Goal: Task Accomplishment & Management: Manage account settings

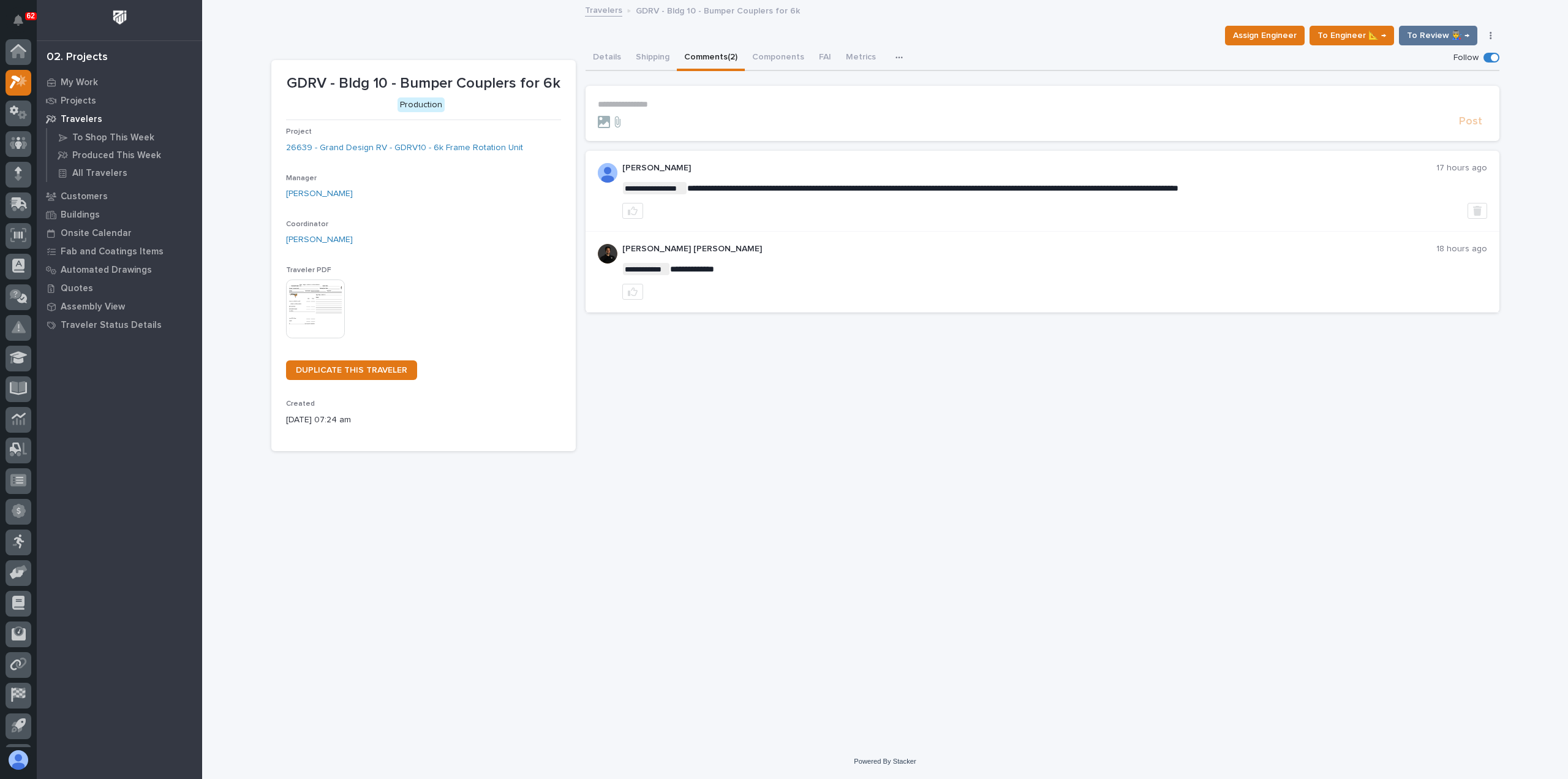
scroll to position [27, 0]
click at [66, 79] on p "My Work" at bounding box center [79, 83] width 37 height 11
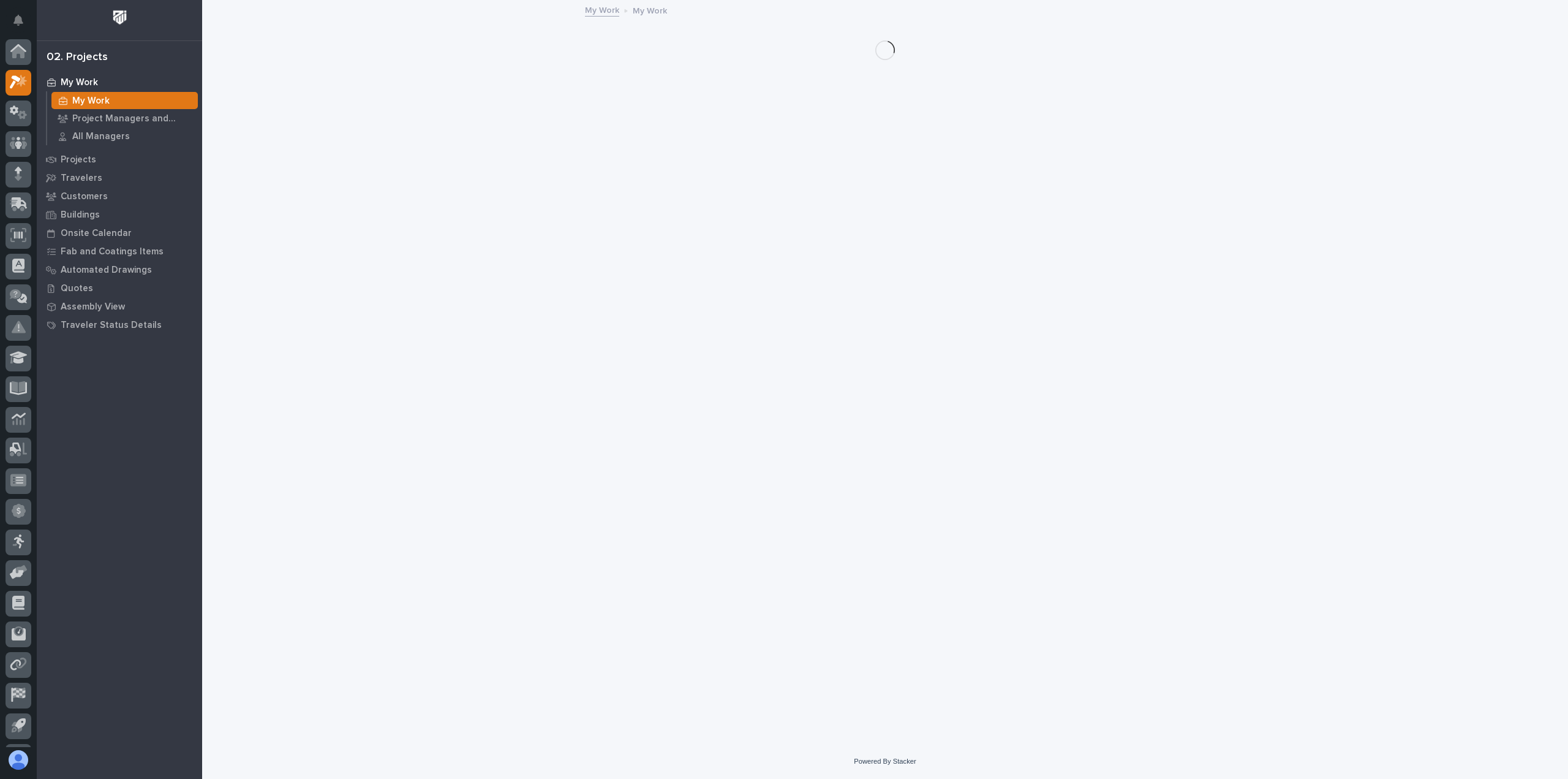
scroll to position [27, 0]
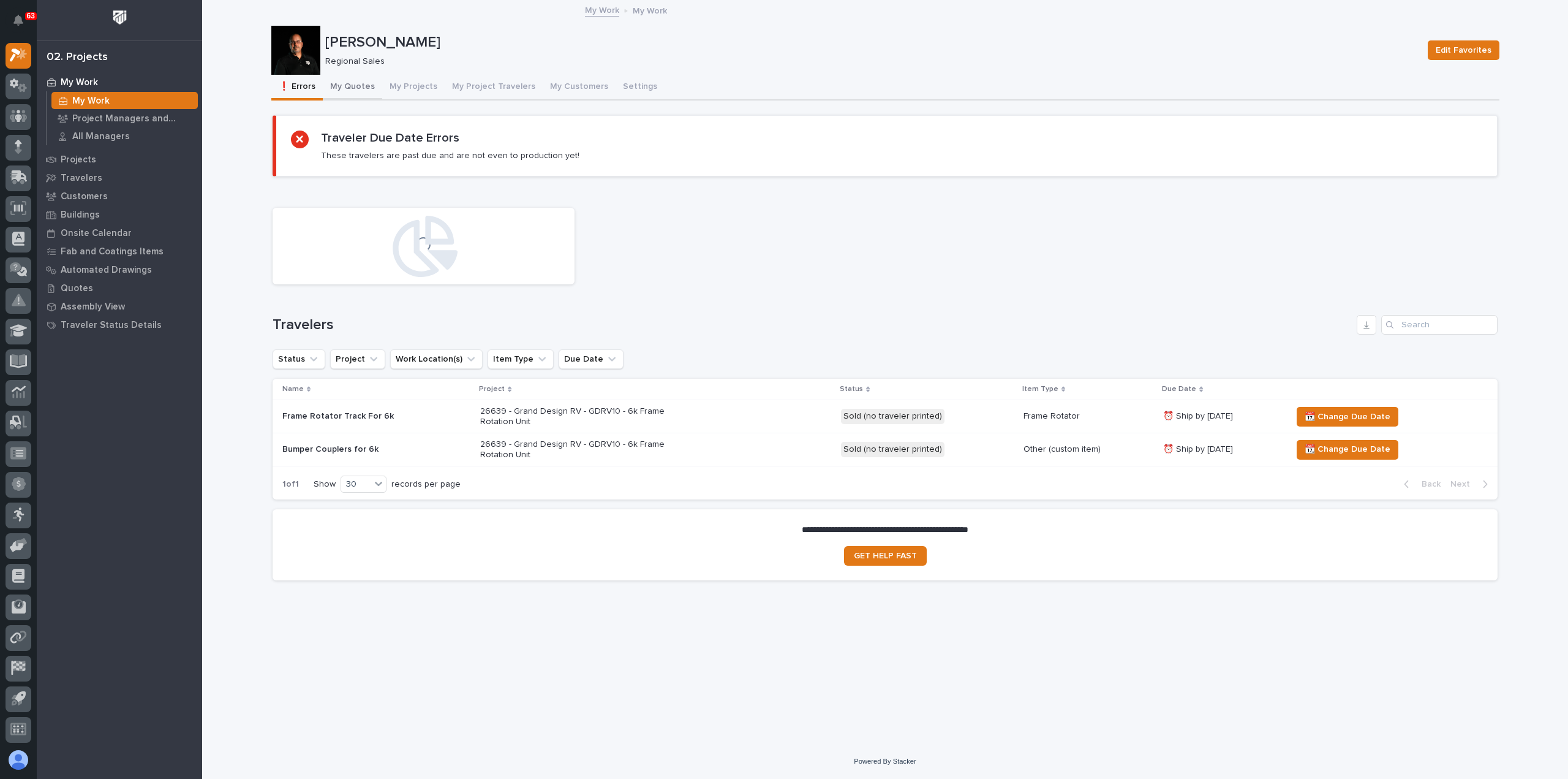
click at [351, 85] on button "My Quotes" at bounding box center [352, 87] width 60 height 26
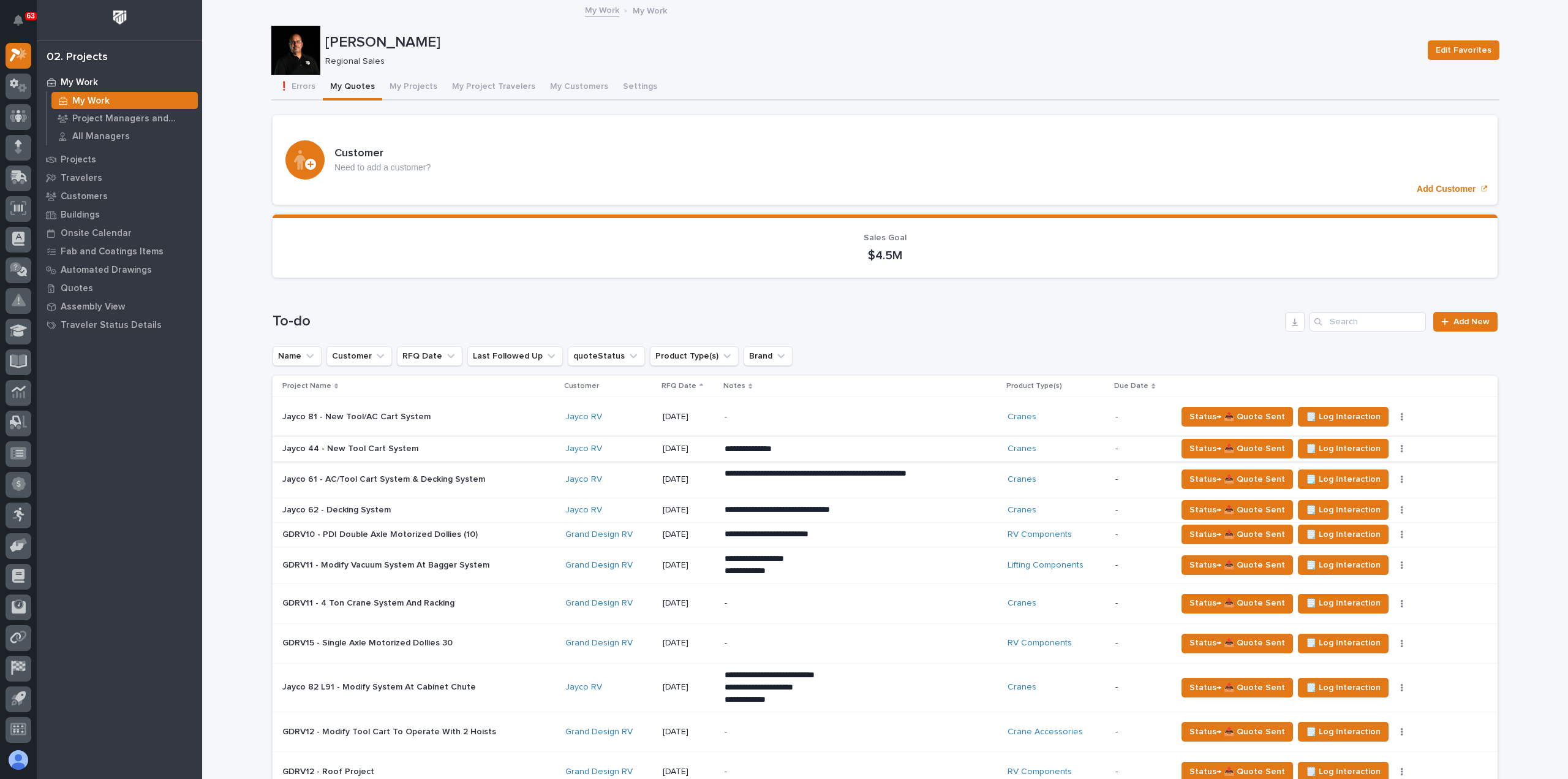
scroll to position [245, 0]
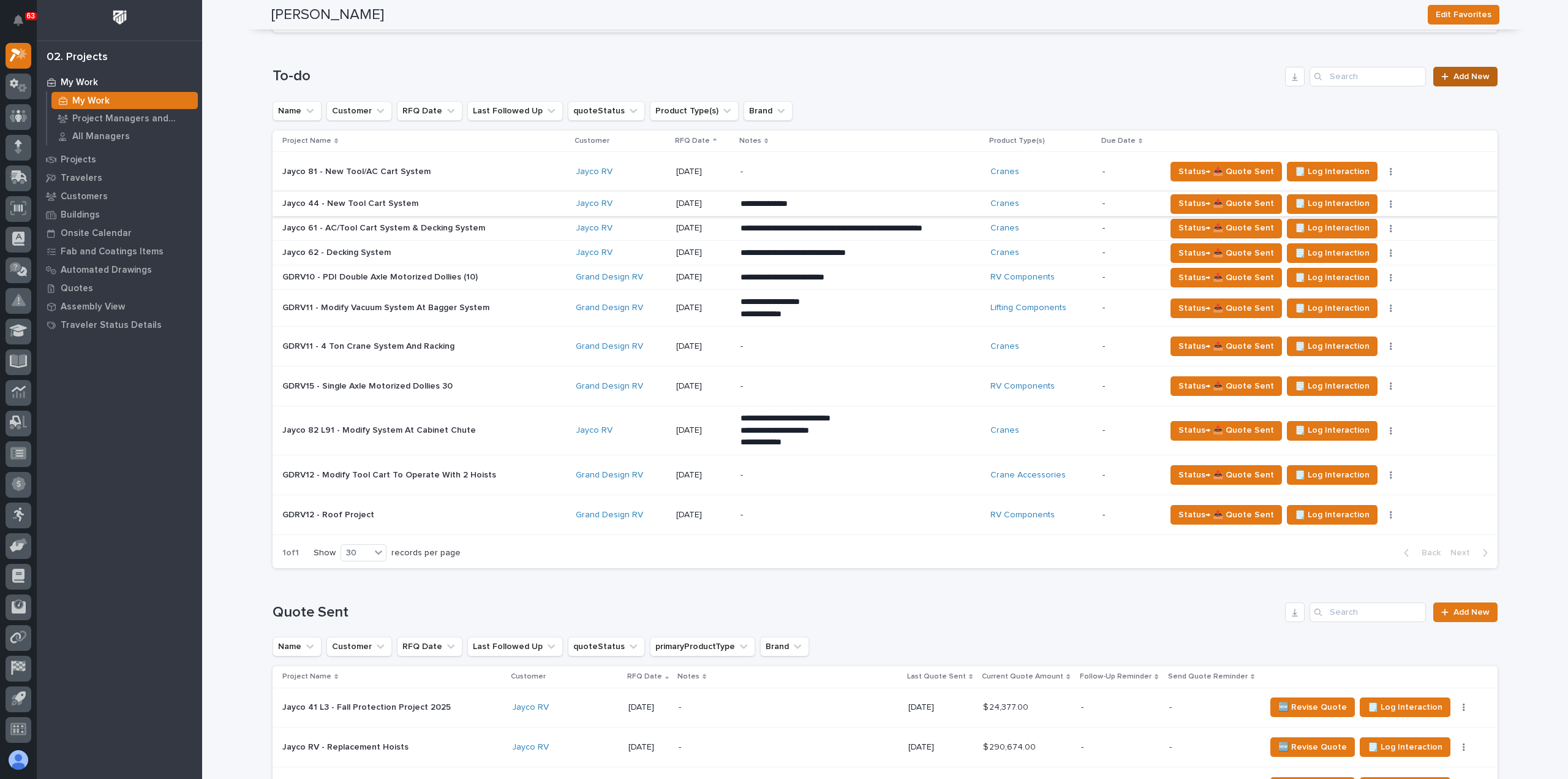
click at [1468, 74] on span "Add New" at bounding box center [1472, 77] width 36 height 9
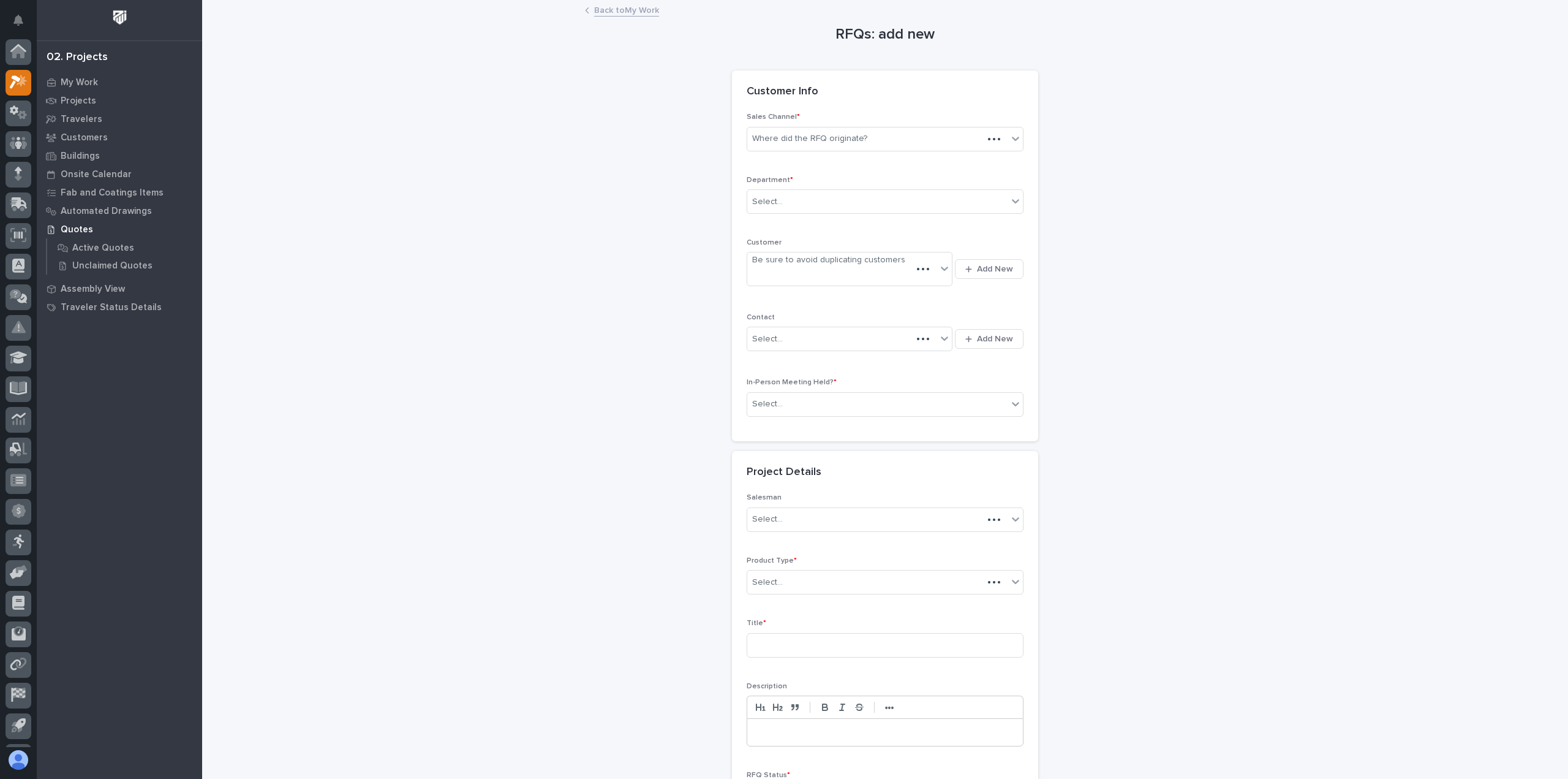
scroll to position [27, 0]
click at [890, 142] on div "Where did the RFQ originate?" at bounding box center [877, 139] width 261 height 20
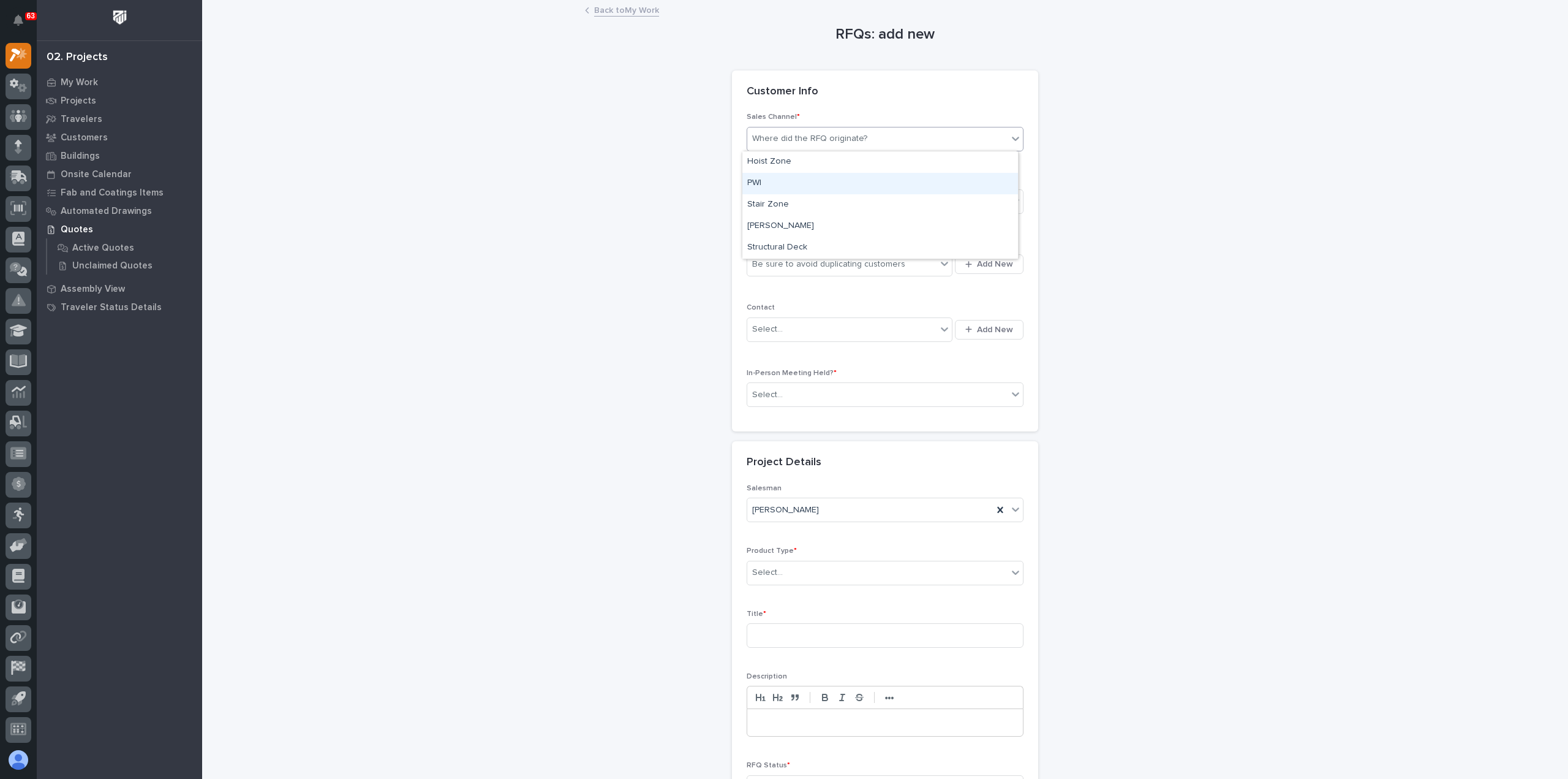
click at [839, 181] on div "PWI" at bounding box center [880, 183] width 276 height 21
click at [826, 209] on div "Select..." at bounding box center [877, 201] width 261 height 20
click at [815, 246] on div "Regional Sales" at bounding box center [880, 246] width 276 height 21
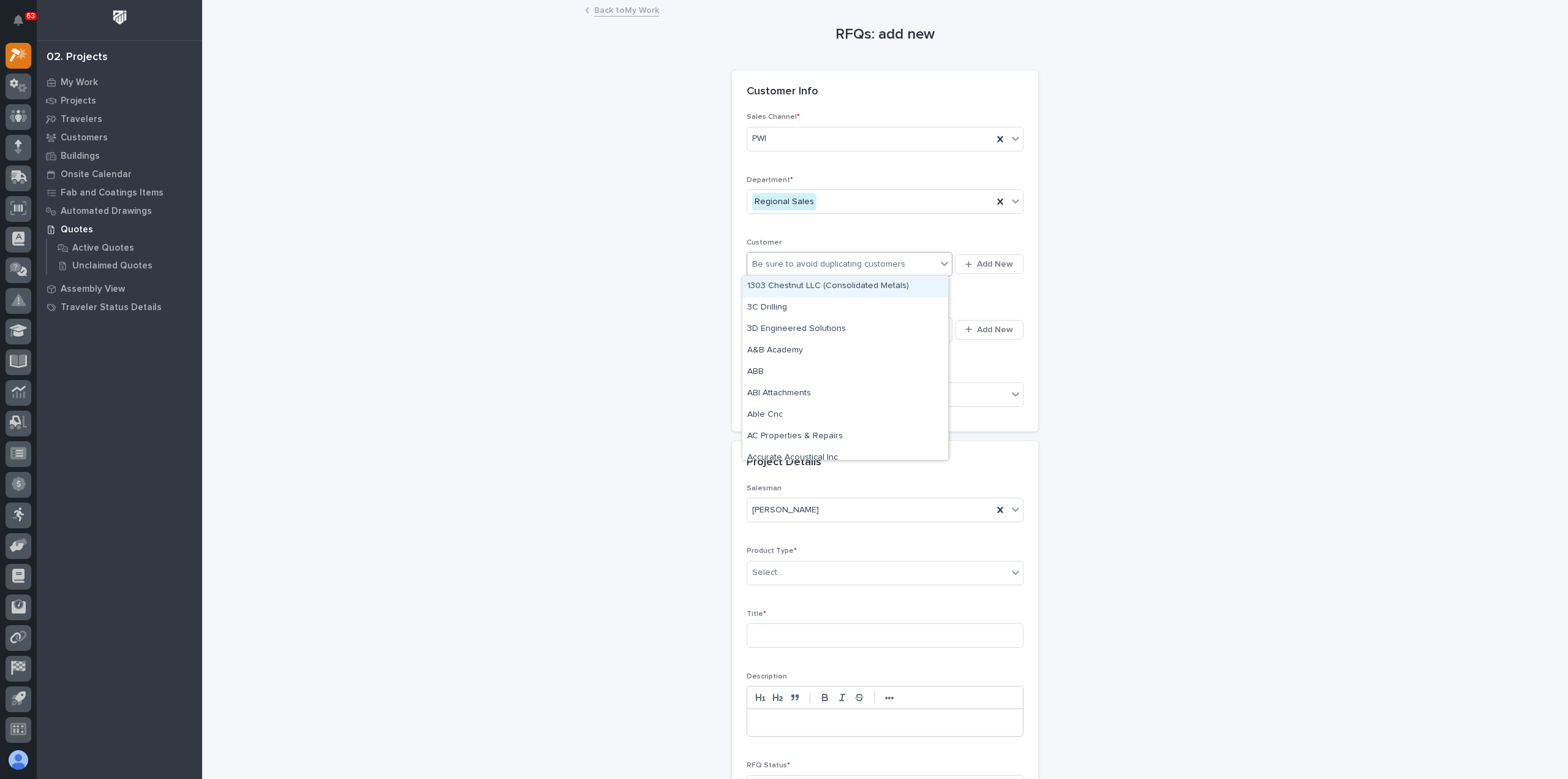
click at [813, 264] on div "Be sure to avoid duplicating customers" at bounding box center [828, 264] width 153 height 12
type input "*********"
click at [820, 327] on div "Select..." at bounding box center [842, 329] width 190 height 20
type input "*******"
click at [816, 393] on div "Select..." at bounding box center [877, 394] width 261 height 20
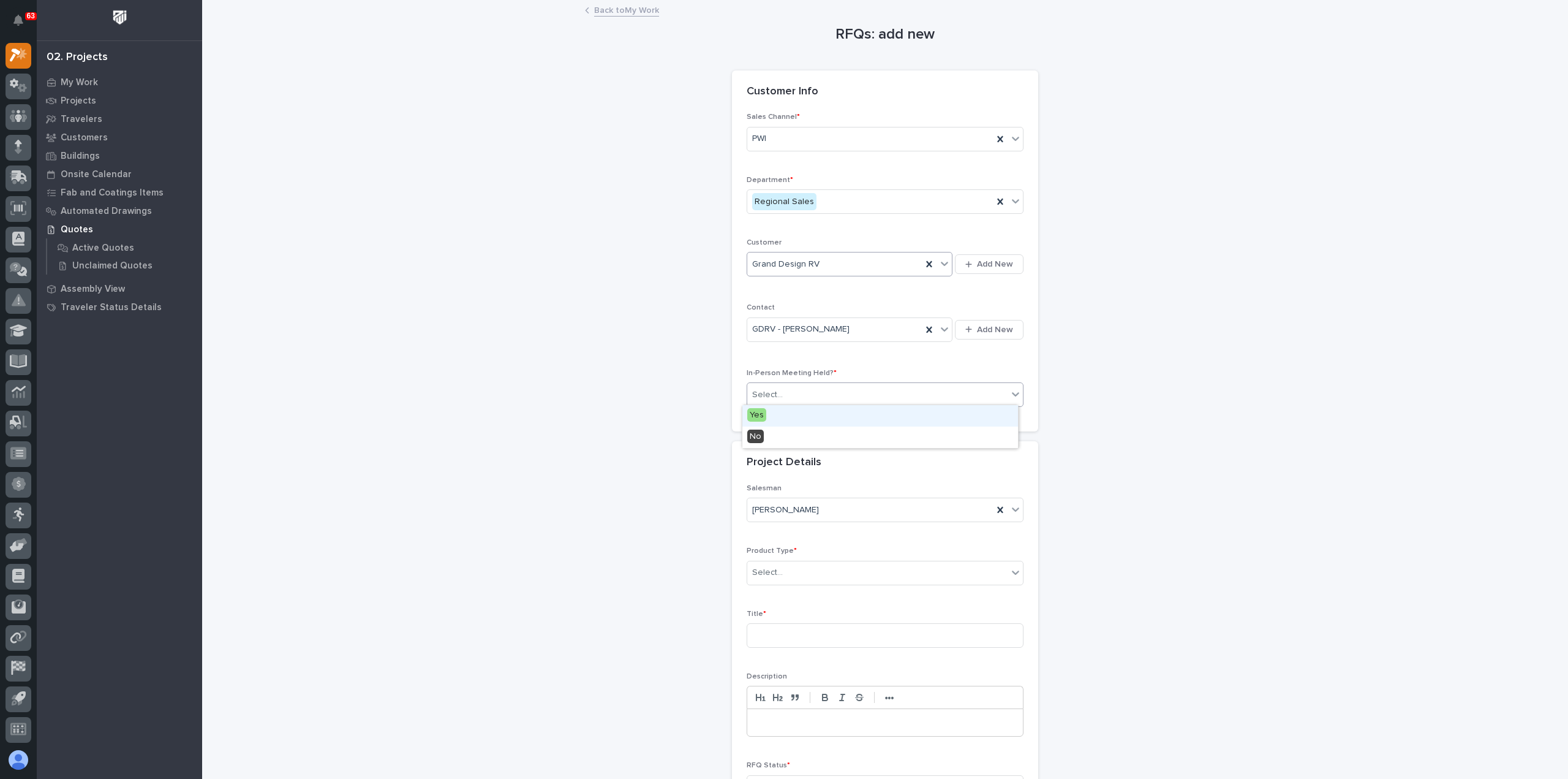
click at [813, 414] on div "Yes" at bounding box center [880, 416] width 276 height 21
click at [816, 574] on div "Select..." at bounding box center [877, 572] width 261 height 20
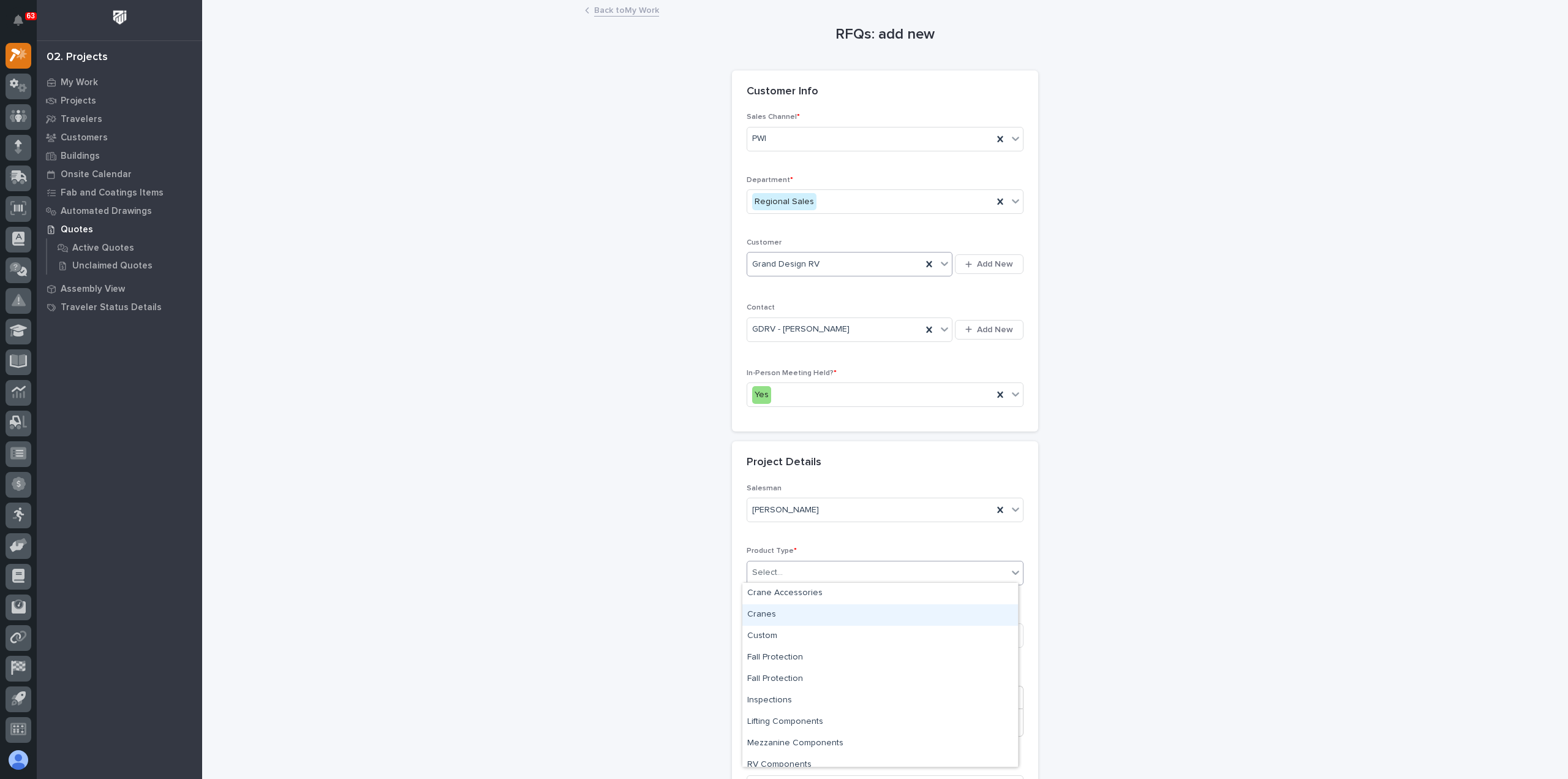
click at [817, 622] on div "Cranes" at bounding box center [880, 615] width 276 height 21
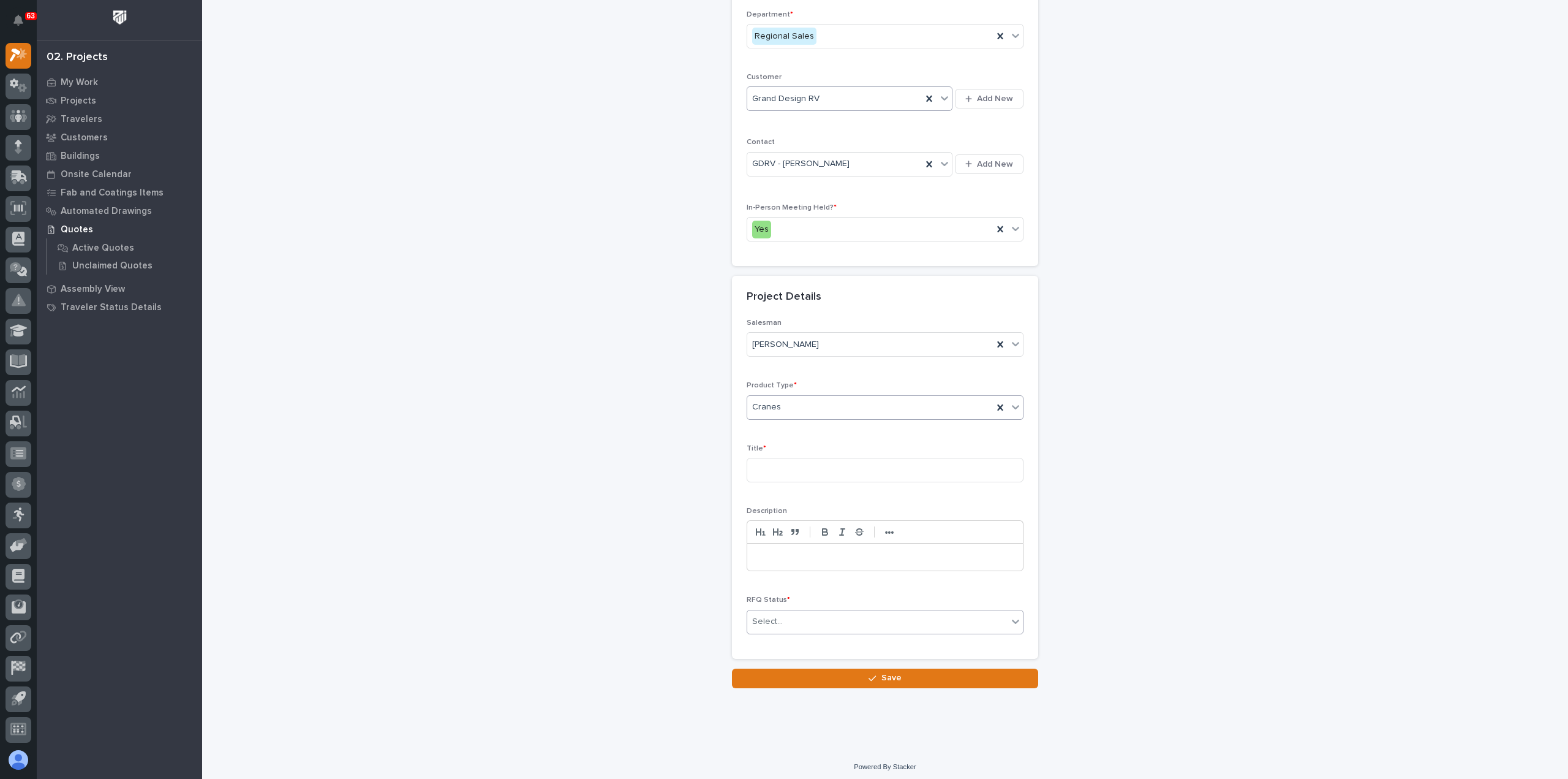
scroll to position [166, 0]
click at [789, 463] on input at bounding box center [885, 470] width 277 height 25
type input "GDRV11 - Move 1 [GEOGRAPHIC_DATA]"
click at [800, 620] on div "Select..." at bounding box center [877, 621] width 261 height 20
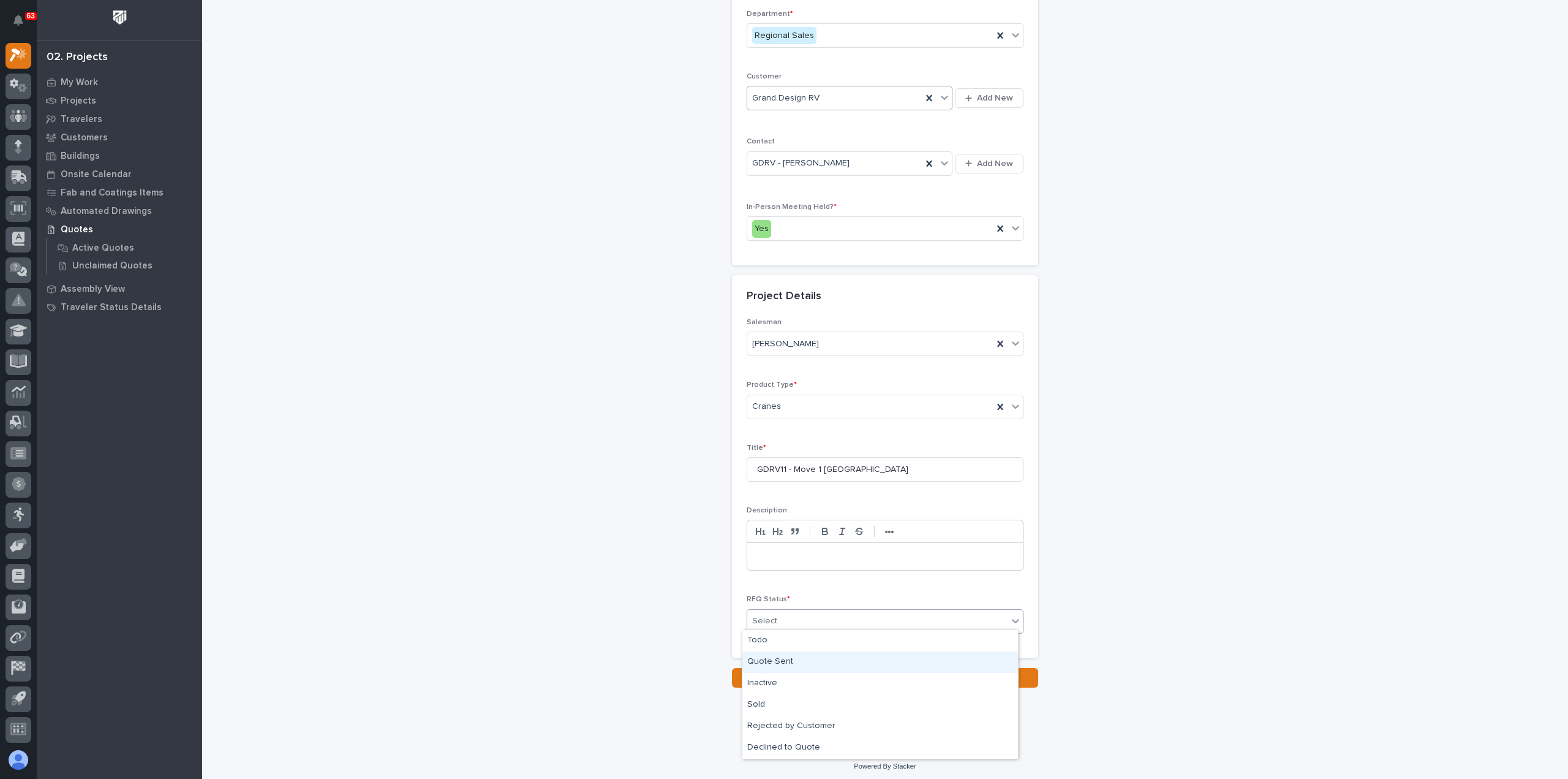
drag, startPoint x: 803, startPoint y: 649, endPoint x: 801, endPoint y: 664, distance: 15.1
click at [801, 664] on div "Quote Sent" at bounding box center [880, 662] width 276 height 21
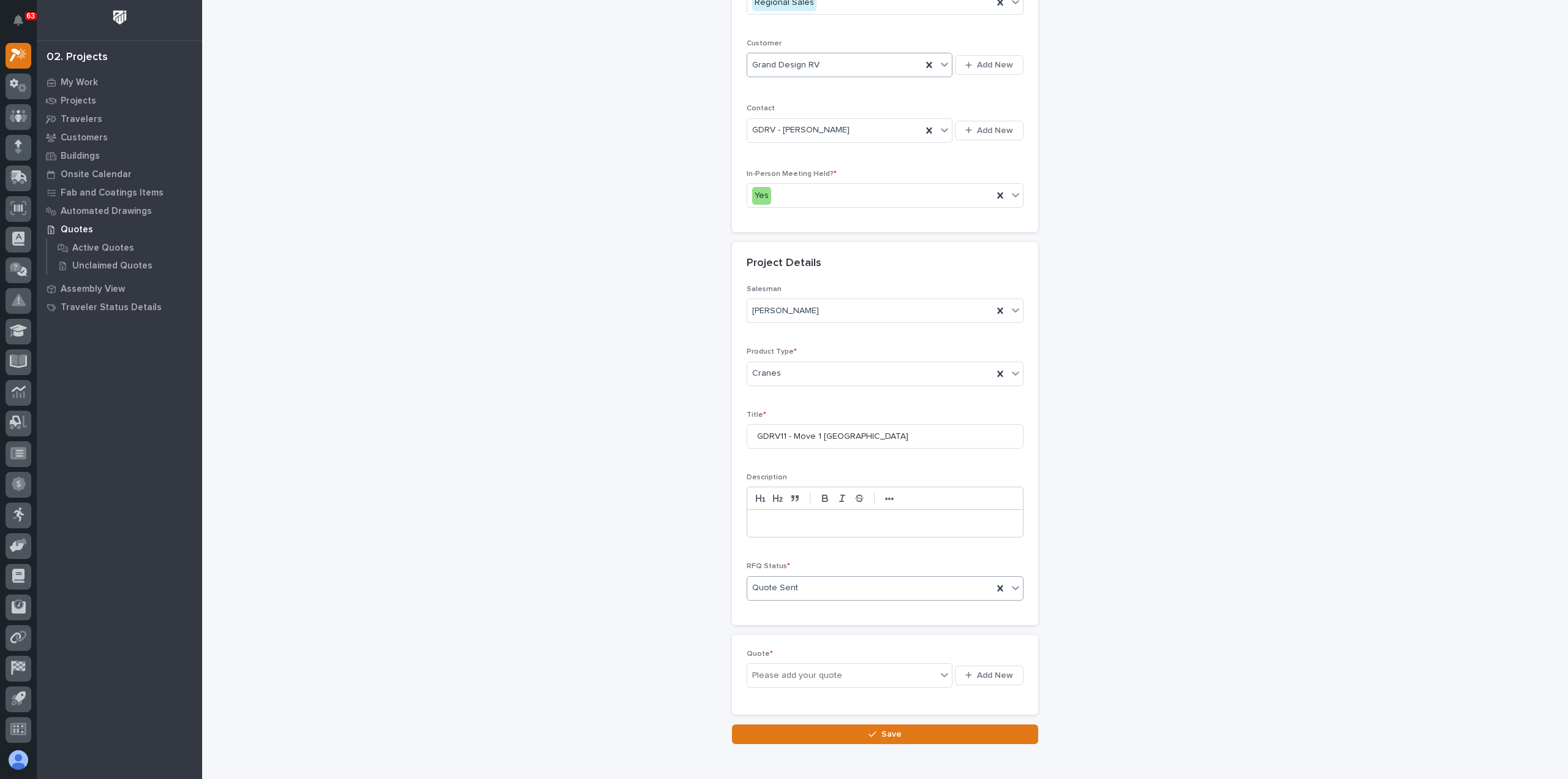
scroll to position [211, 0]
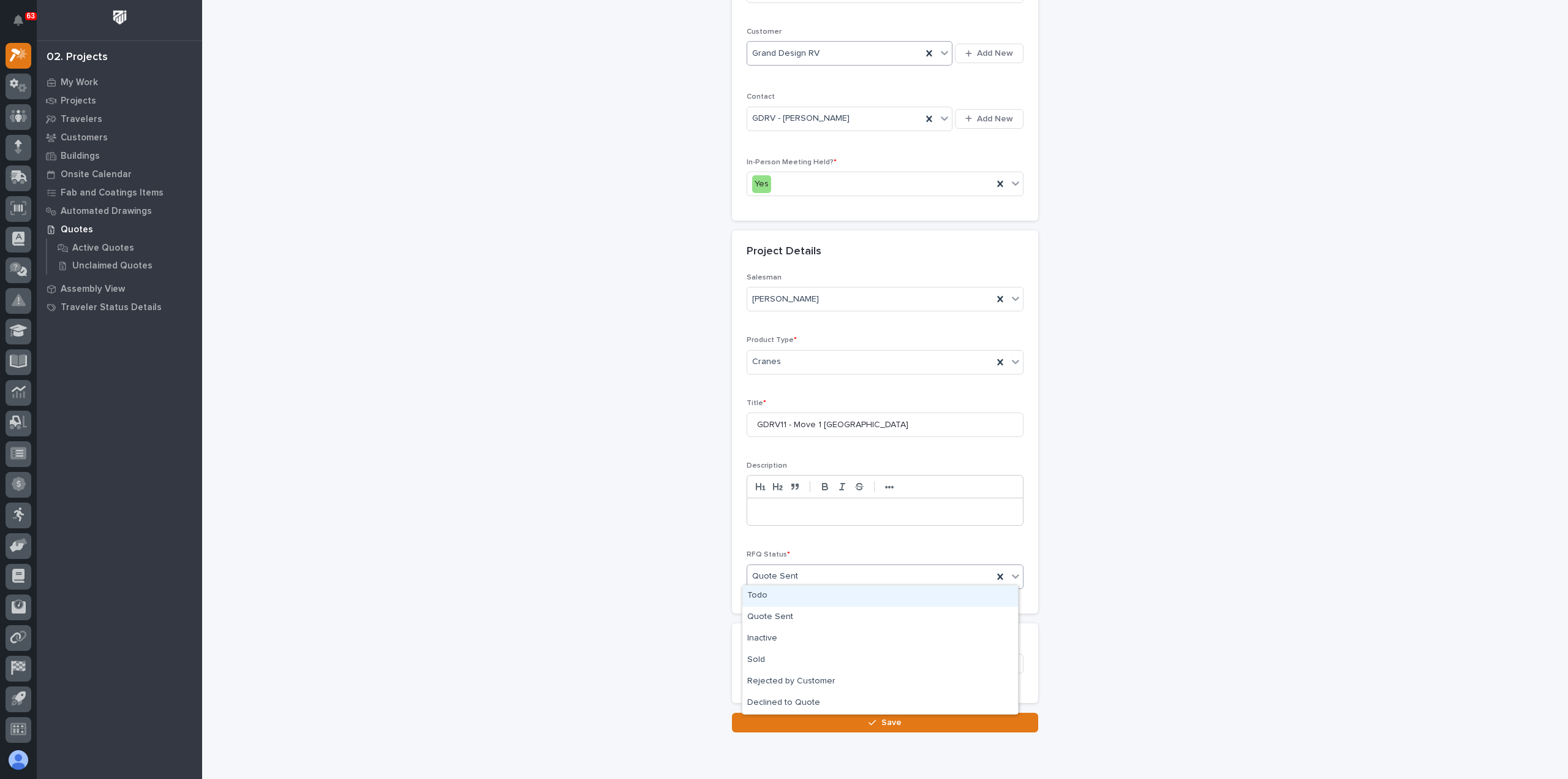
click at [836, 572] on div "Quote Sent" at bounding box center [870, 576] width 246 height 20
click at [822, 589] on div "Todo" at bounding box center [880, 596] width 276 height 21
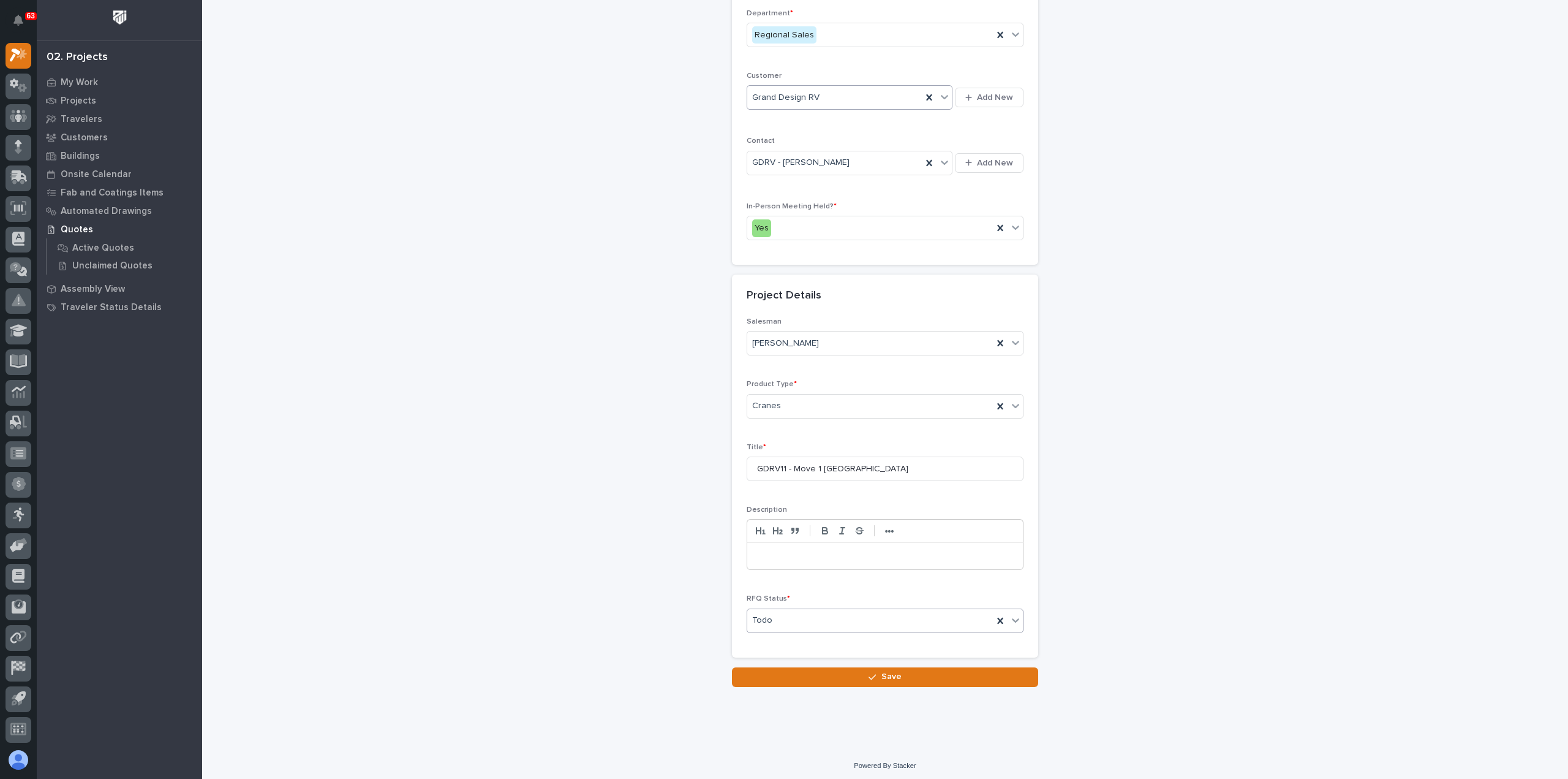
scroll to position [166, 0]
click at [863, 676] on button "Save" at bounding box center [885, 678] width 306 height 20
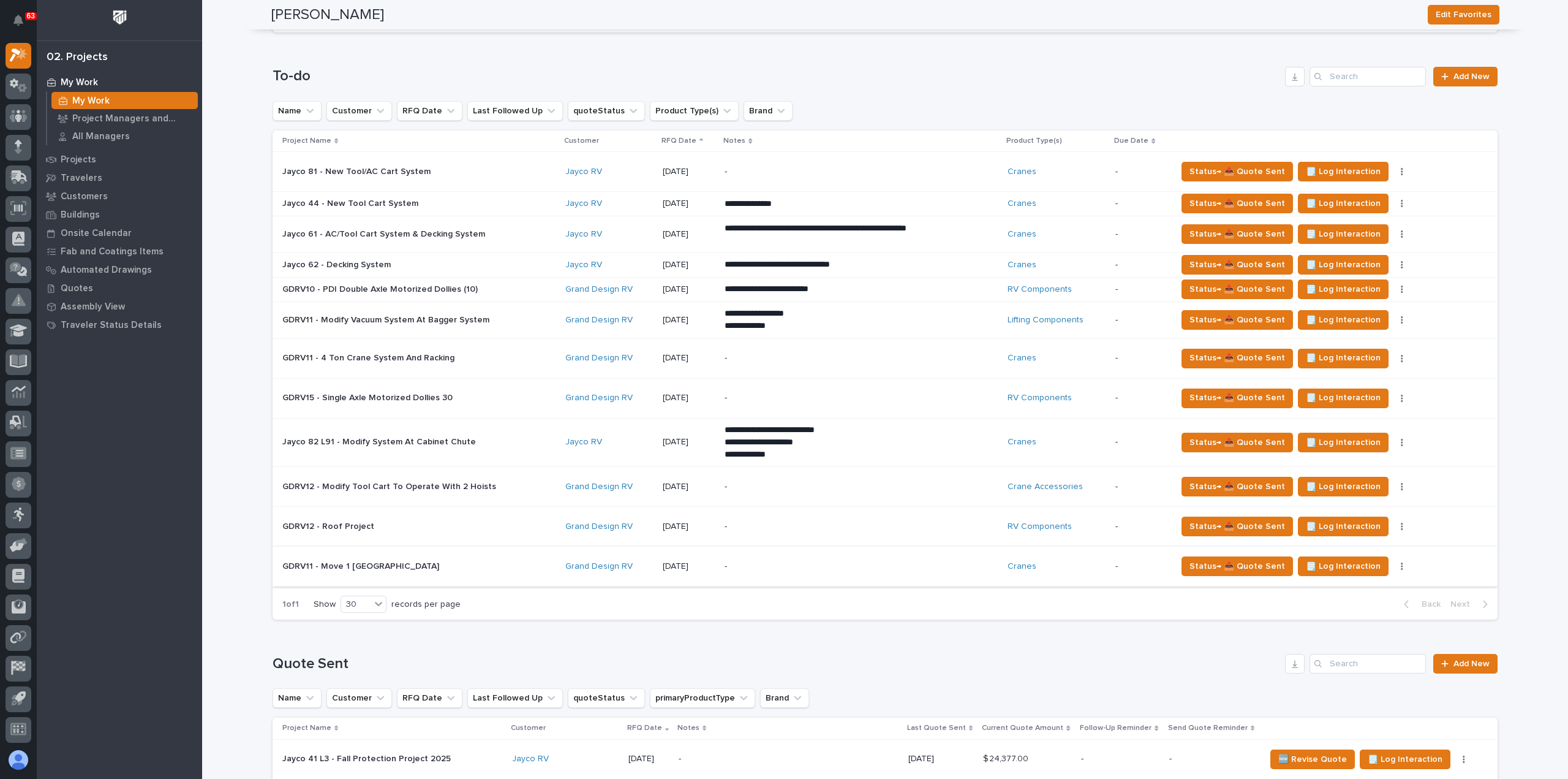
scroll to position [306, 0]
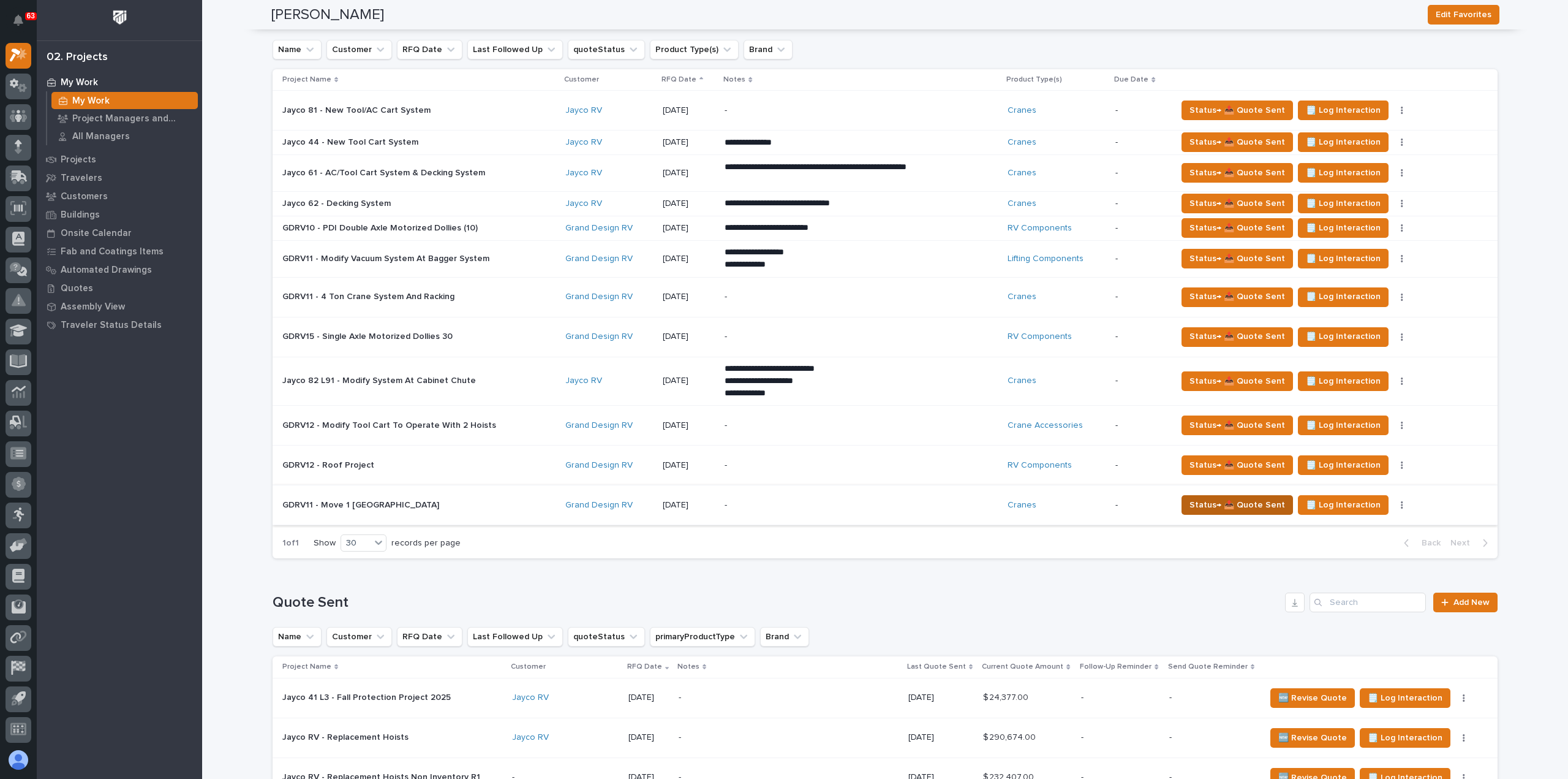
click at [1252, 506] on span "Status→ 📤 Quote Sent" at bounding box center [1237, 505] width 95 height 15
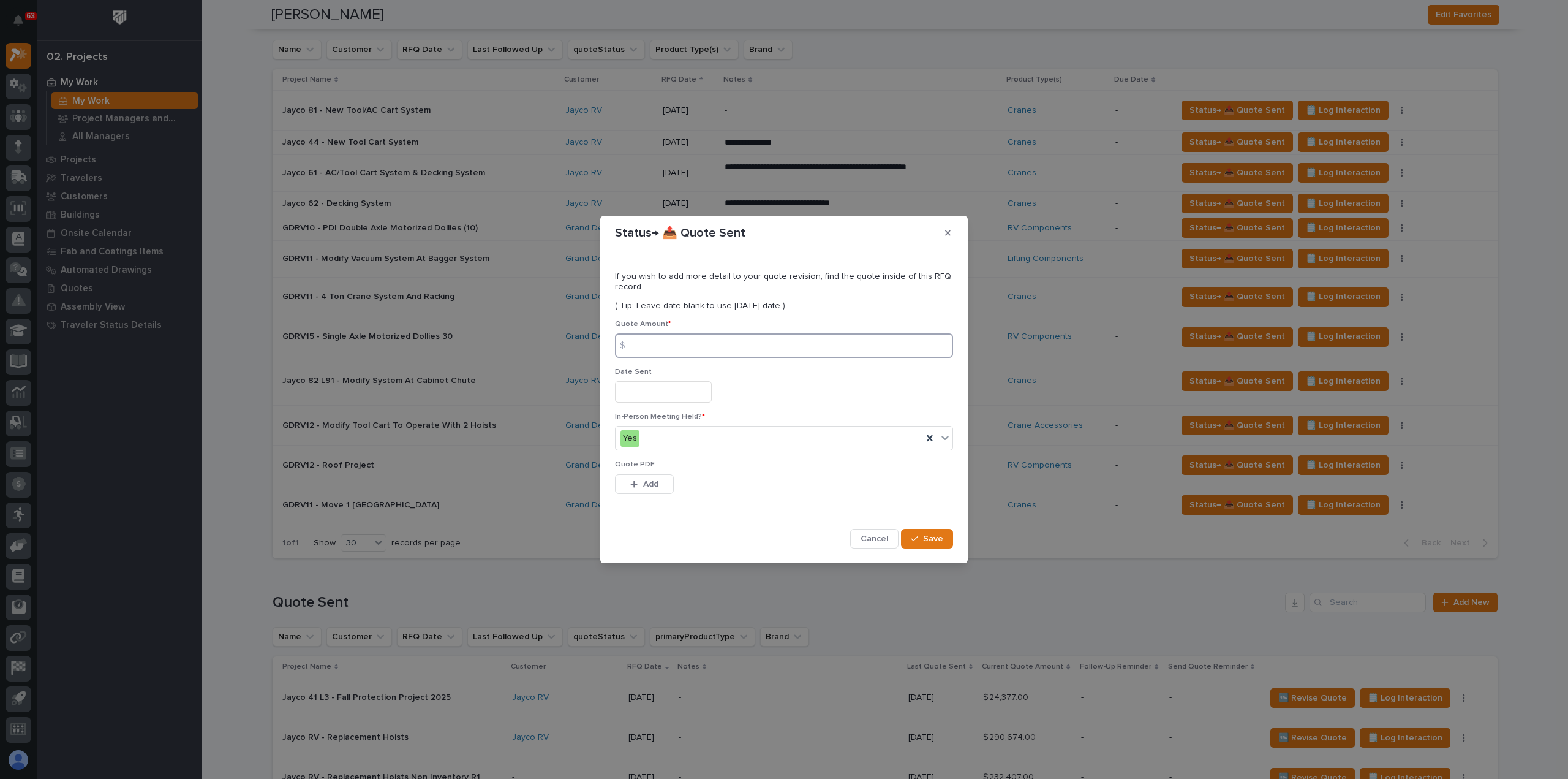
click at [679, 353] on input at bounding box center [784, 346] width 338 height 25
click at [664, 344] on input at bounding box center [784, 346] width 338 height 25
type input "6831"
click at [661, 393] on input "text" at bounding box center [663, 392] width 97 height 21
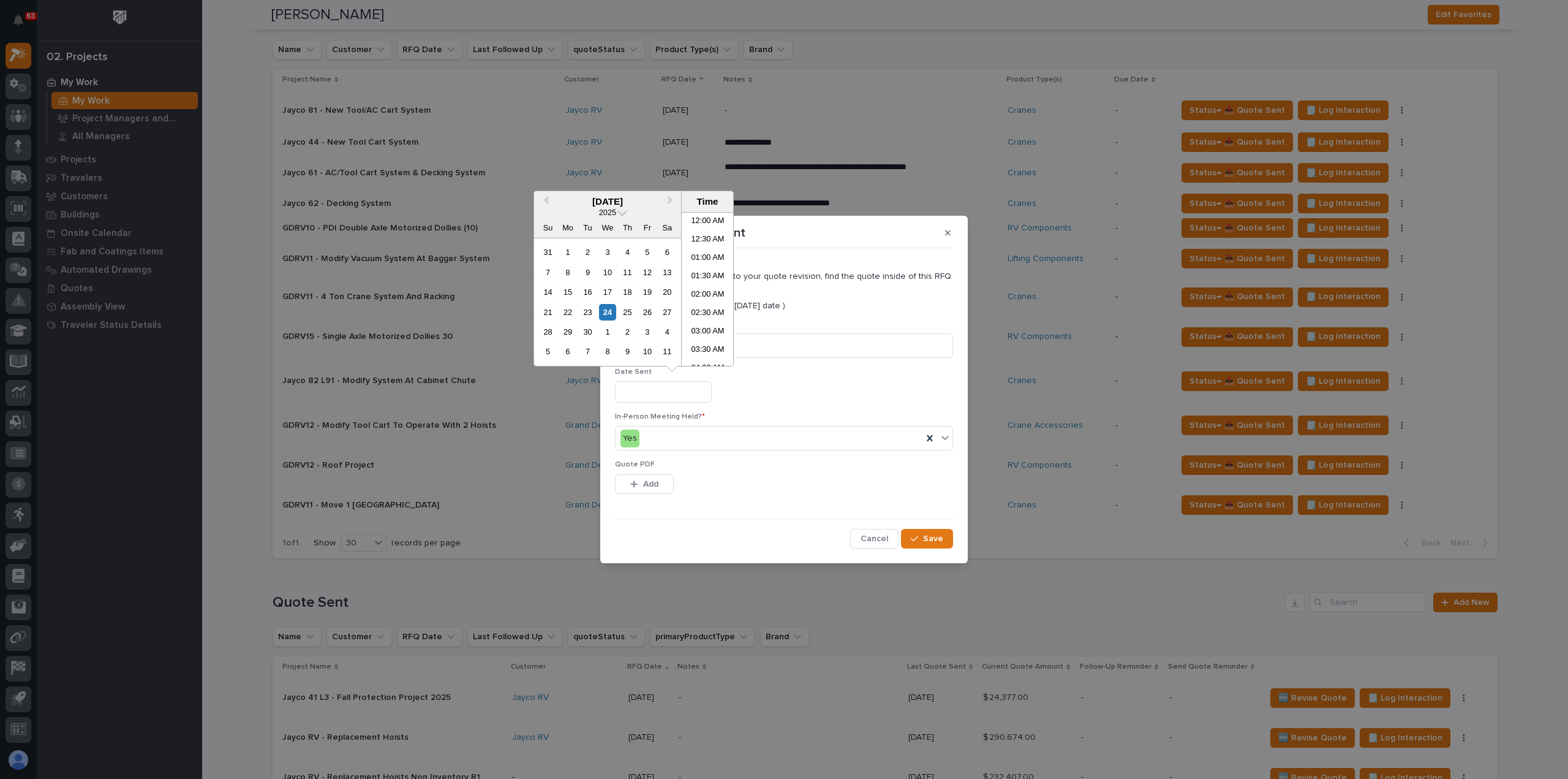
scroll to position [227, 0]
click at [607, 310] on div "24" at bounding box center [607, 312] width 17 height 17
type input "**********"
click at [773, 401] on div "**********" at bounding box center [784, 392] width 338 height 21
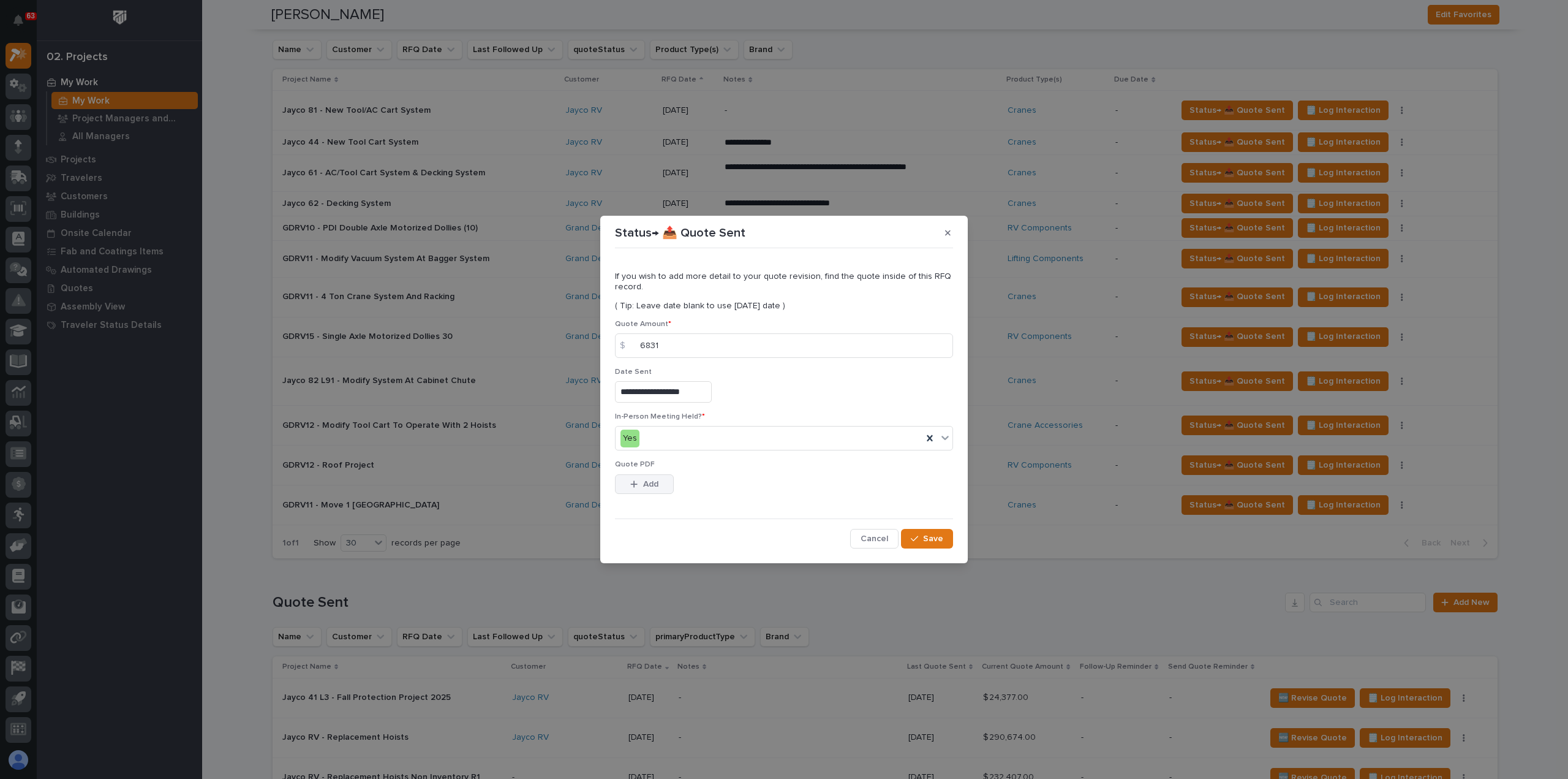
click at [654, 483] on span "Add" at bounding box center [651, 484] width 15 height 11
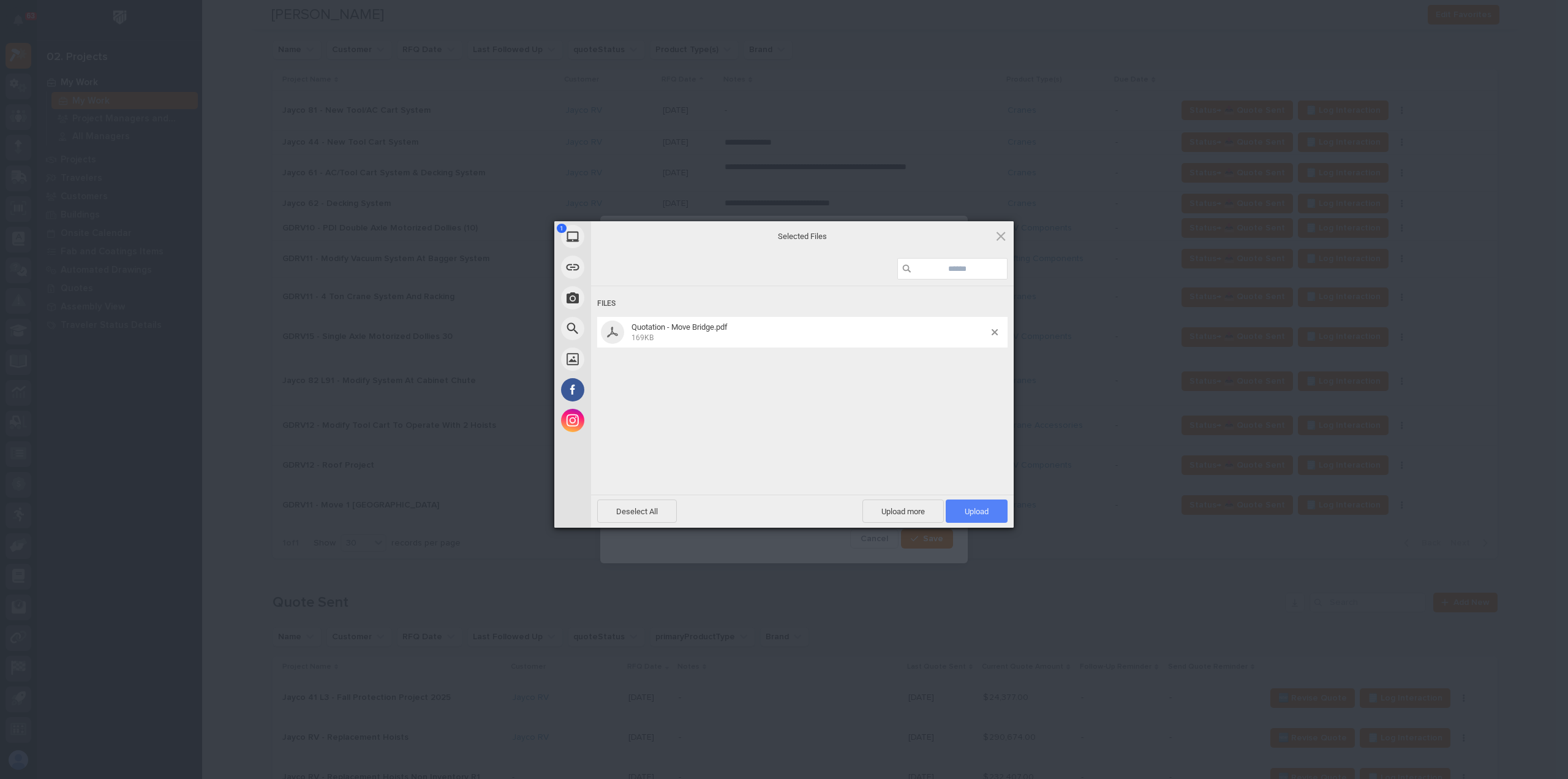
click at [963, 509] on span "Upload 1" at bounding box center [977, 511] width 62 height 23
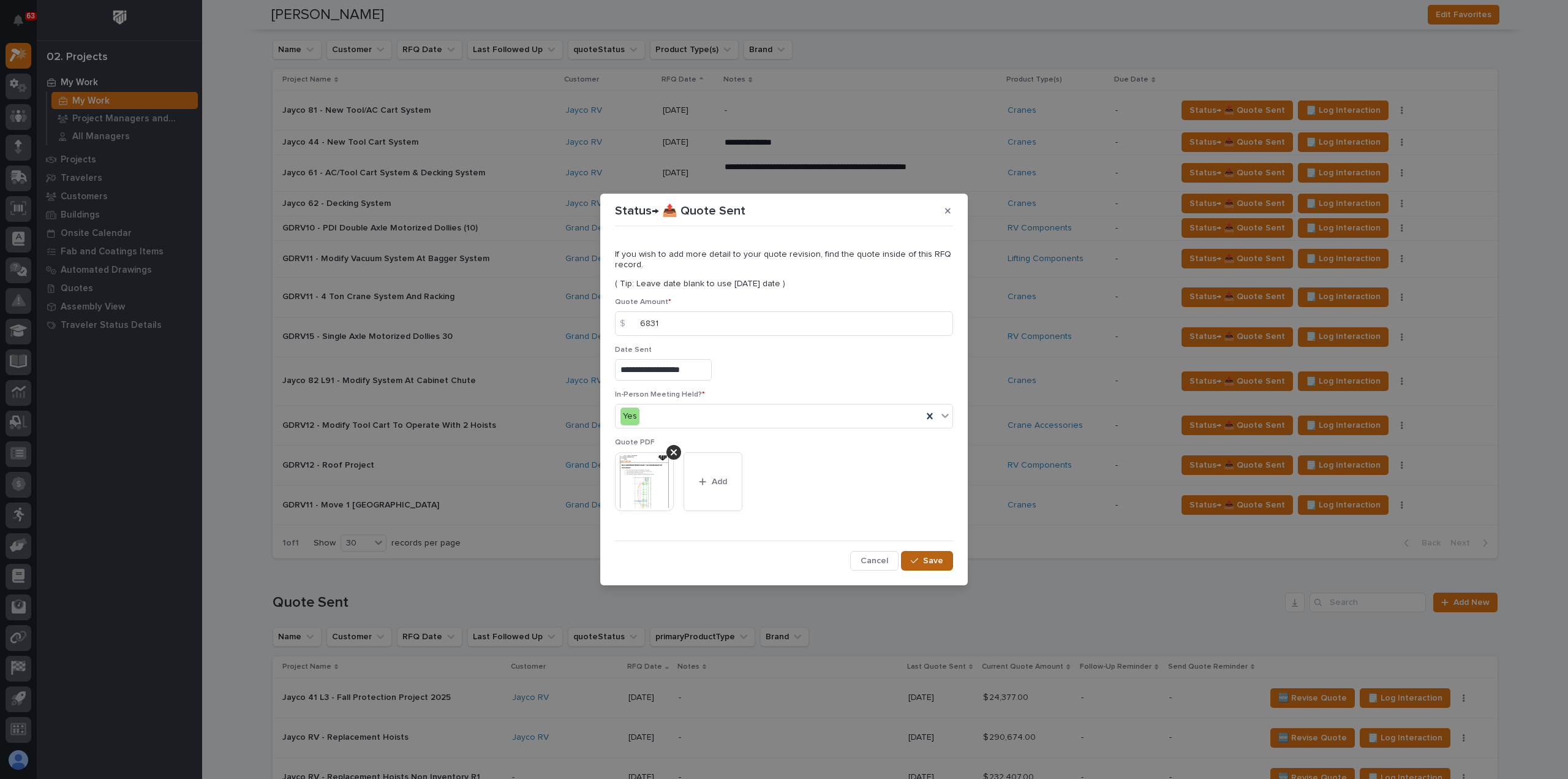
click at [911, 560] on icon "button" at bounding box center [915, 561] width 7 height 9
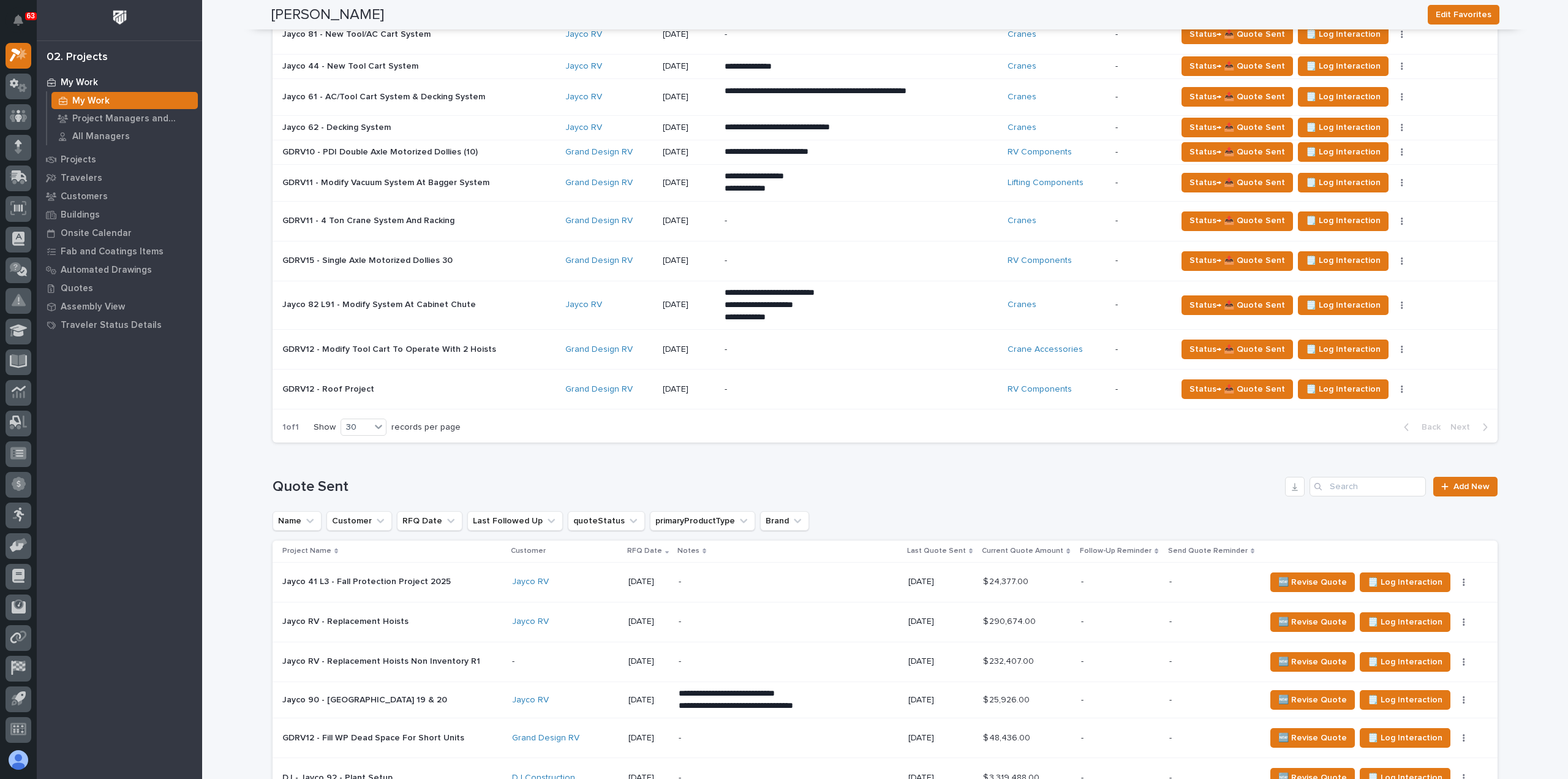
scroll to position [429, 0]
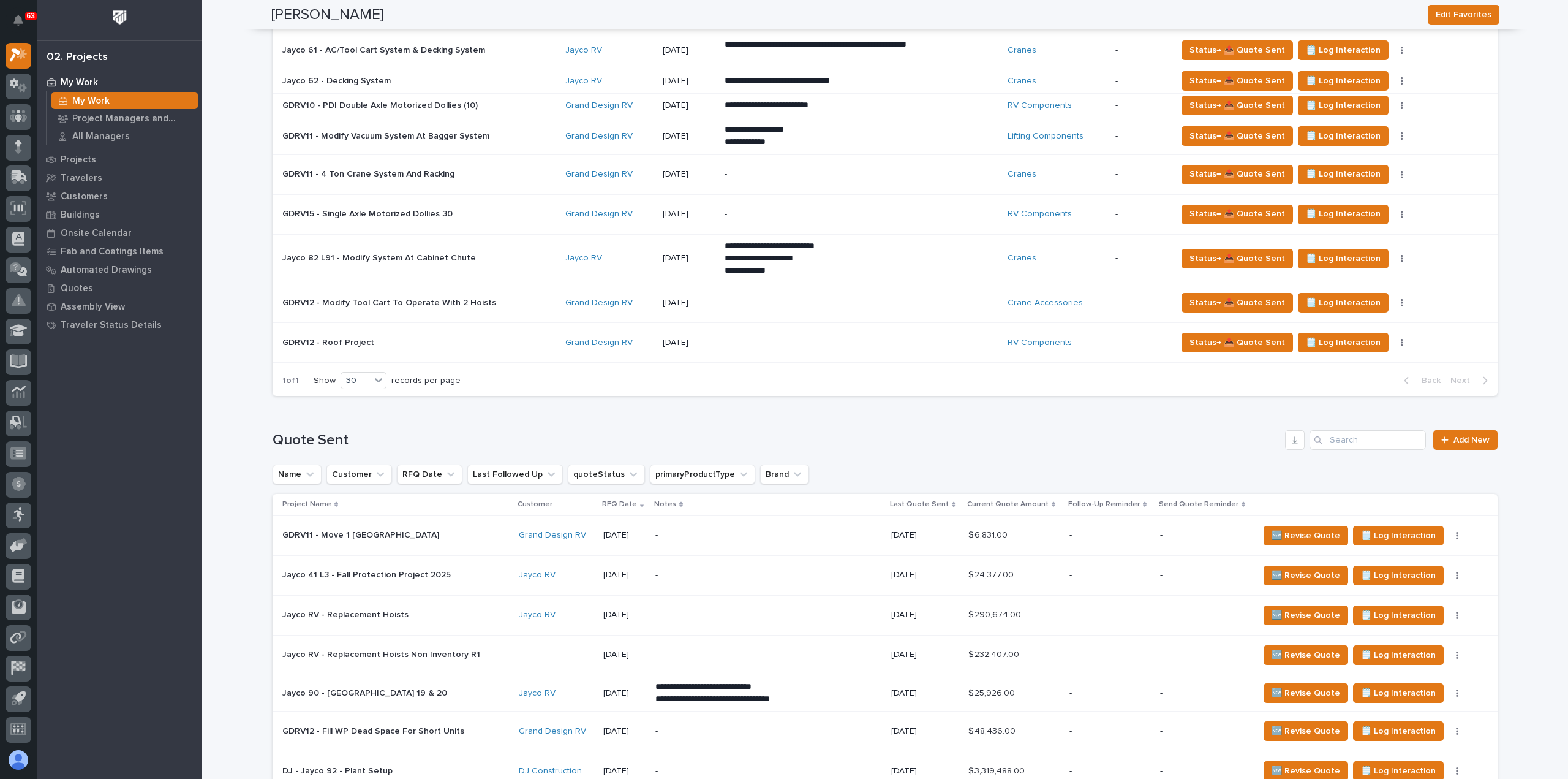
click at [450, 532] on p at bounding box center [389, 535] width 214 height 11
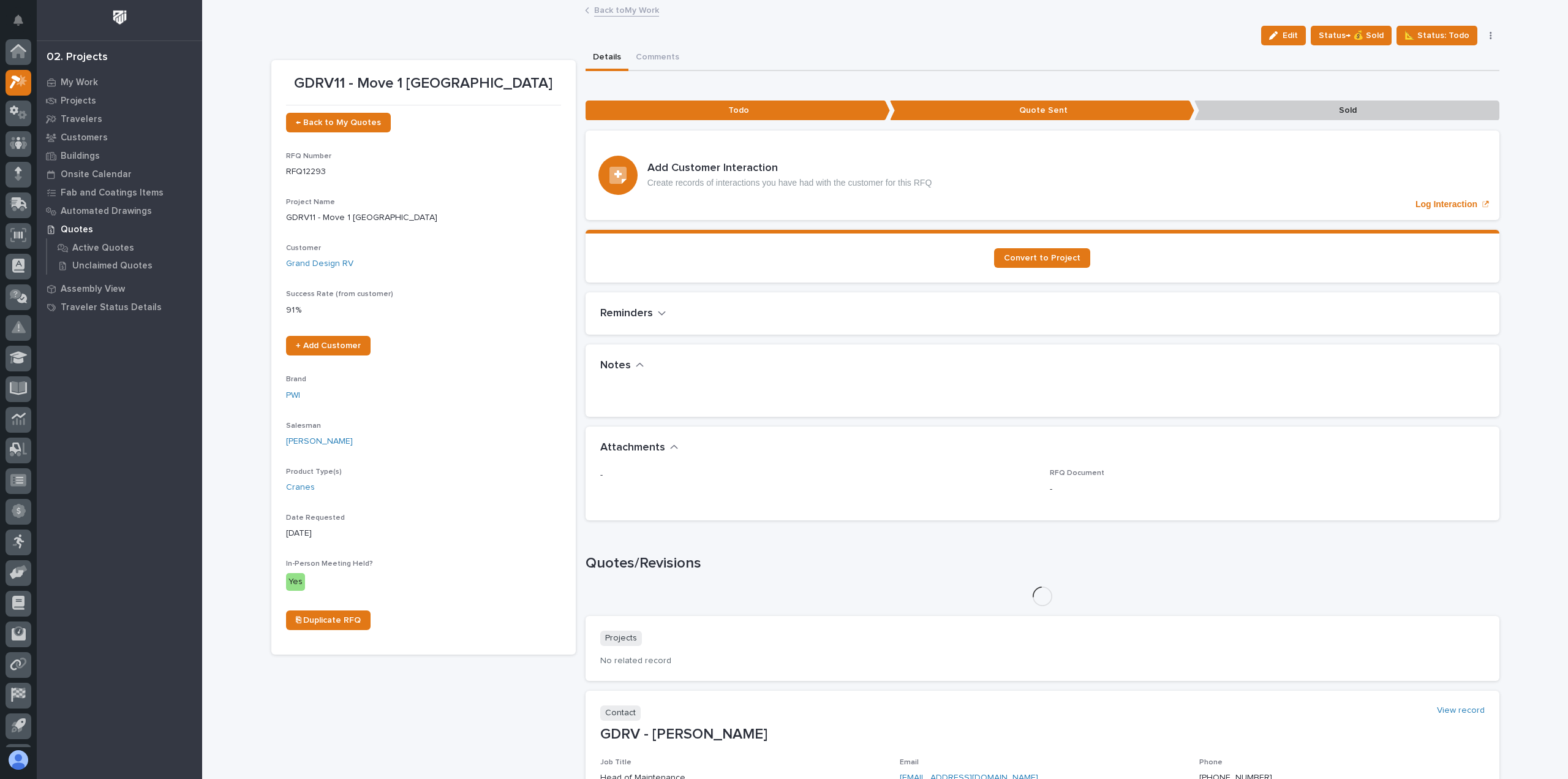
scroll to position [27, 0]
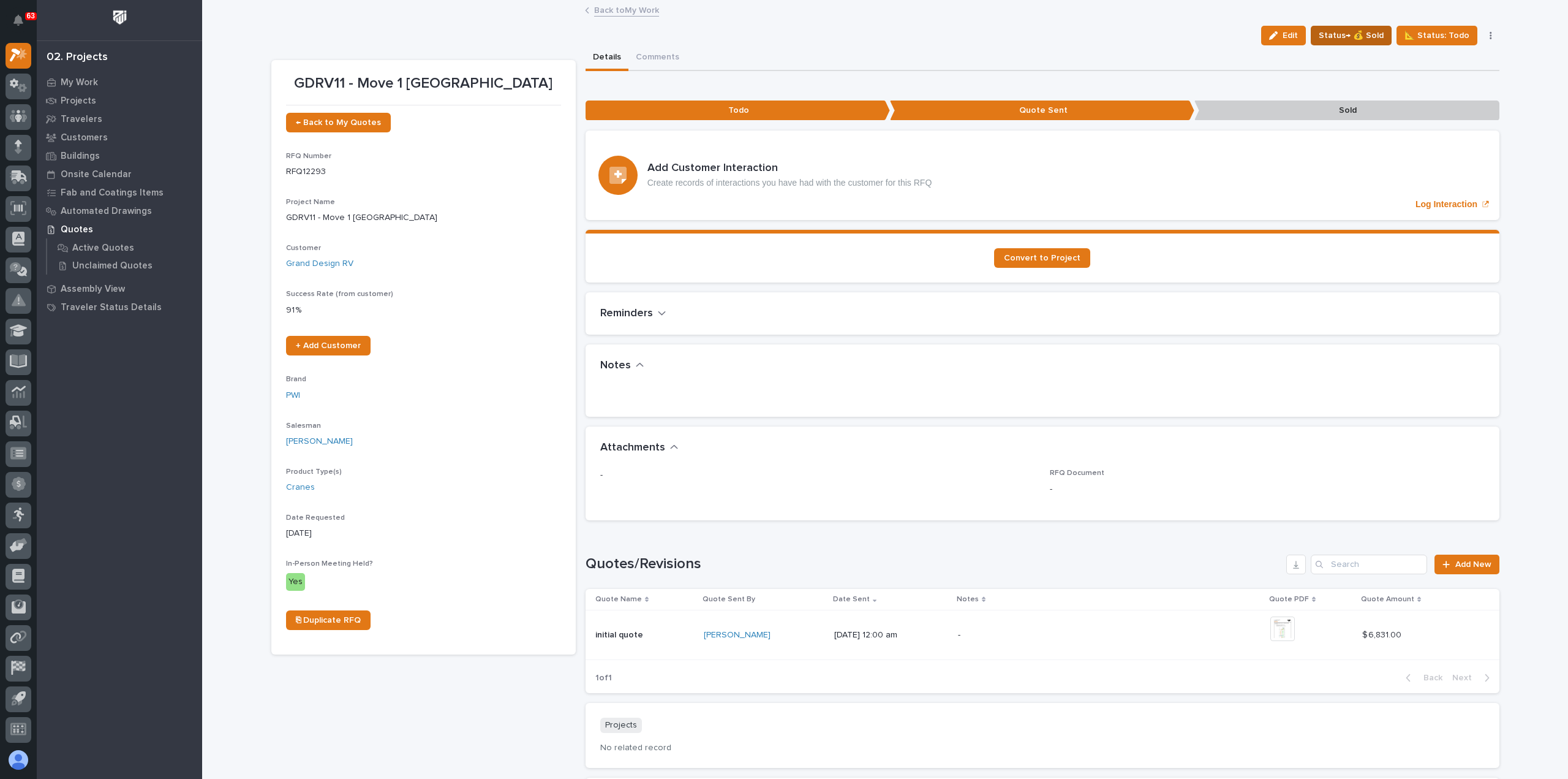
click at [1330, 32] on span "Status→ 💰 Sold" at bounding box center [1351, 36] width 65 height 15
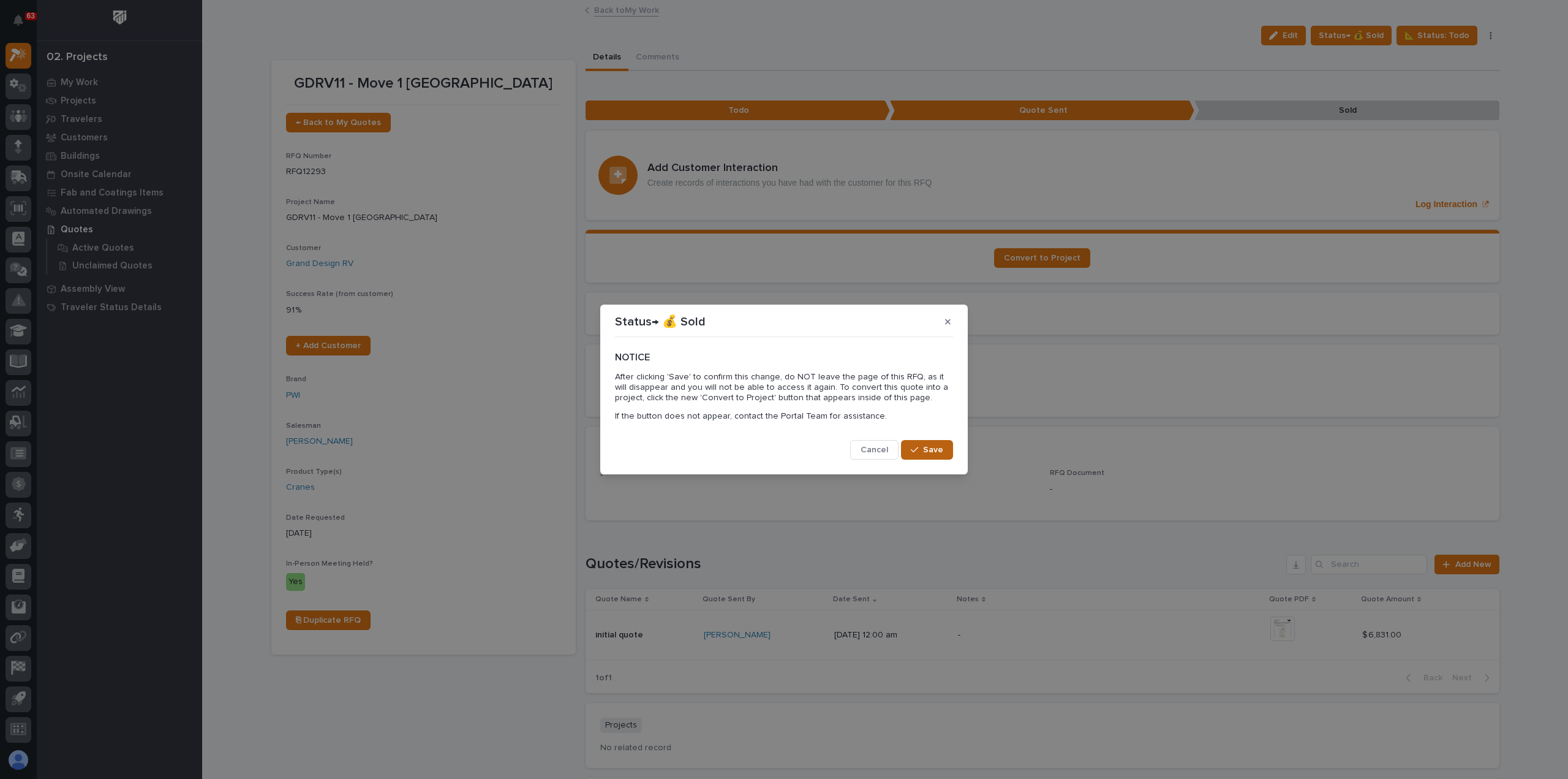
click at [932, 454] on span "Save" at bounding box center [933, 450] width 20 height 11
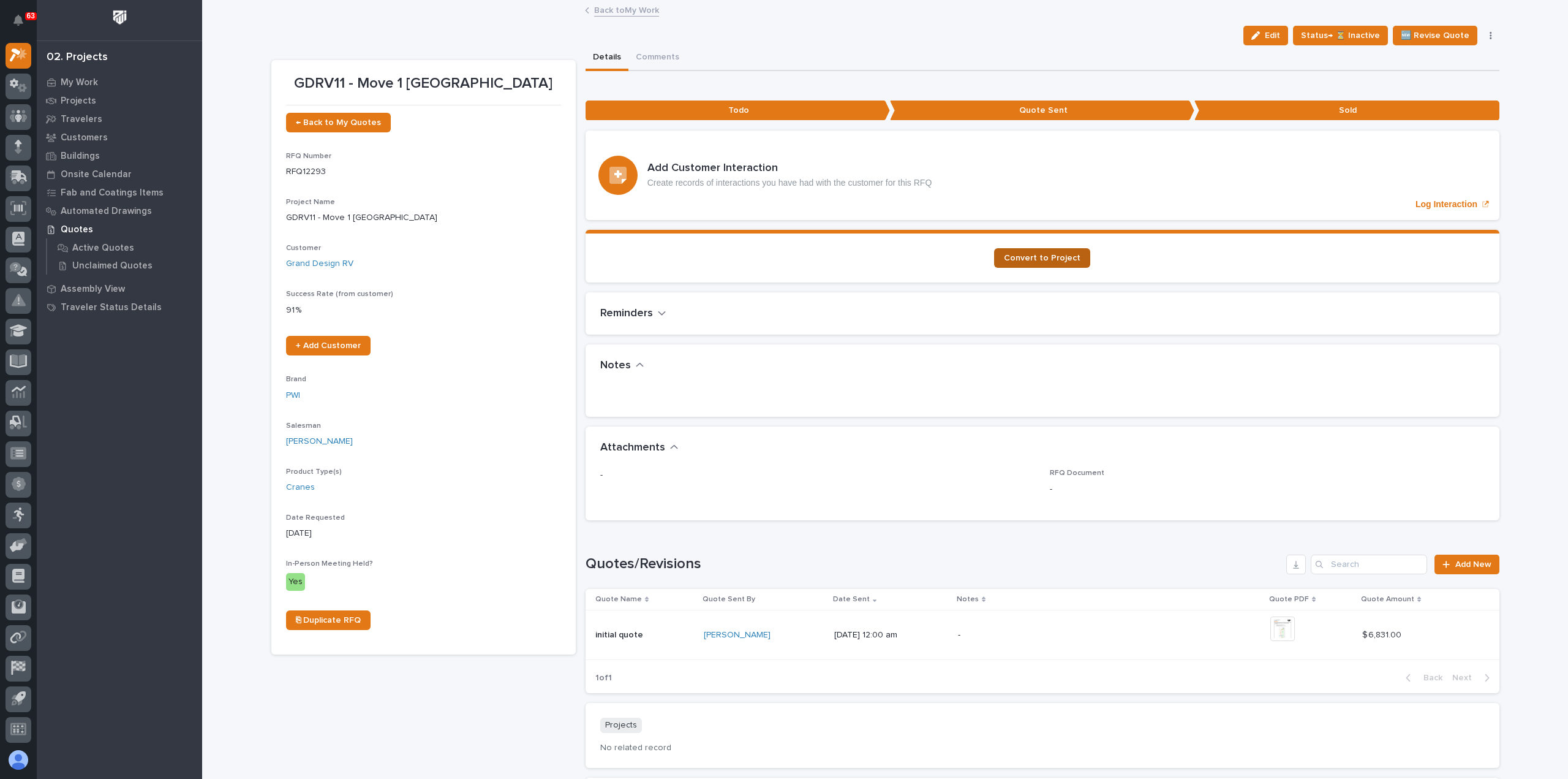
click at [1031, 258] on span "Convert to Project" at bounding box center [1042, 258] width 77 height 9
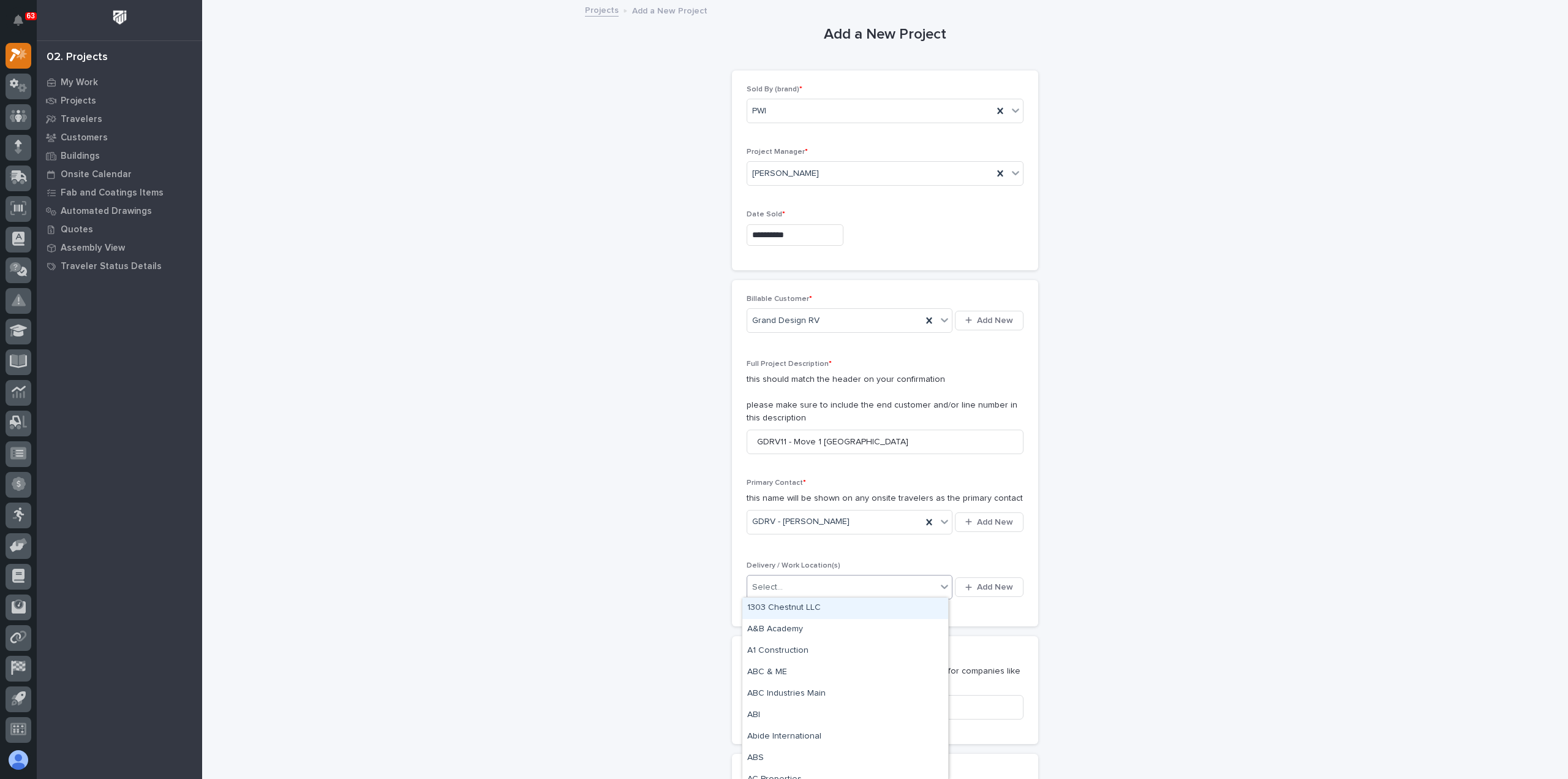
click at [816, 592] on div "Select..." at bounding box center [842, 588] width 190 height 20
type input "****"
click at [804, 711] on div "GDRV Bldg 11" at bounding box center [845, 716] width 206 height 21
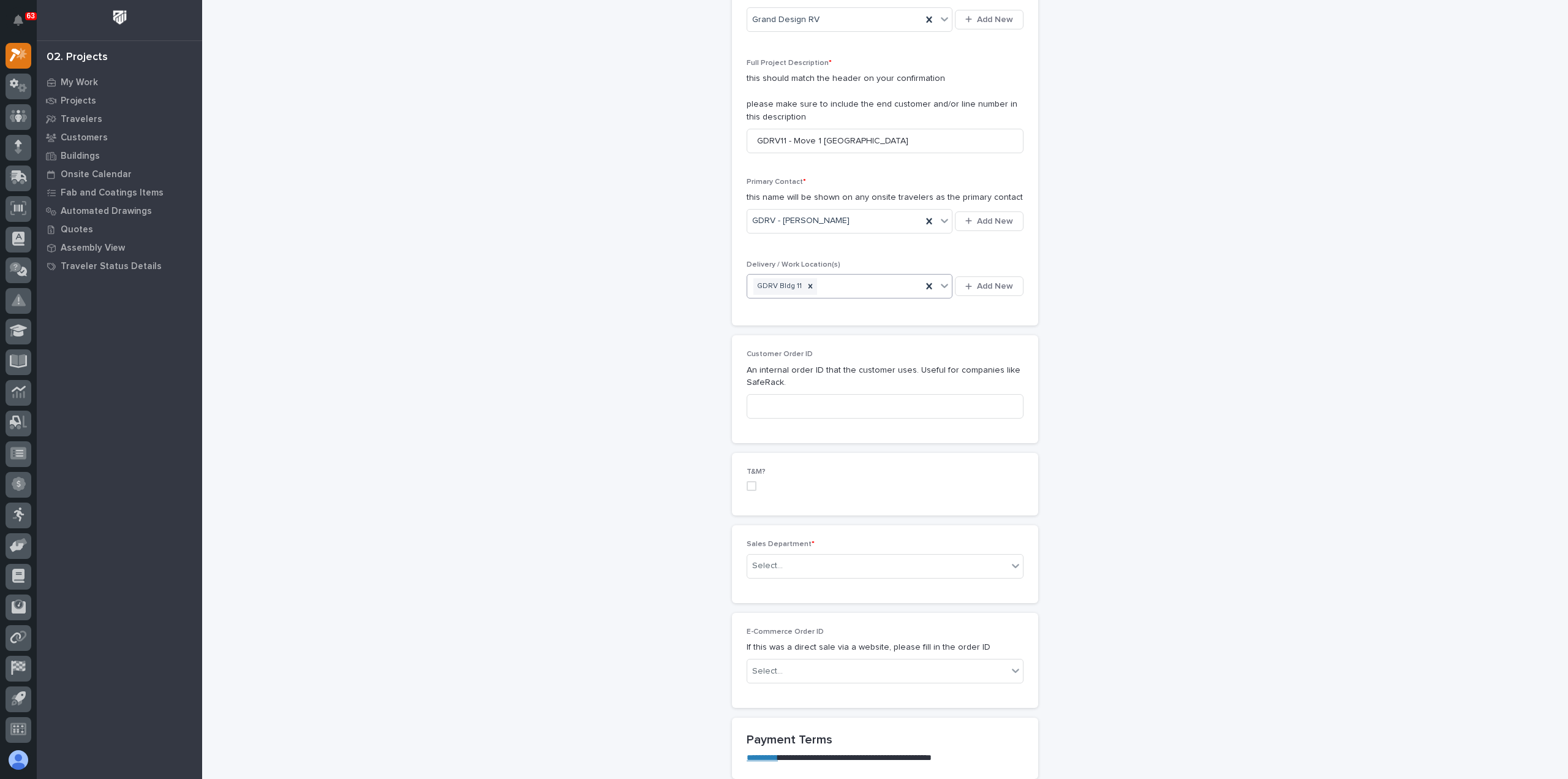
scroll to position [368, 0]
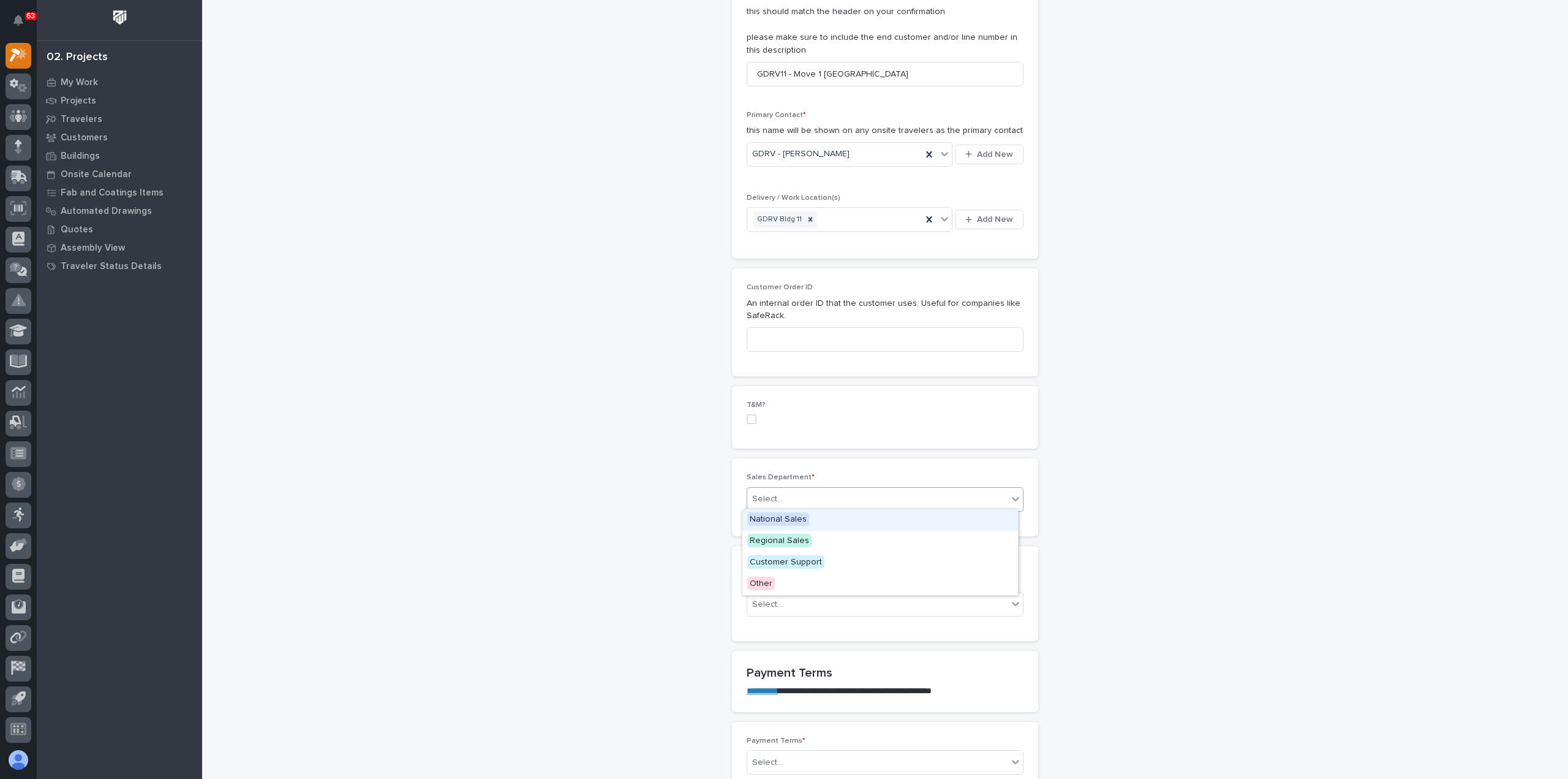
click at [820, 496] on div "Select..." at bounding box center [877, 499] width 261 height 20
click at [817, 540] on div "Regional Sales" at bounding box center [880, 541] width 276 height 21
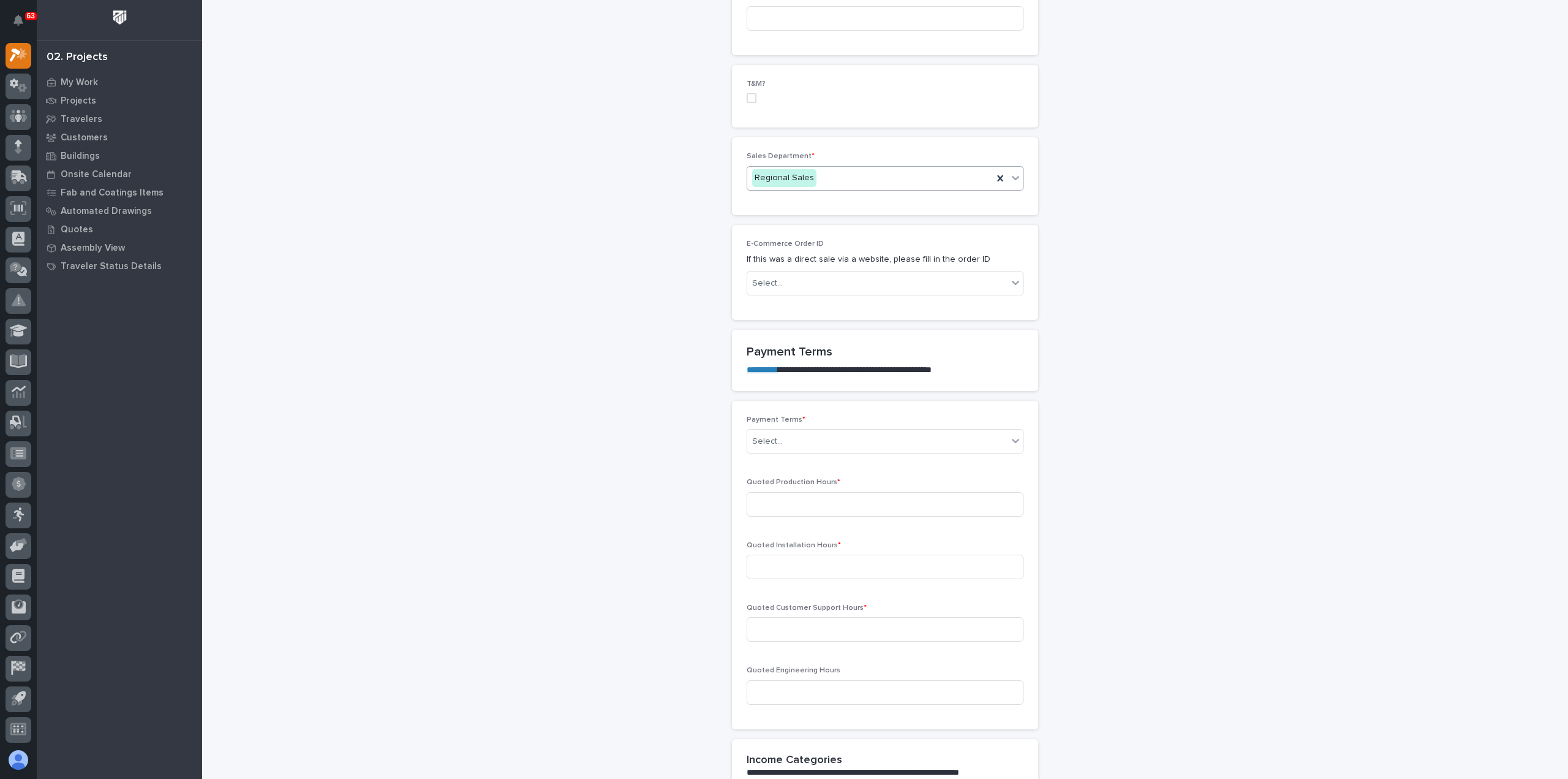
scroll to position [735, 0]
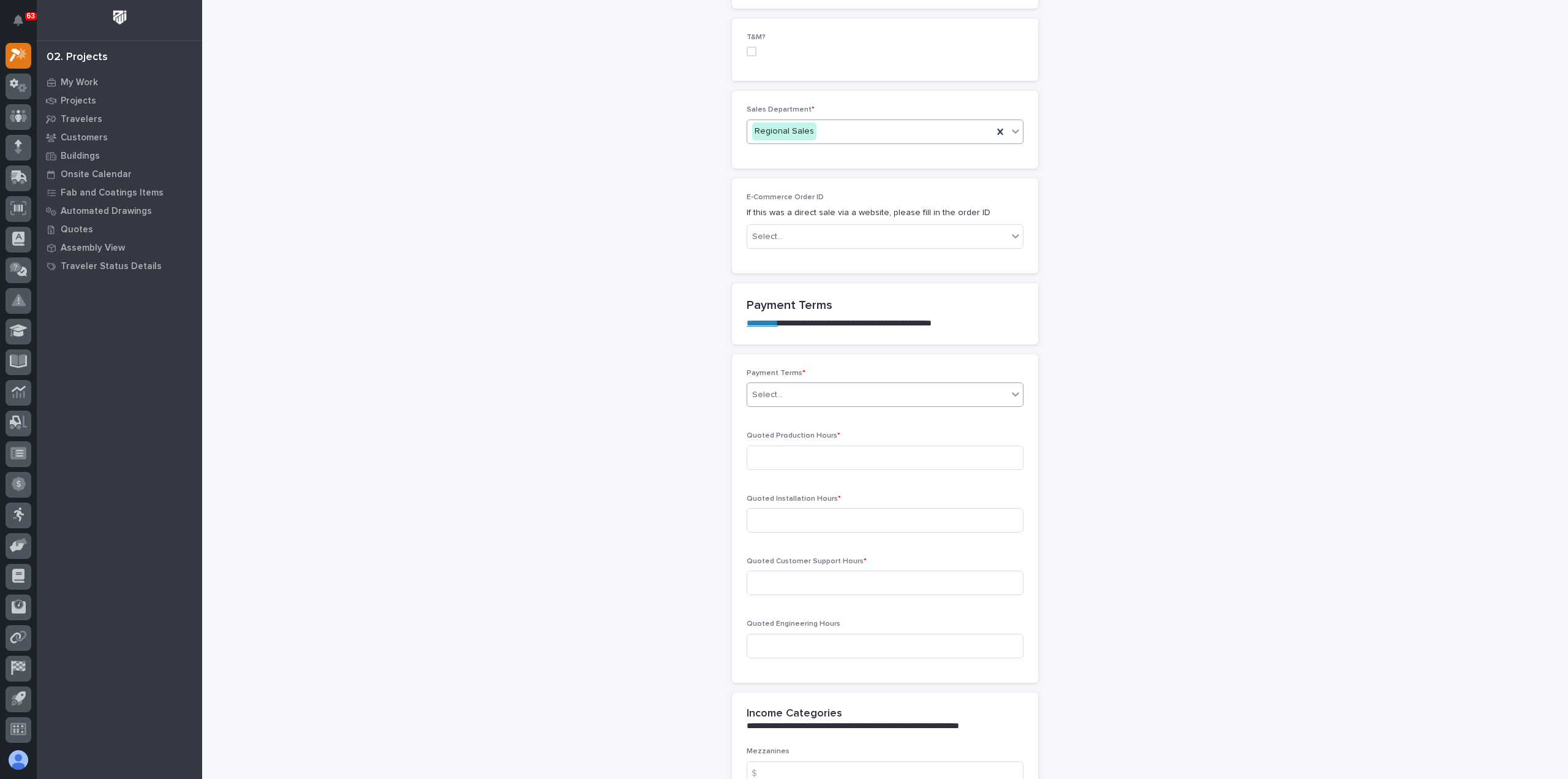
click at [798, 386] on div "Select..." at bounding box center [877, 394] width 261 height 20
click at [799, 499] on div "Net 30" at bounding box center [880, 500] width 276 height 21
click at [825, 456] on input at bounding box center [885, 458] width 277 height 25
type input "0"
click at [851, 520] on input at bounding box center [885, 521] width 277 height 25
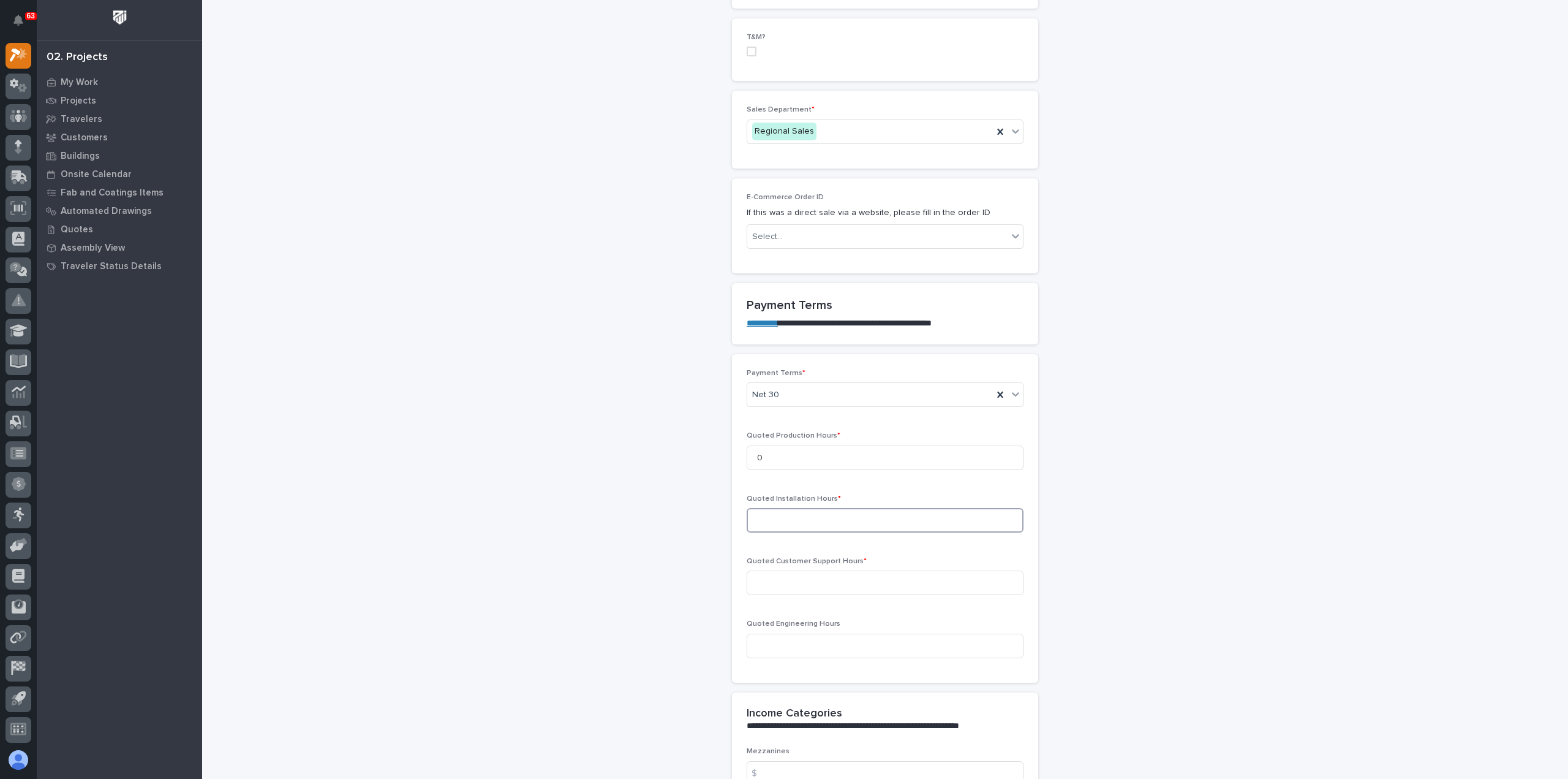
click at [794, 516] on input at bounding box center [885, 521] width 277 height 25
type input "25"
click at [796, 581] on input at bounding box center [885, 583] width 277 height 25
type input "3"
click at [789, 645] on input at bounding box center [885, 646] width 277 height 25
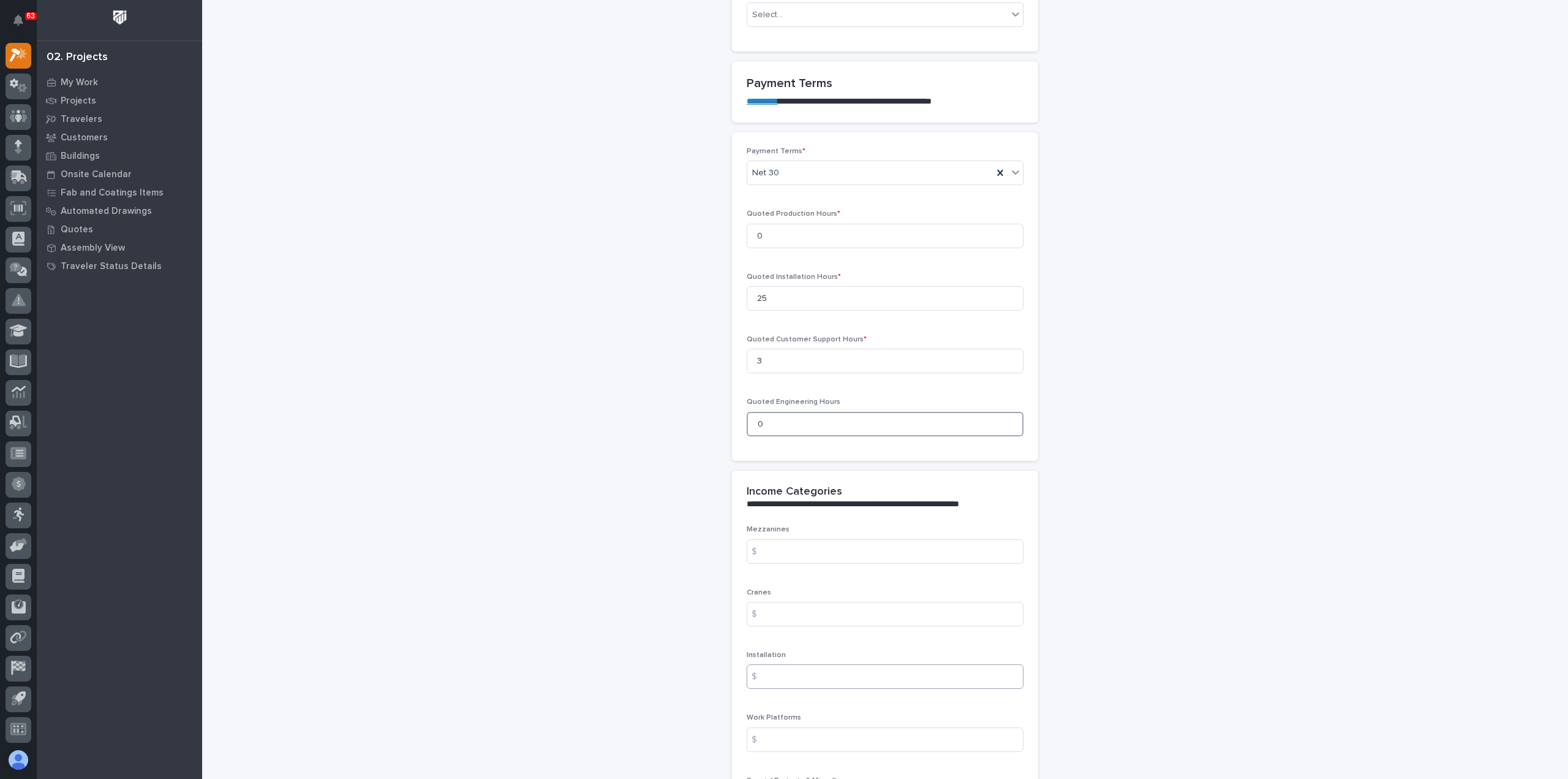
scroll to position [980, 0]
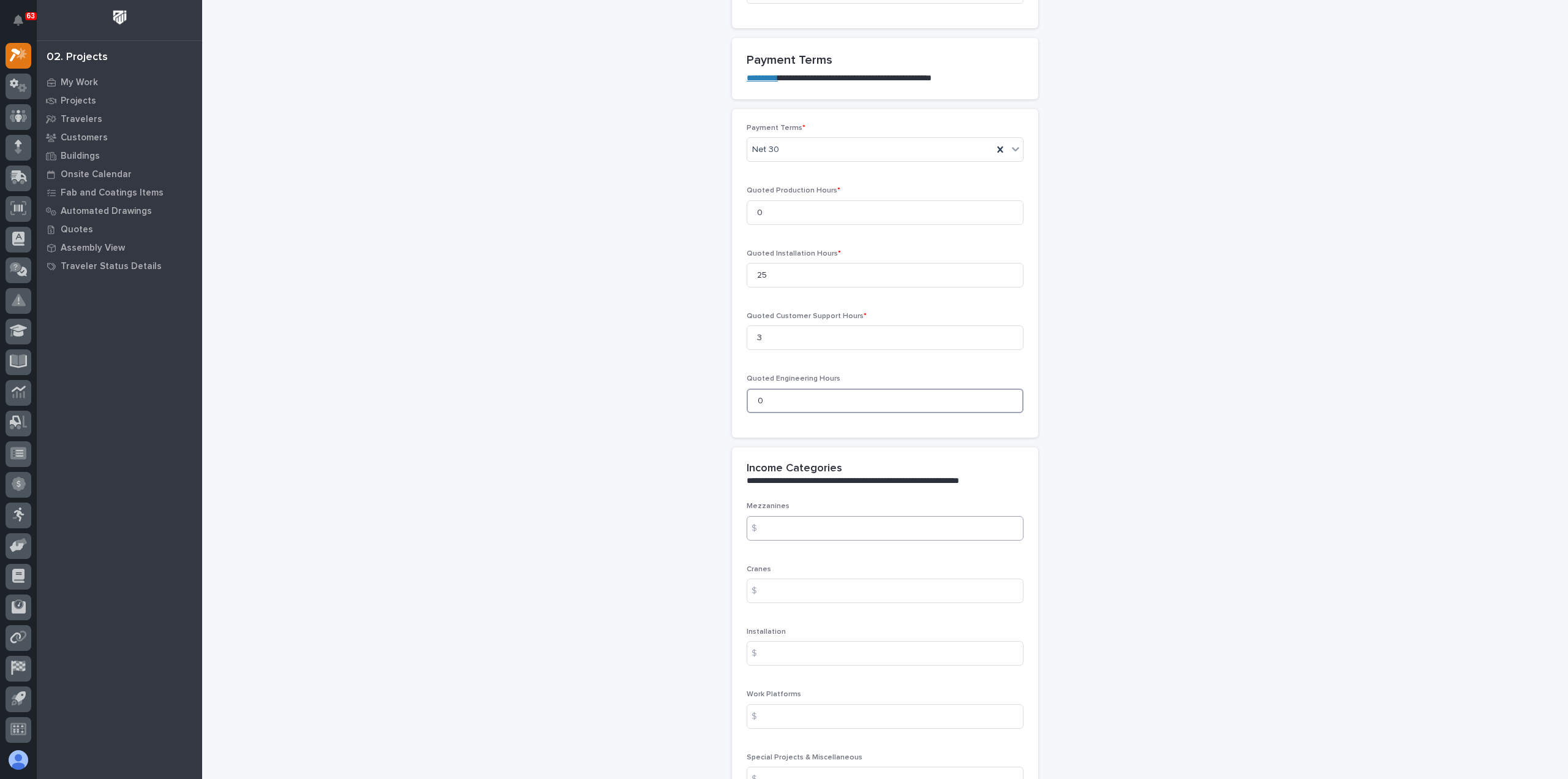
type input "0"
click at [801, 520] on input at bounding box center [885, 529] width 277 height 25
click at [799, 650] on input at bounding box center [885, 653] width 277 height 25
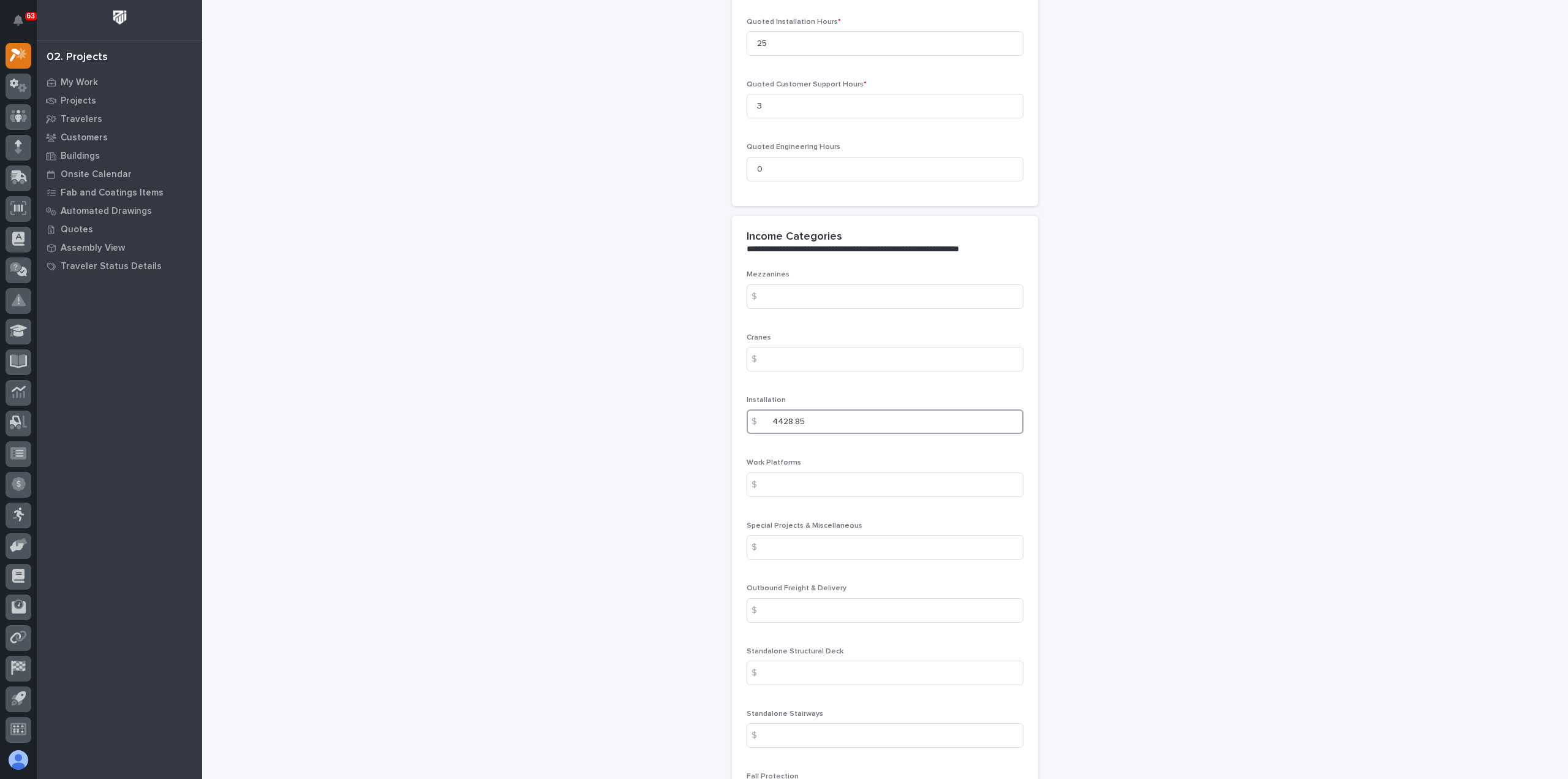
scroll to position [1287, 0]
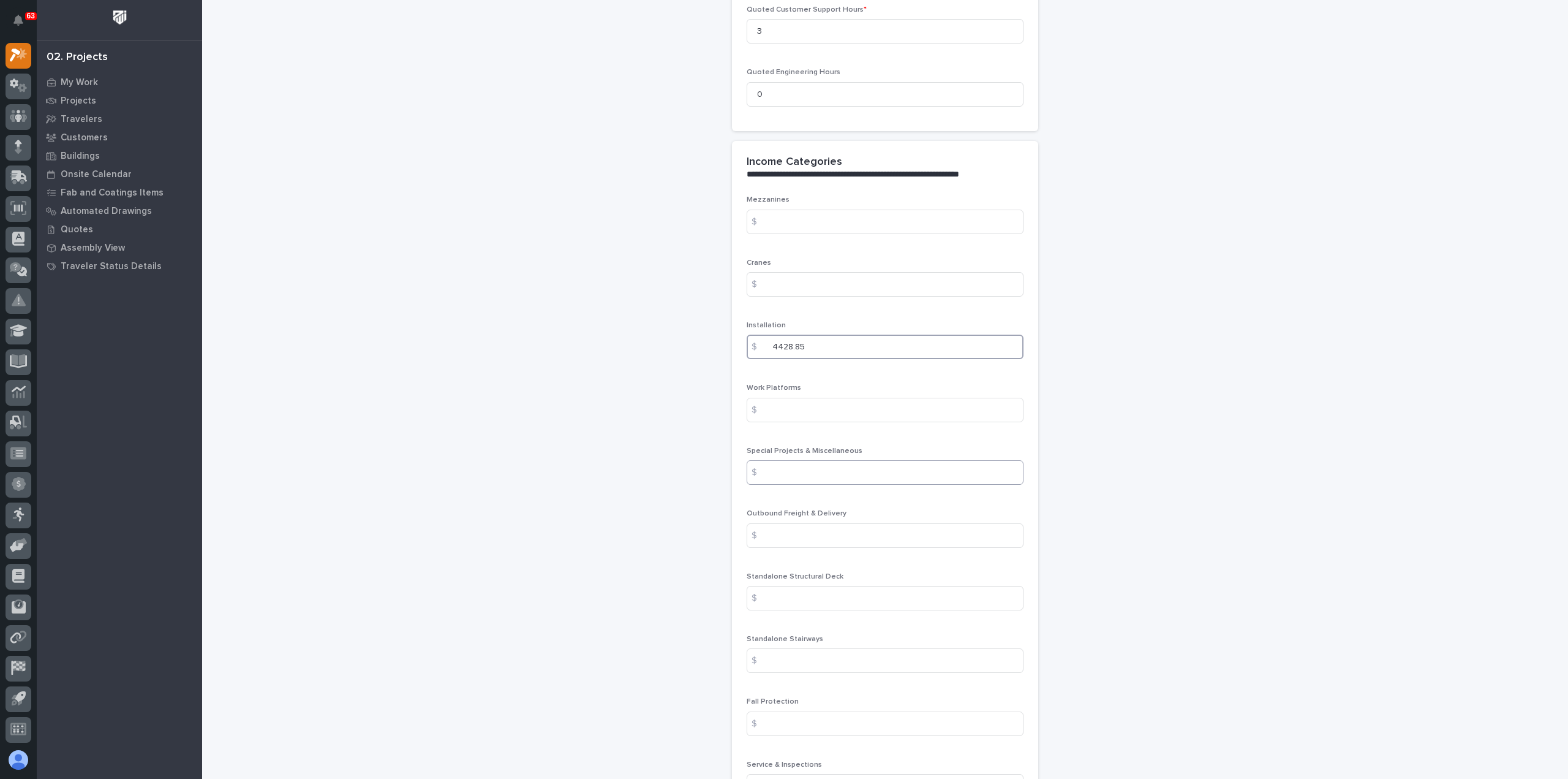
type input "4428.85"
click at [814, 470] on input at bounding box center [885, 473] width 277 height 25
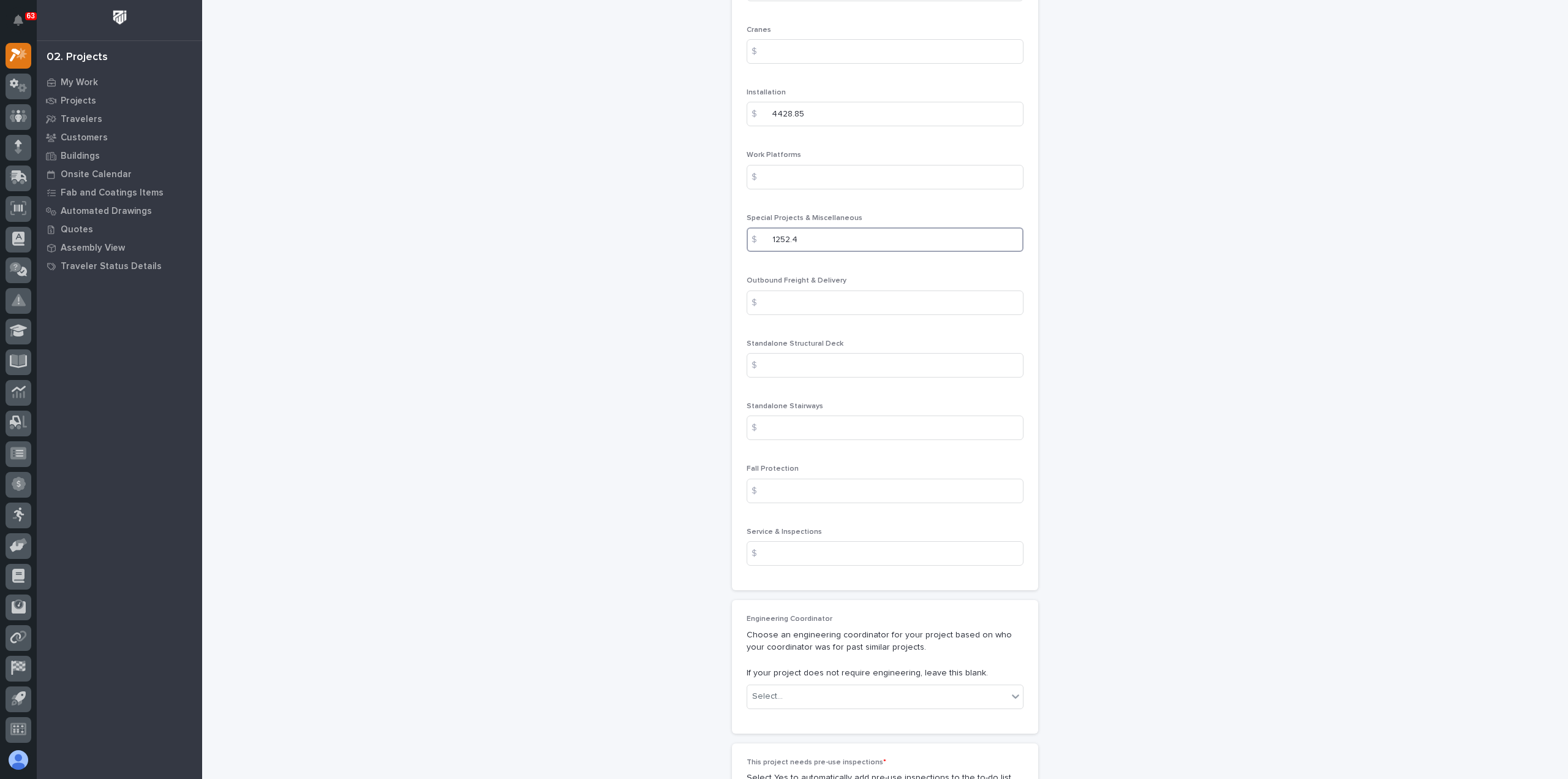
scroll to position [1532, 0]
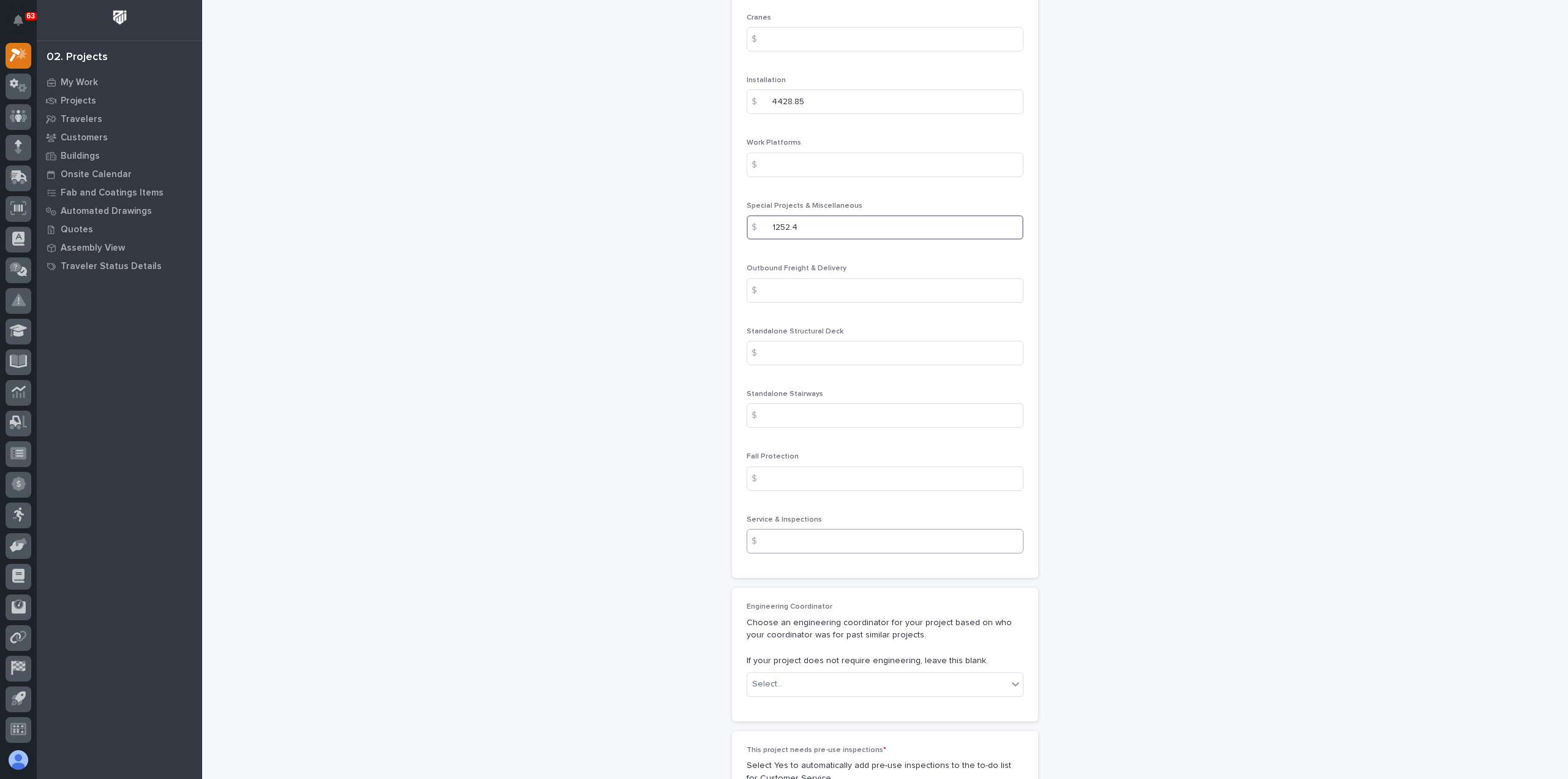
type input "1252.4"
click at [806, 539] on input at bounding box center [885, 541] width 277 height 25
type input "1150"
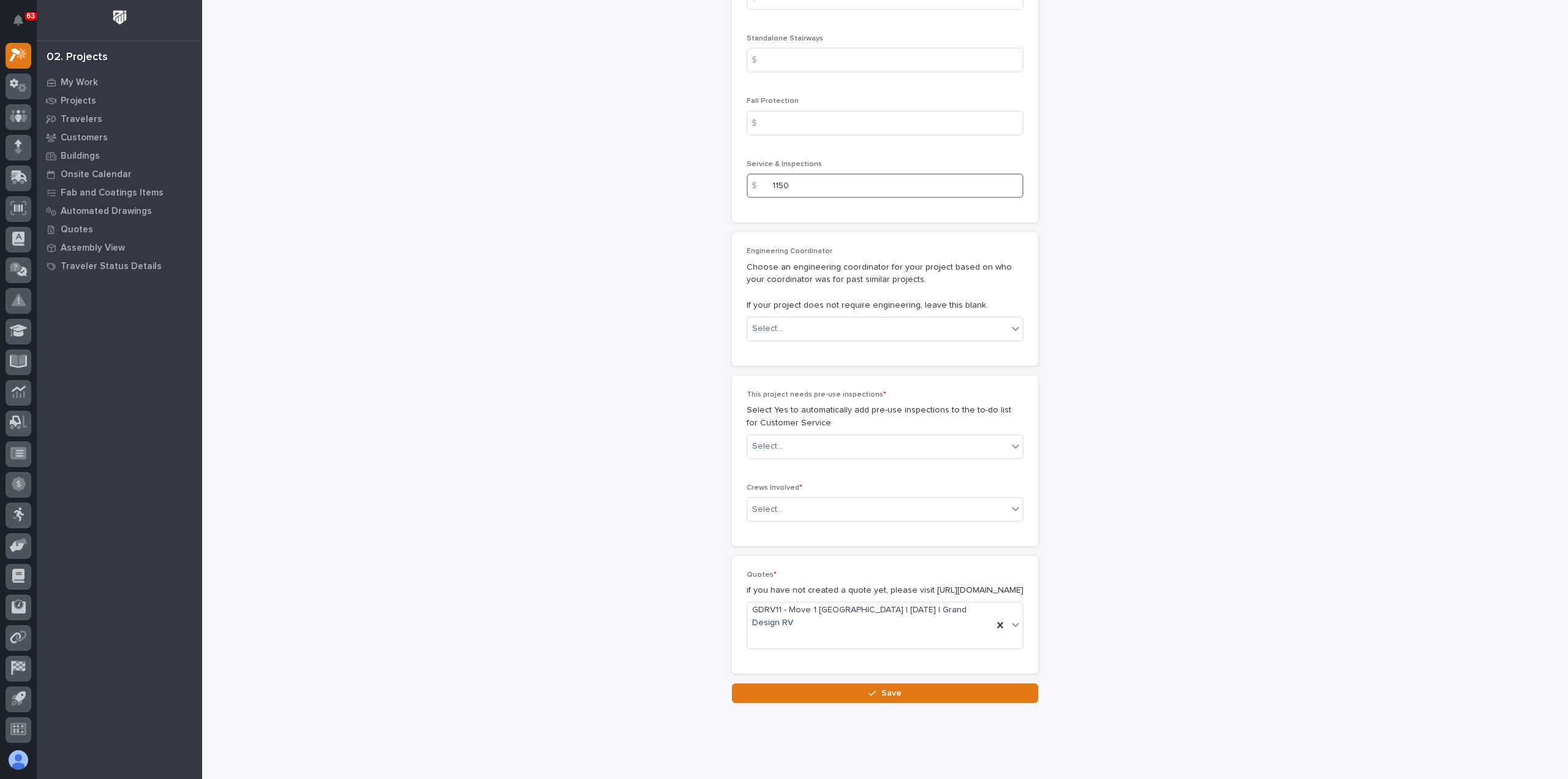
scroll to position [1893, 0]
click at [809, 434] on div "Select..." at bounding box center [877, 442] width 261 height 20
click at [809, 463] on div "Yes" at bounding box center [880, 460] width 276 height 21
click at [811, 495] on div "Select..." at bounding box center [877, 505] width 261 height 20
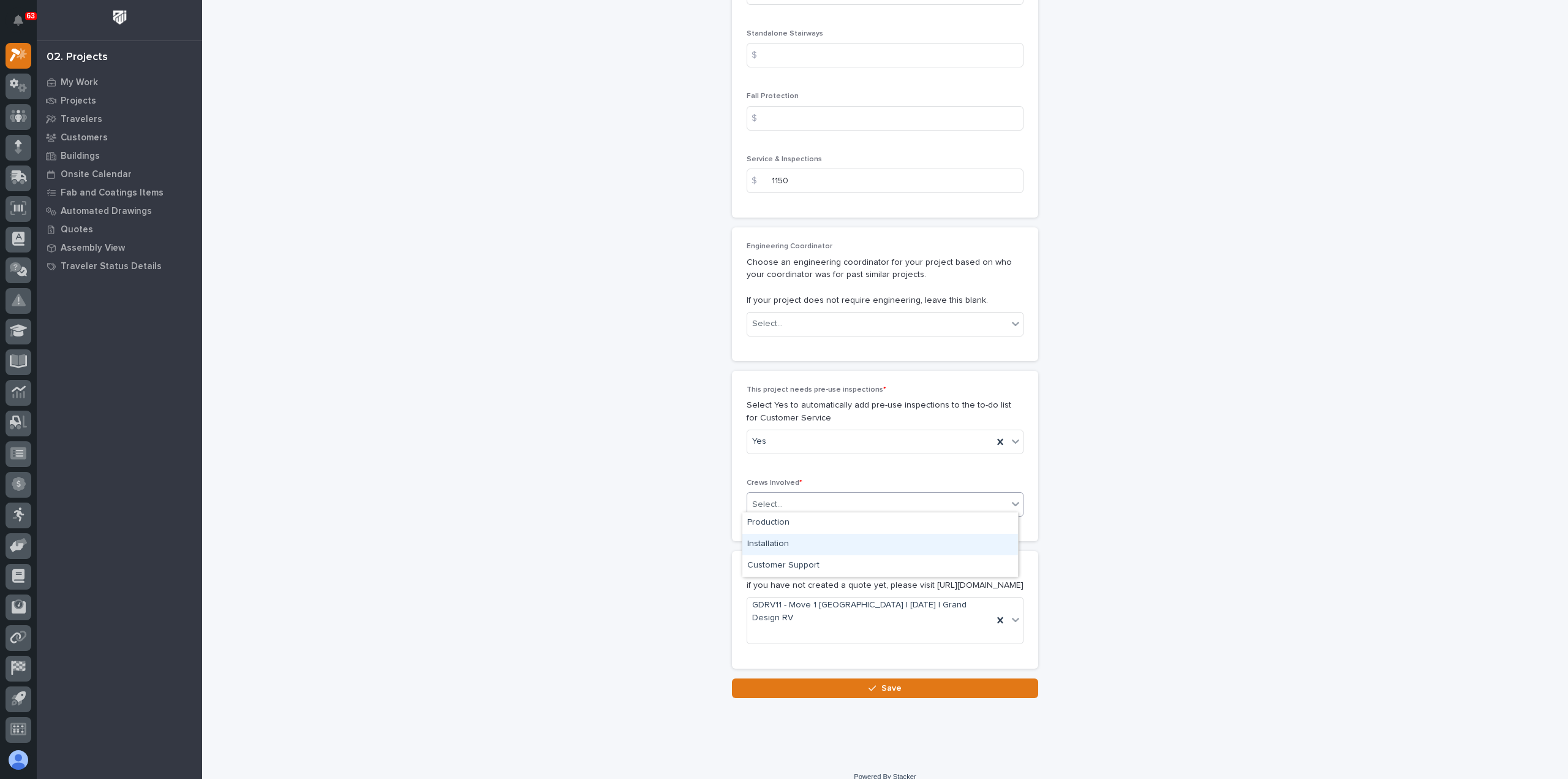
click at [802, 546] on div "Installation" at bounding box center [880, 545] width 276 height 21
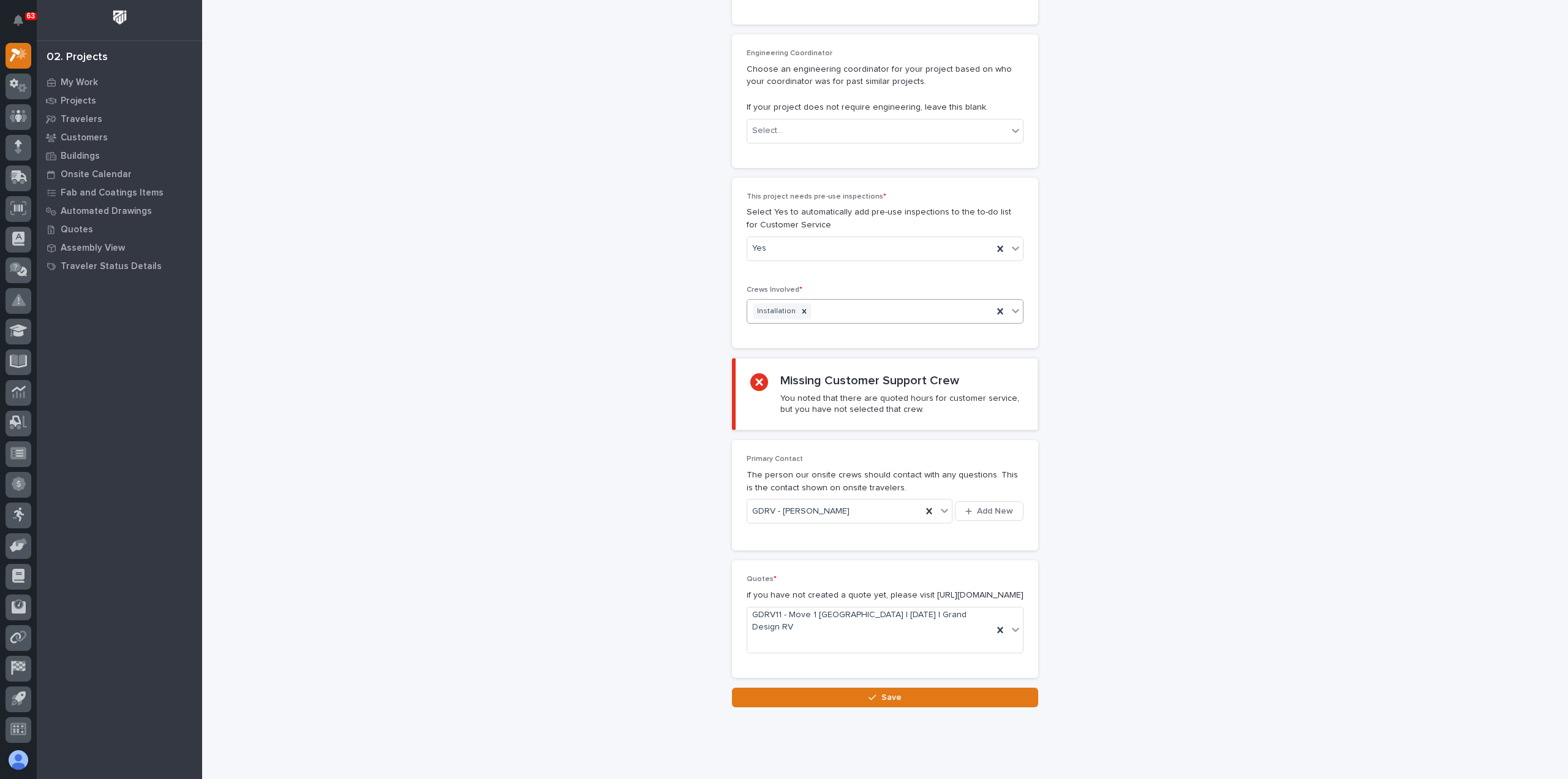
scroll to position [2094, 0]
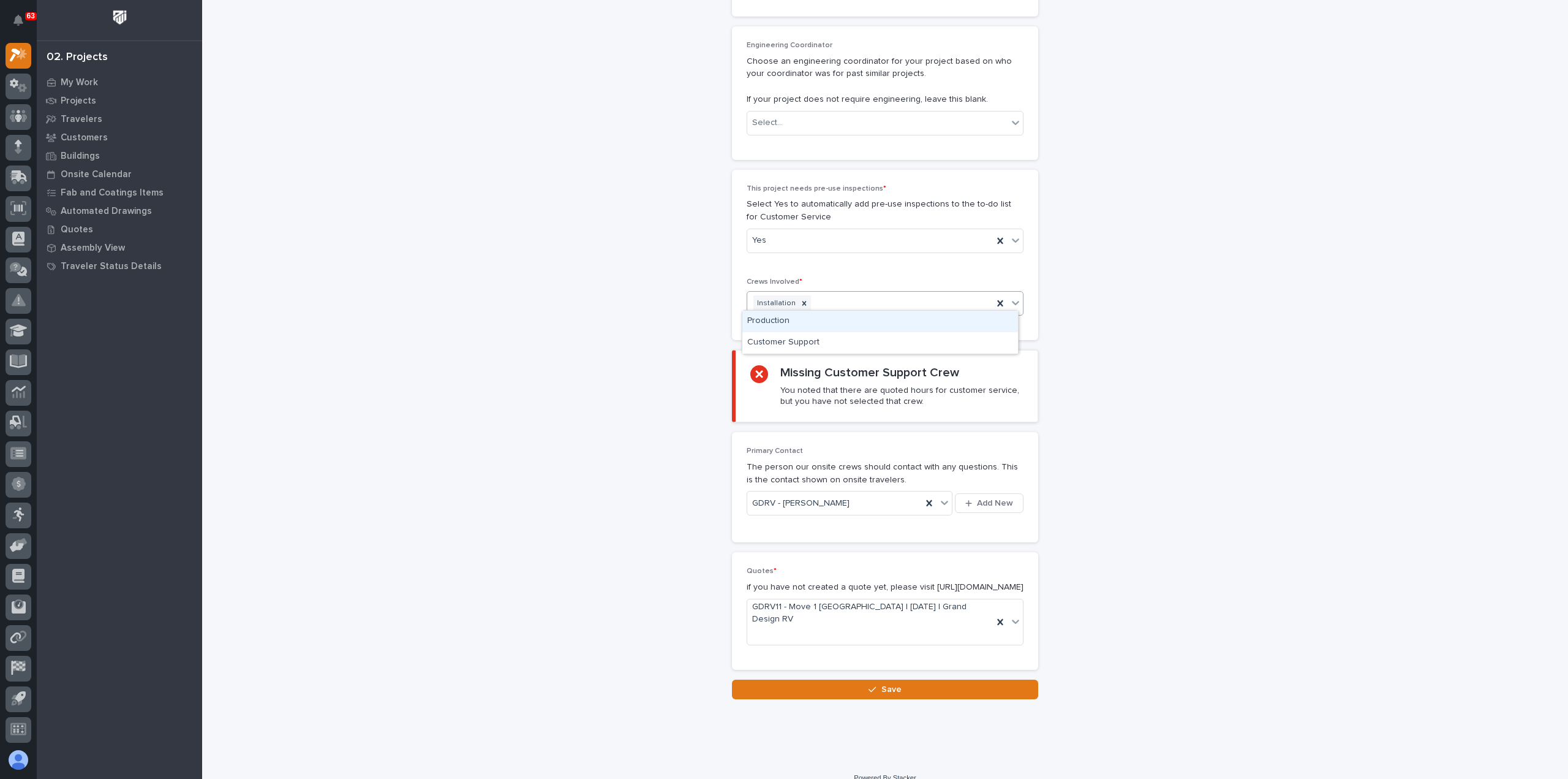
click at [864, 296] on div "Installation" at bounding box center [870, 304] width 246 height 21
click at [837, 343] on div "Customer Support" at bounding box center [880, 343] width 276 height 21
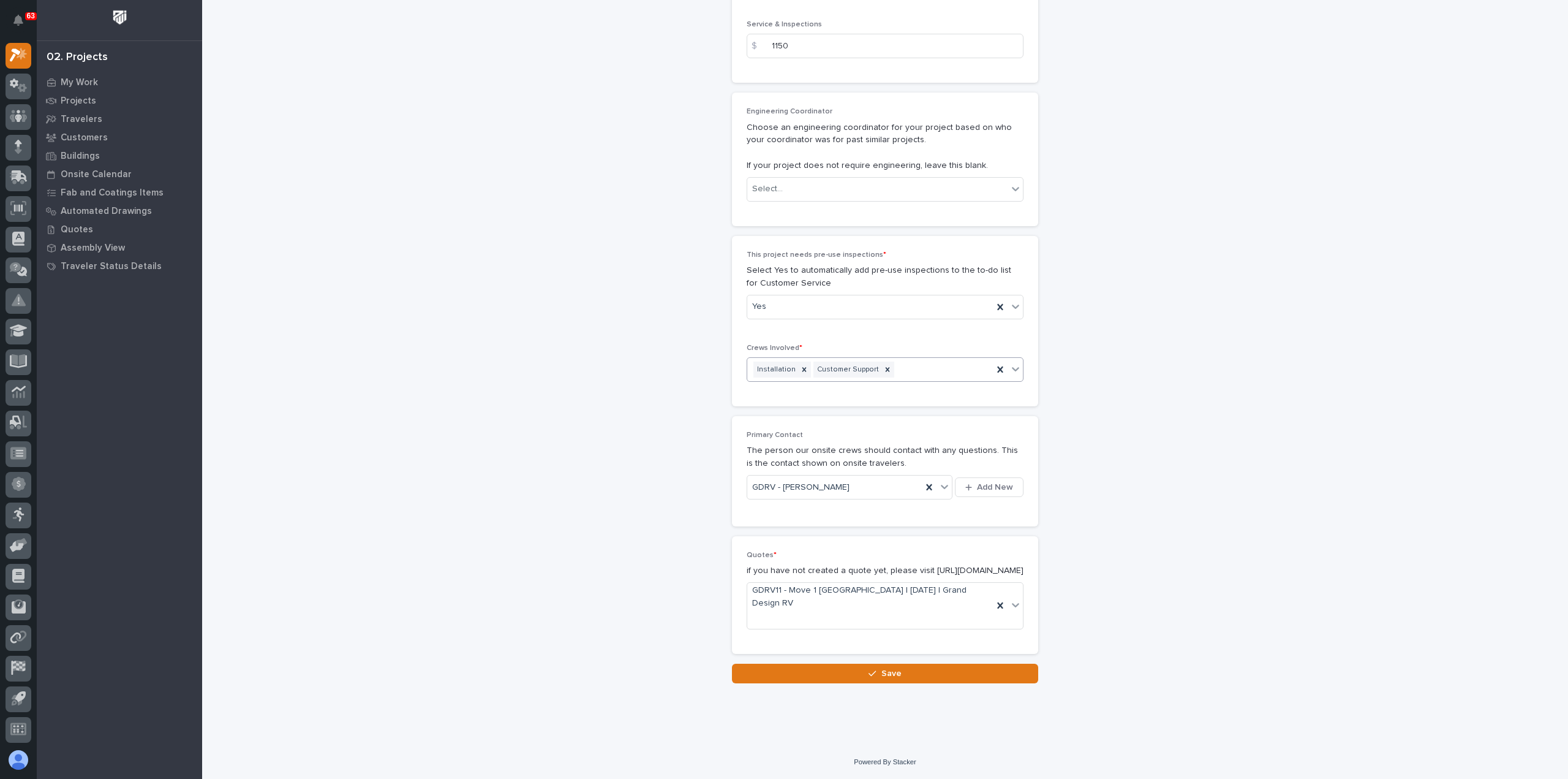
scroll to position [2012, 0]
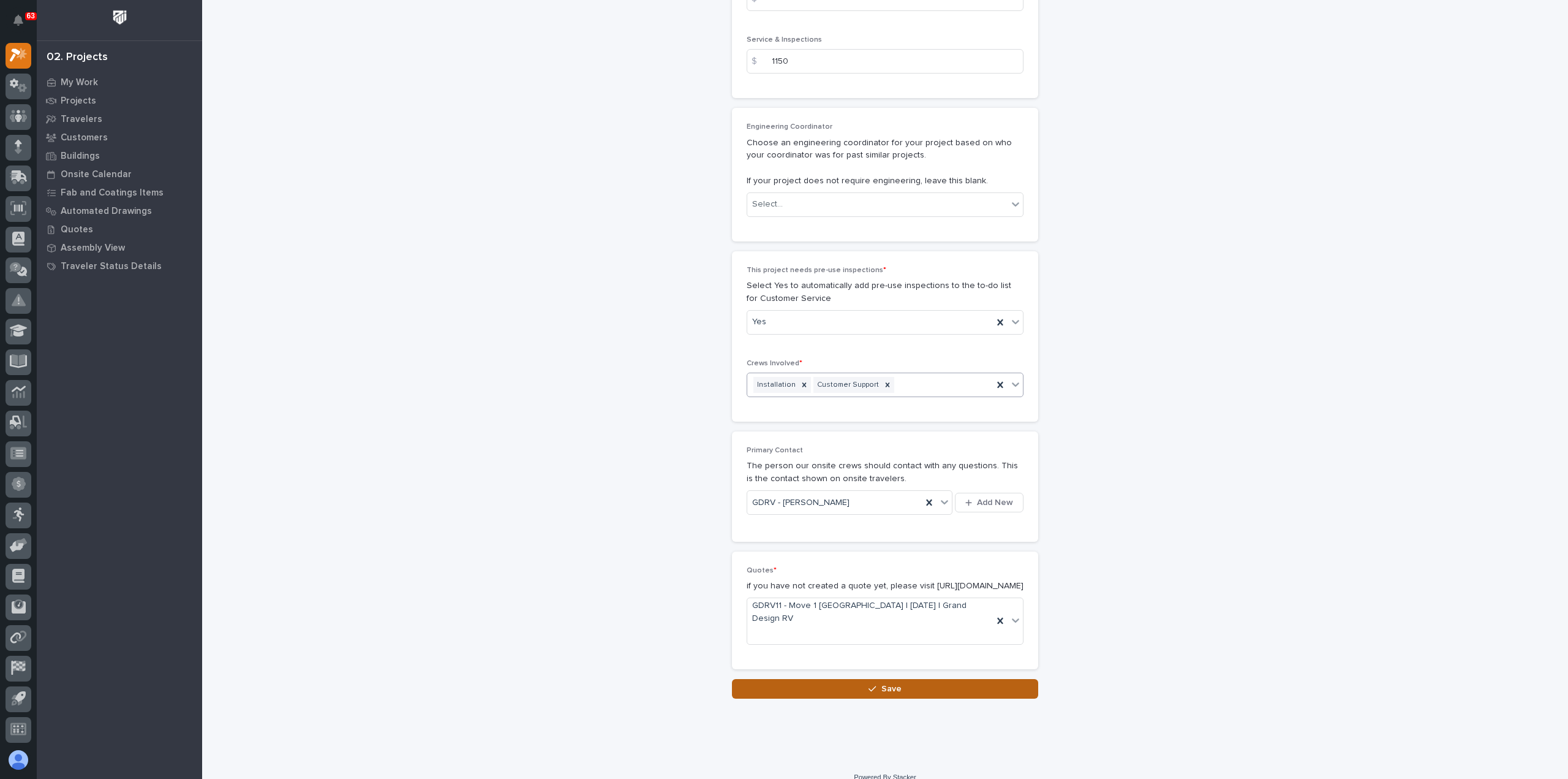
click at [869, 685] on icon "button" at bounding box center [872, 689] width 7 height 9
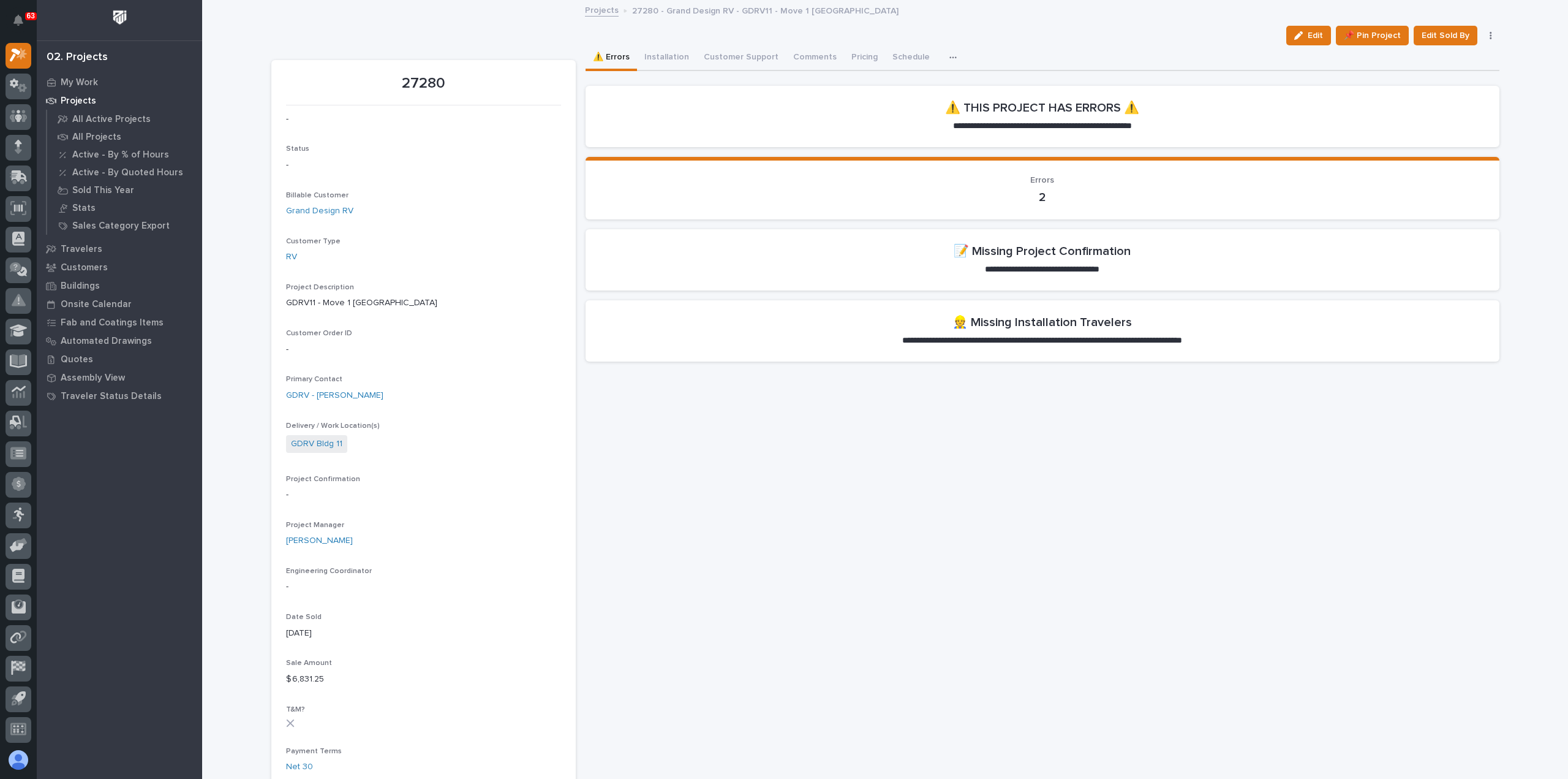
drag, startPoint x: 1320, startPoint y: 37, endPoint x: 1116, endPoint y: 323, distance: 351.3
click at [1320, 37] on span "Edit" at bounding box center [1315, 36] width 15 height 11
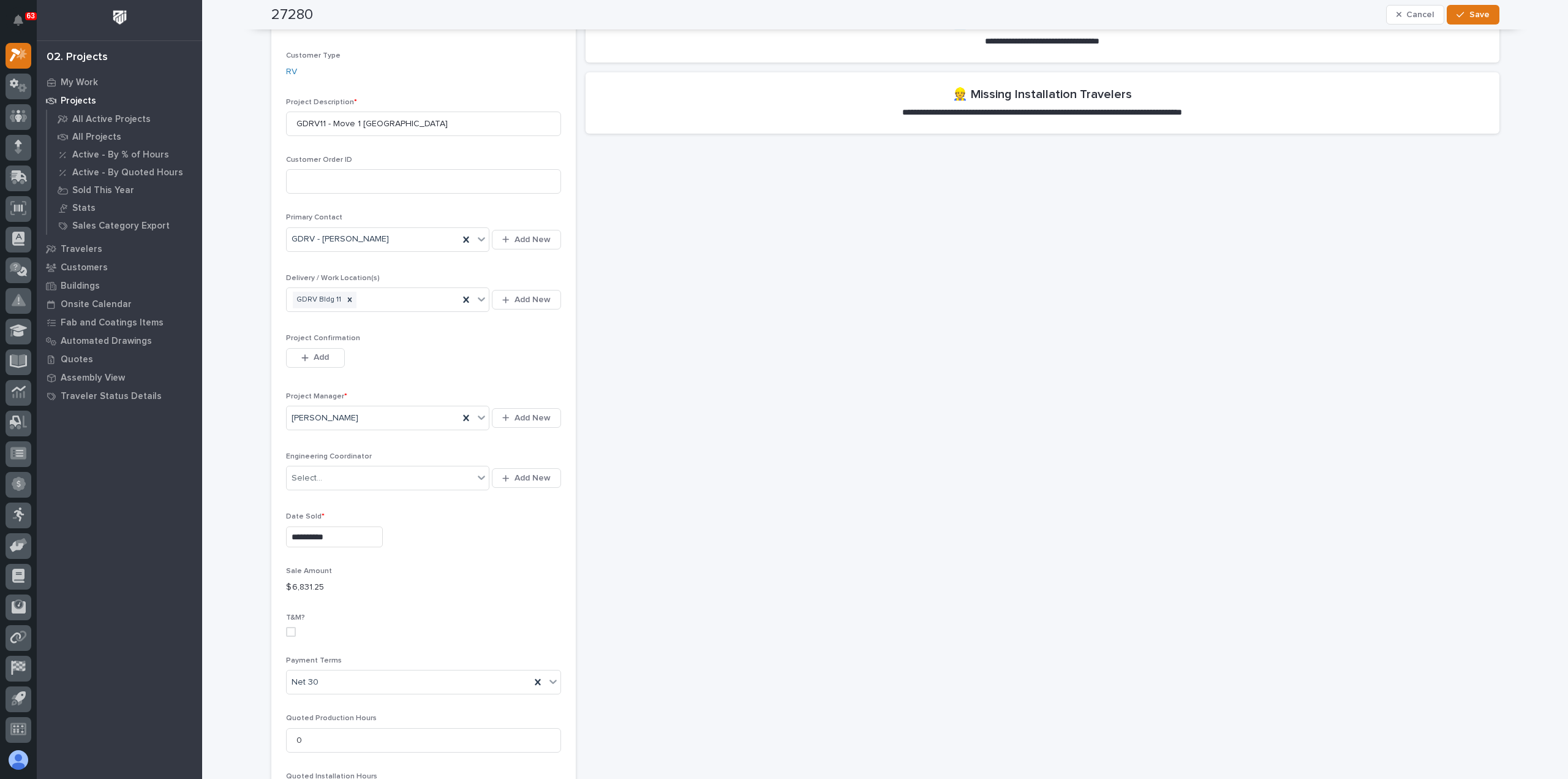
scroll to position [245, 0]
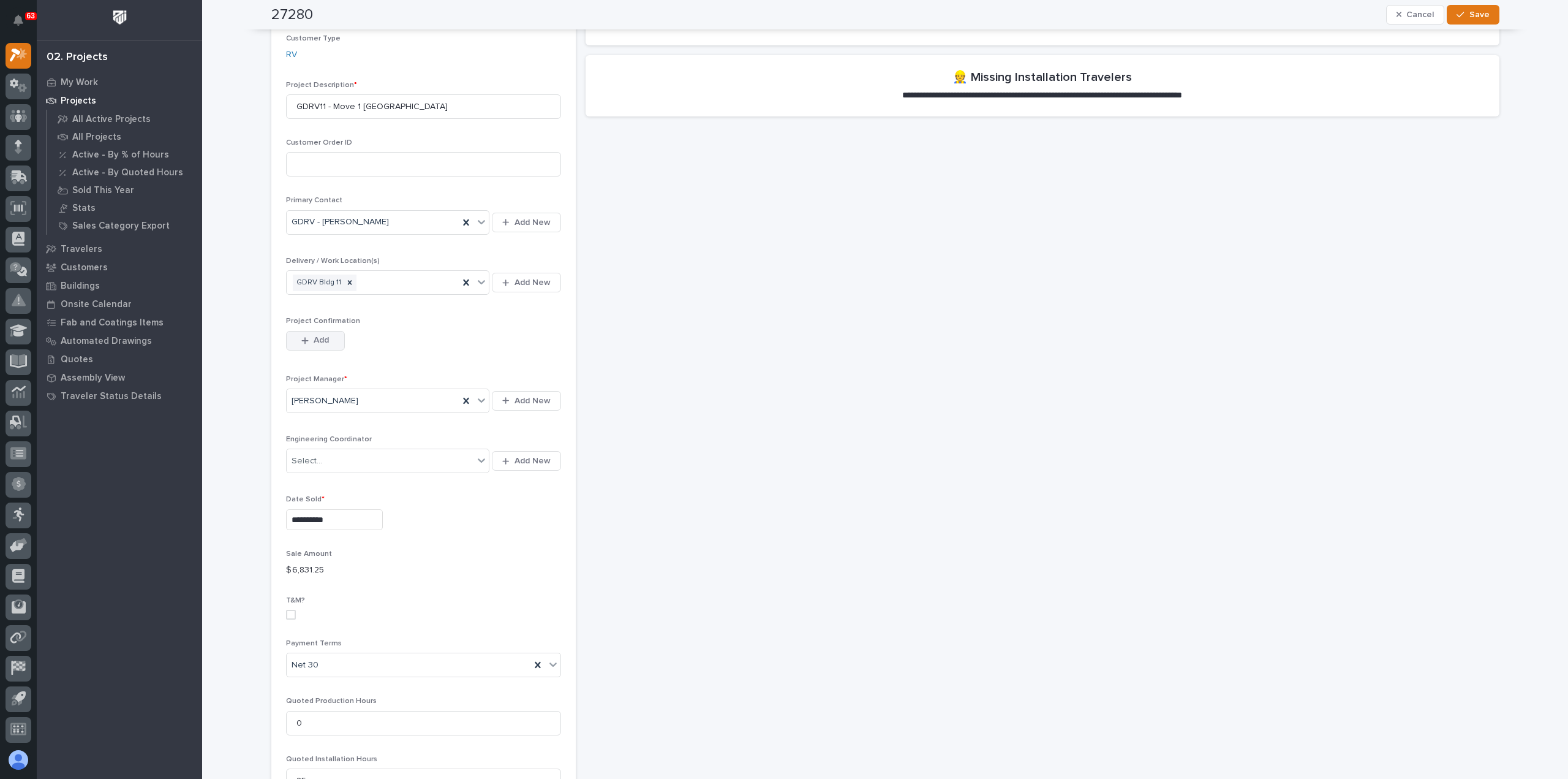
click at [302, 337] on icon "button" at bounding box center [305, 341] width 7 height 9
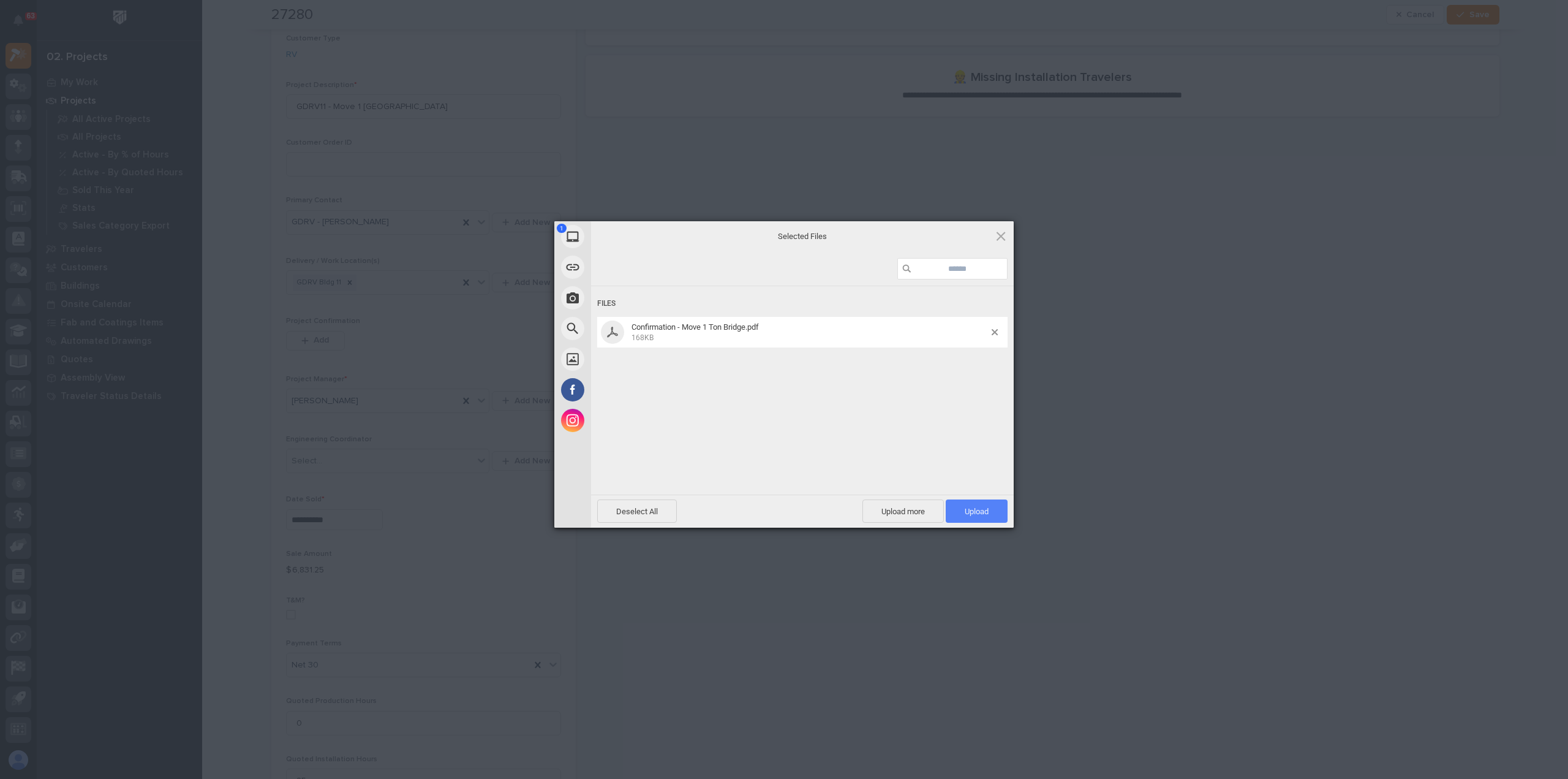
click at [982, 507] on span "Upload 1" at bounding box center [976, 511] width 24 height 9
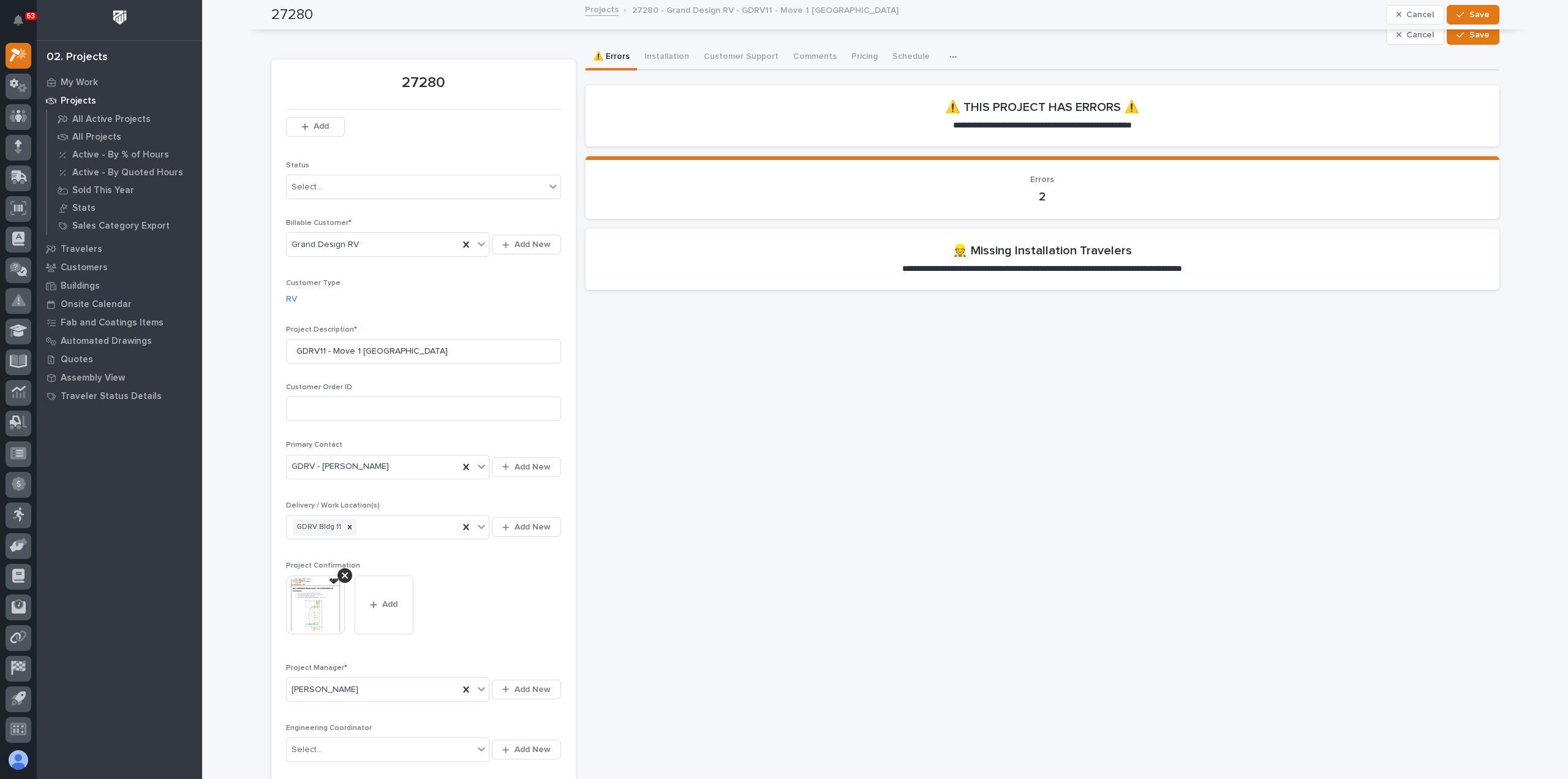
scroll to position [0, 0]
click at [667, 57] on button "Installation" at bounding box center [667, 58] width 60 height 26
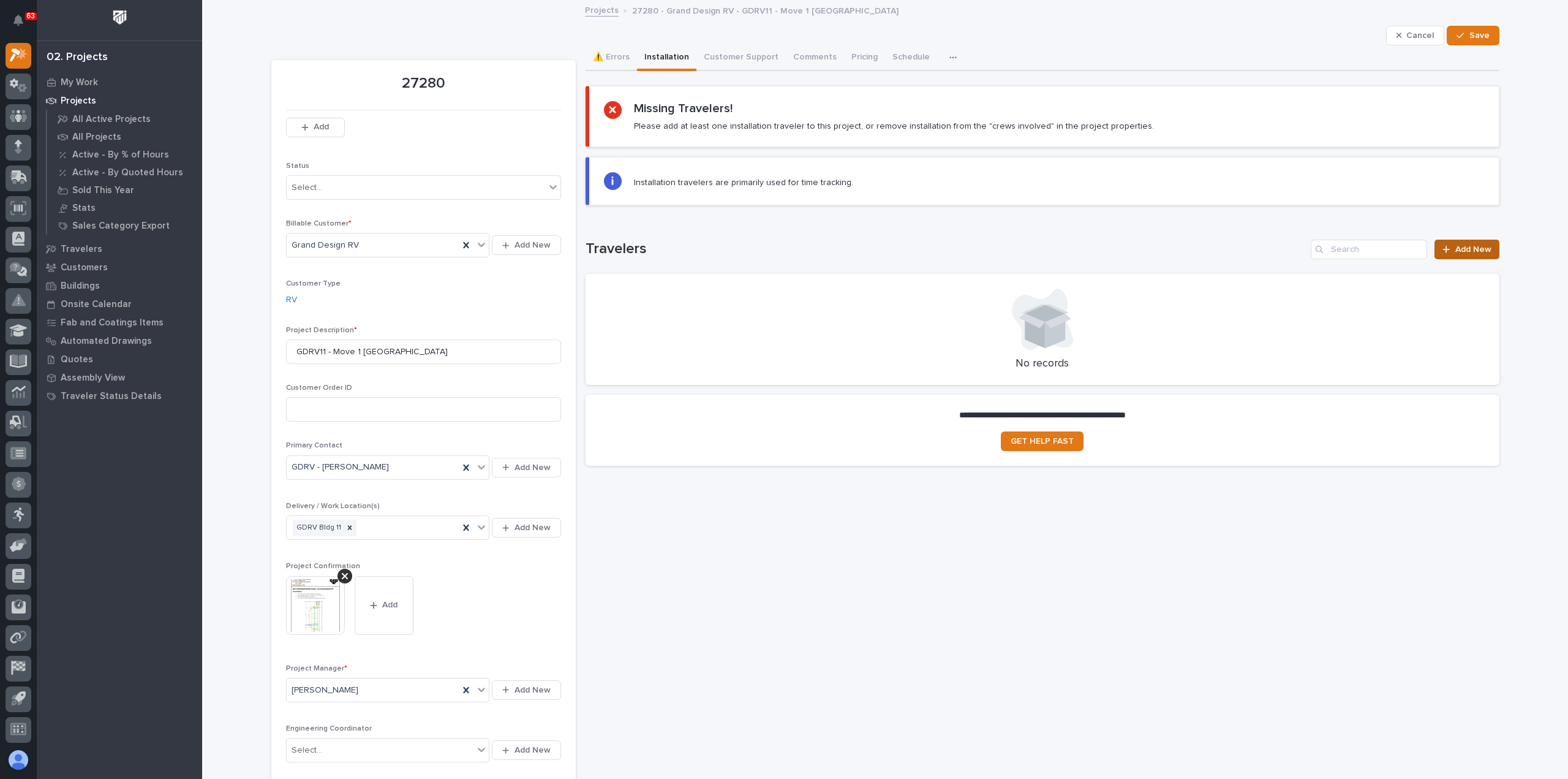
click at [1460, 246] on span "Add New" at bounding box center [1474, 249] width 36 height 9
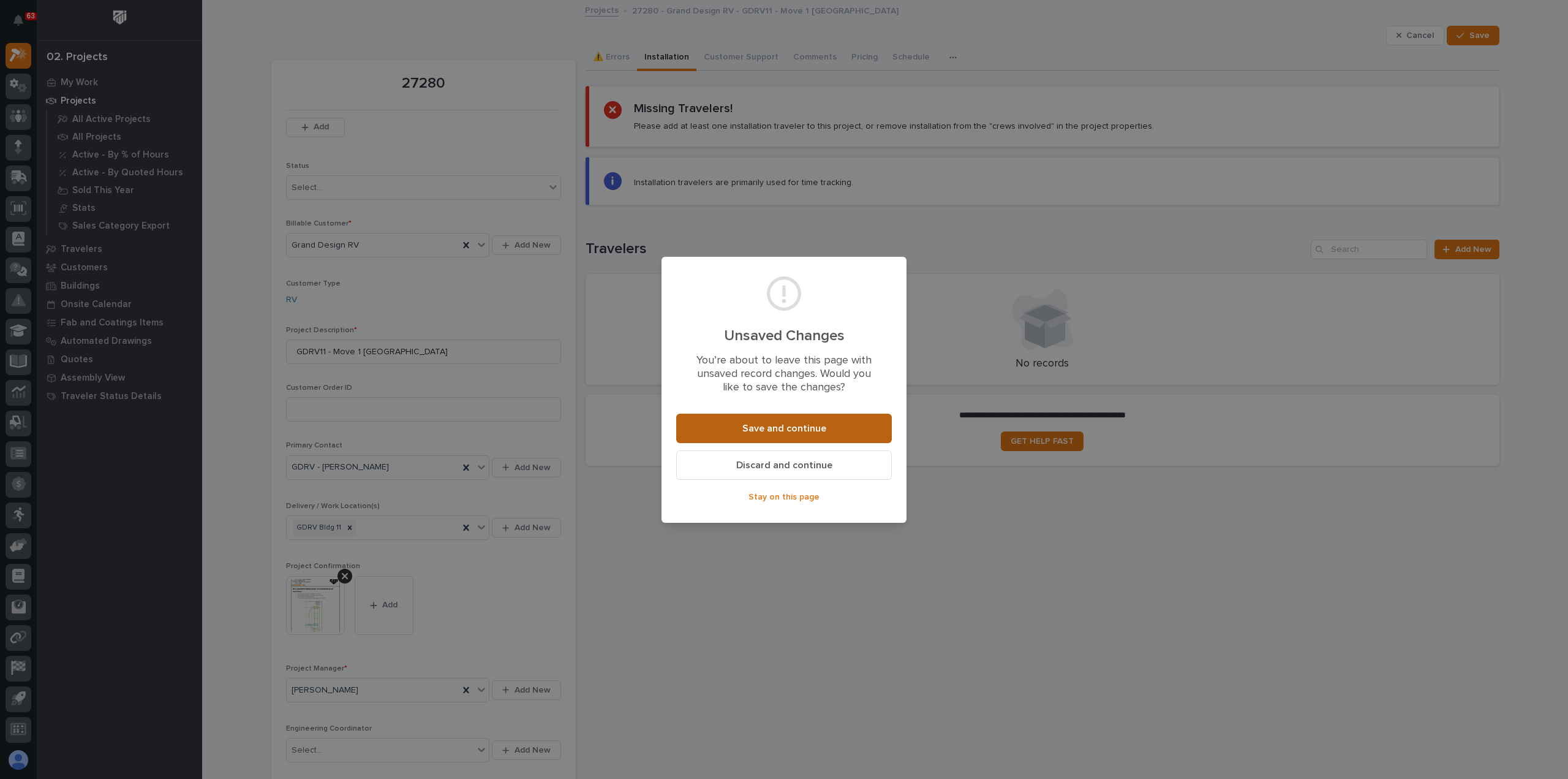
click at [778, 425] on span "Save and continue" at bounding box center [784, 428] width 84 height 12
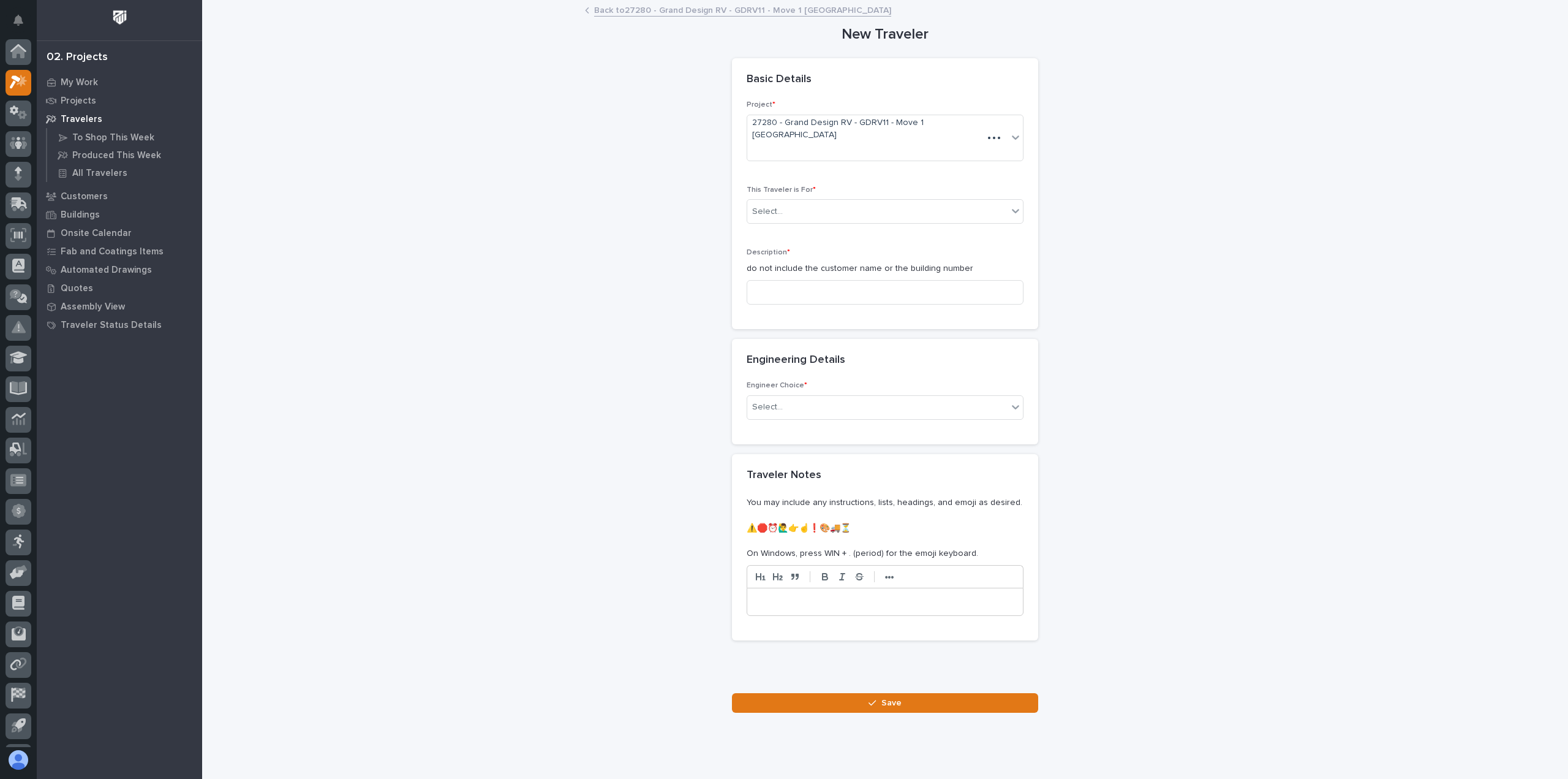
scroll to position [27, 0]
click at [838, 201] on div "Select..." at bounding box center [877, 211] width 261 height 20
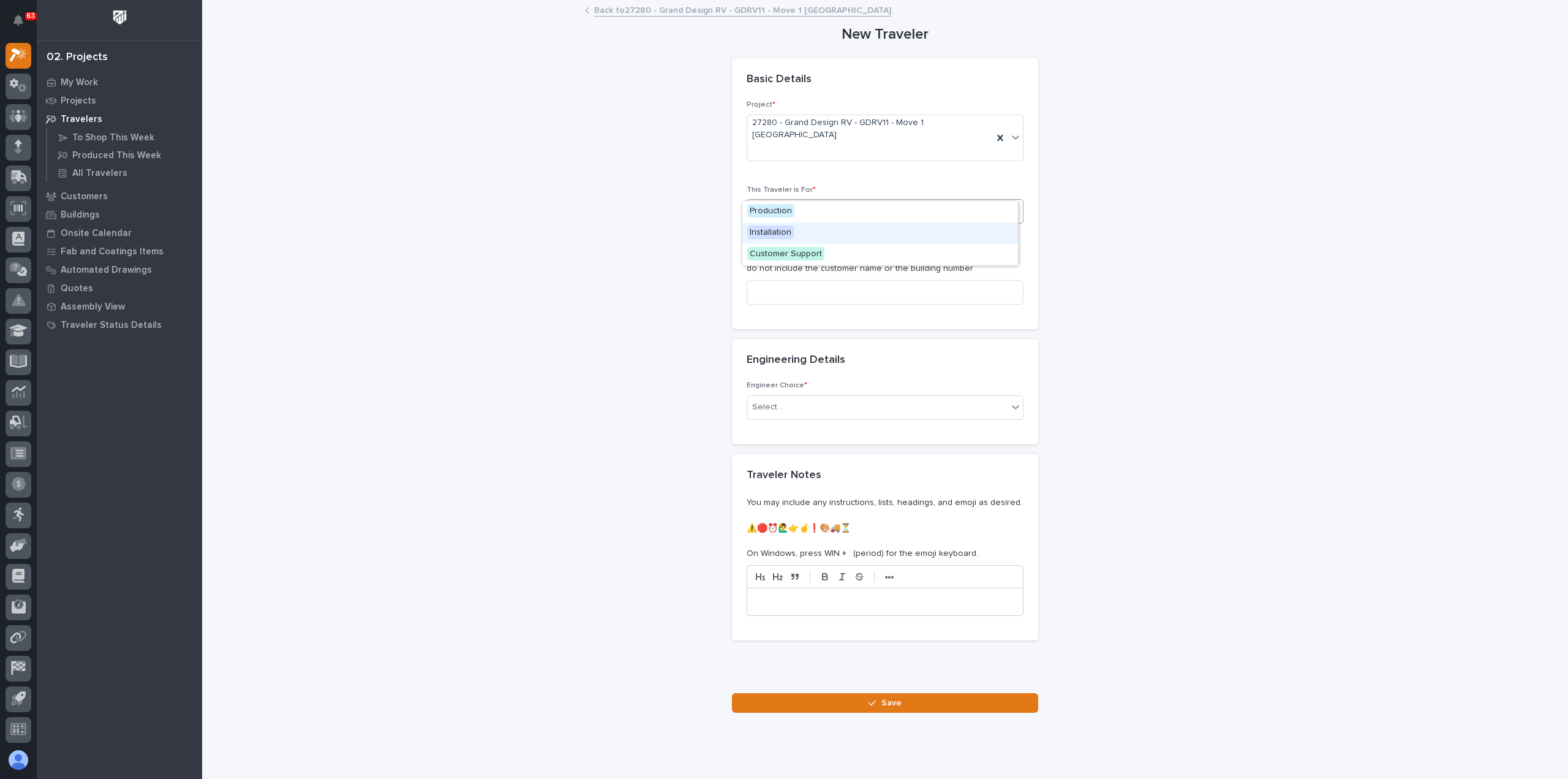
click at [812, 233] on div "Installation" at bounding box center [880, 233] width 276 height 21
click at [807, 280] on input at bounding box center [885, 293] width 277 height 25
paste input "Confirmation - Move 1 Ton Bridge"
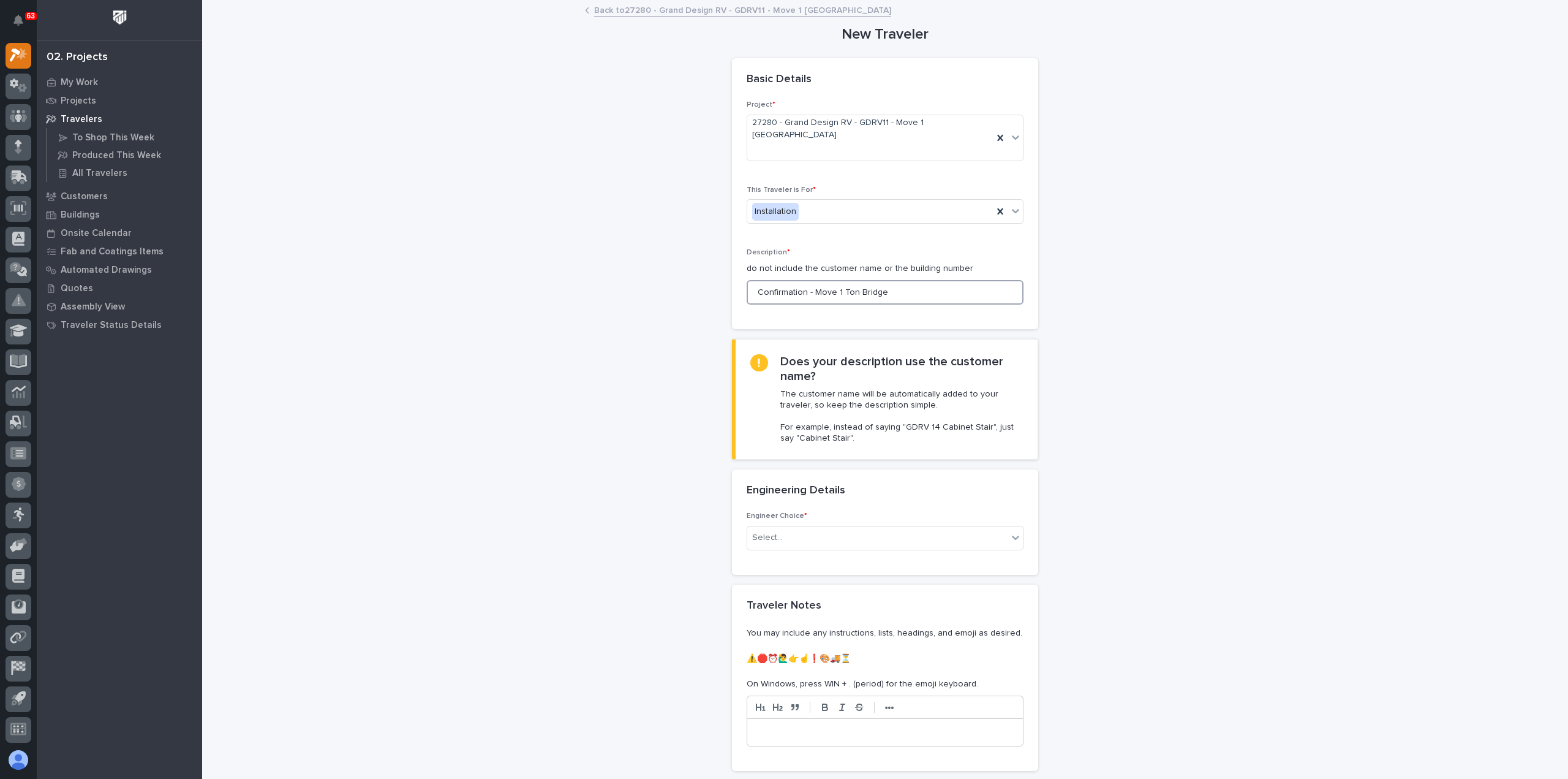
click at [810, 280] on input "Confirmation - Move 1 Ton Bridge" at bounding box center [885, 293] width 277 height 25
type input "Move 1 [GEOGRAPHIC_DATA]"
click at [820, 528] on div "Select..." at bounding box center [877, 538] width 261 height 20
click at [820, 528] on div "Select..." at bounding box center [877, 538] width 261 height 20
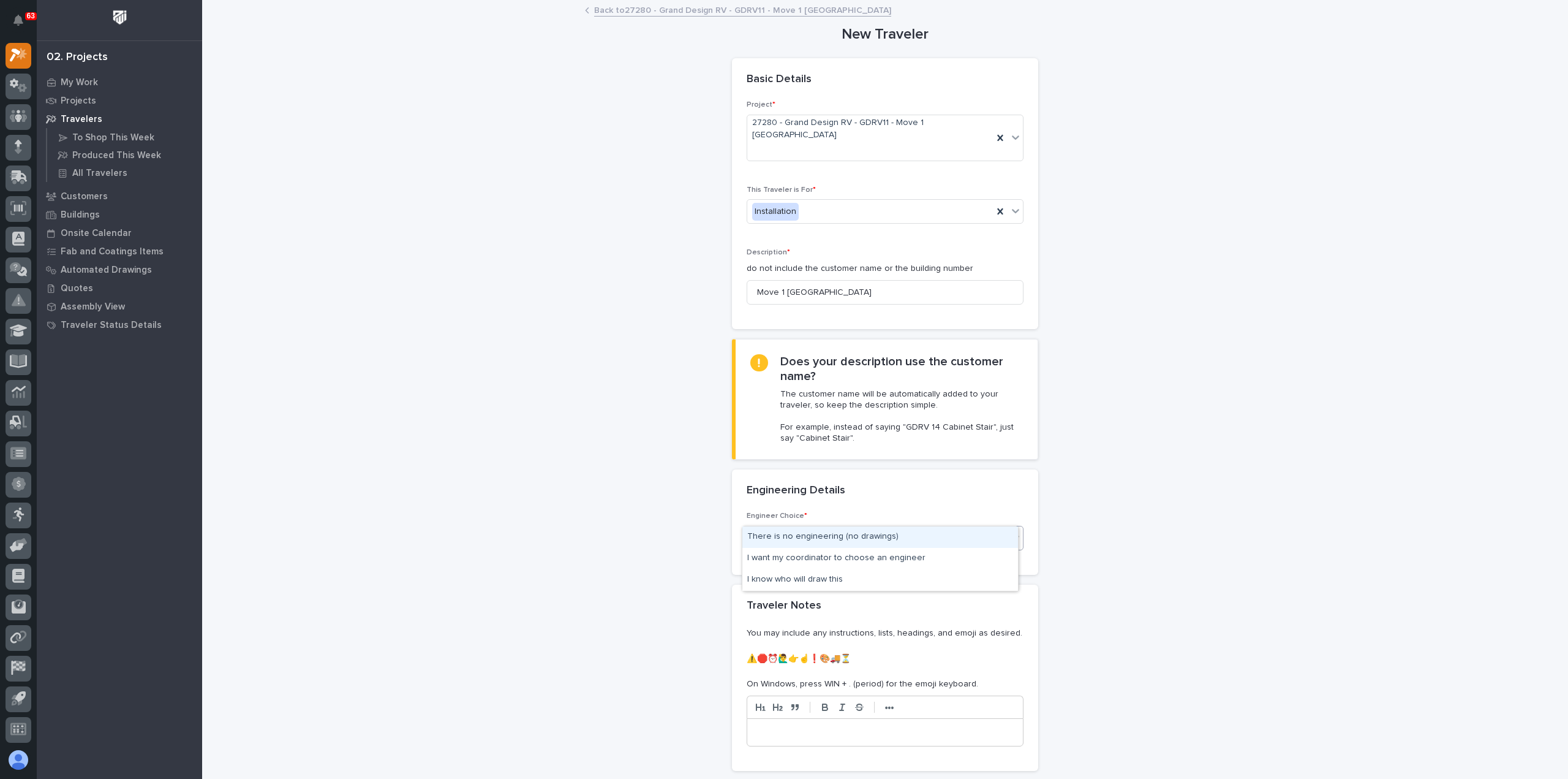
click at [823, 540] on div "There is no engineering (no drawings)" at bounding box center [880, 537] width 276 height 21
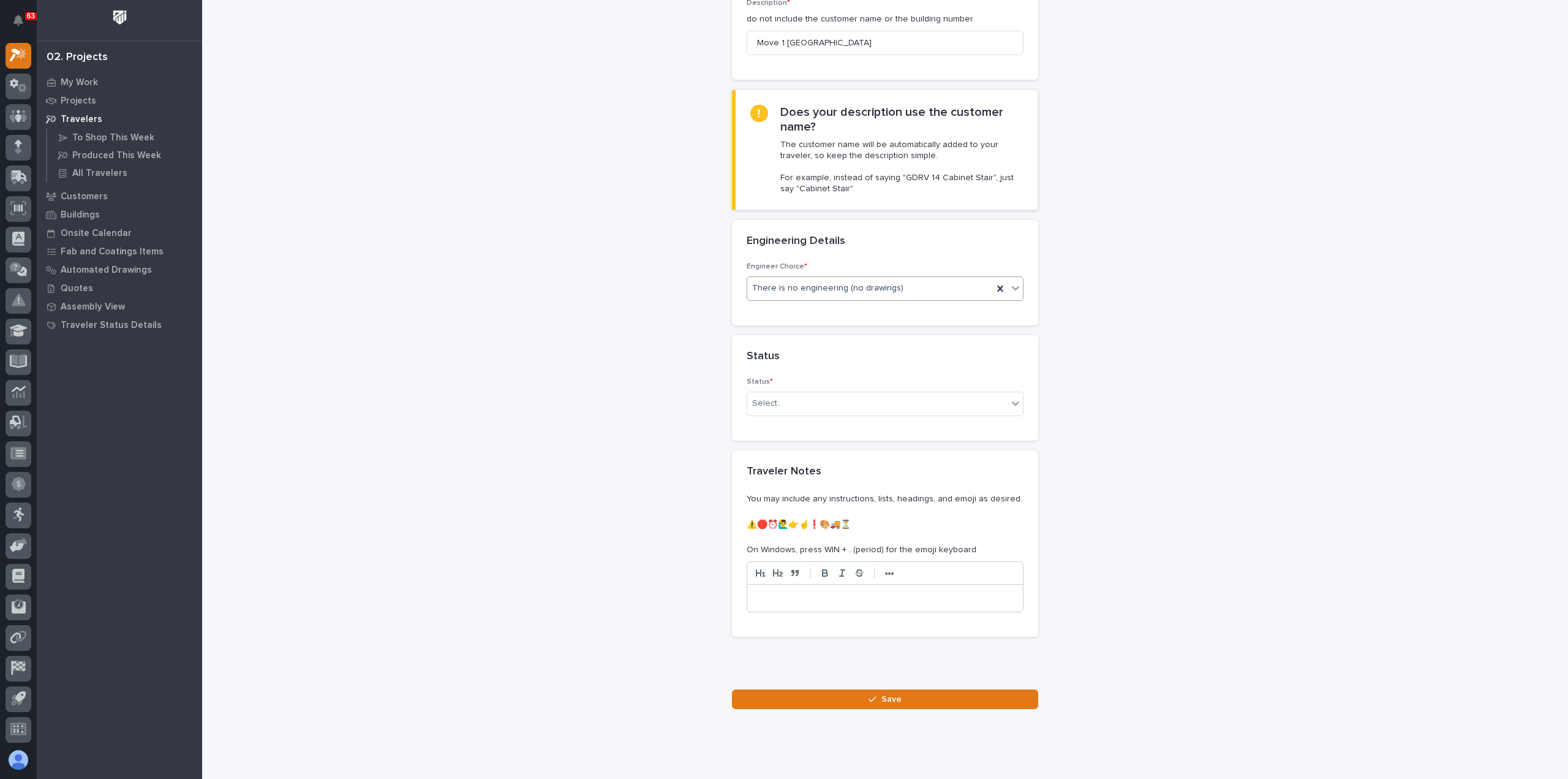
scroll to position [250, 0]
click at [794, 393] on div "Select..." at bounding box center [877, 402] width 261 height 20
click at [809, 402] on div "On-Site Work" at bounding box center [880, 402] width 276 height 21
click at [854, 689] on button "Save" at bounding box center [885, 699] width 306 height 20
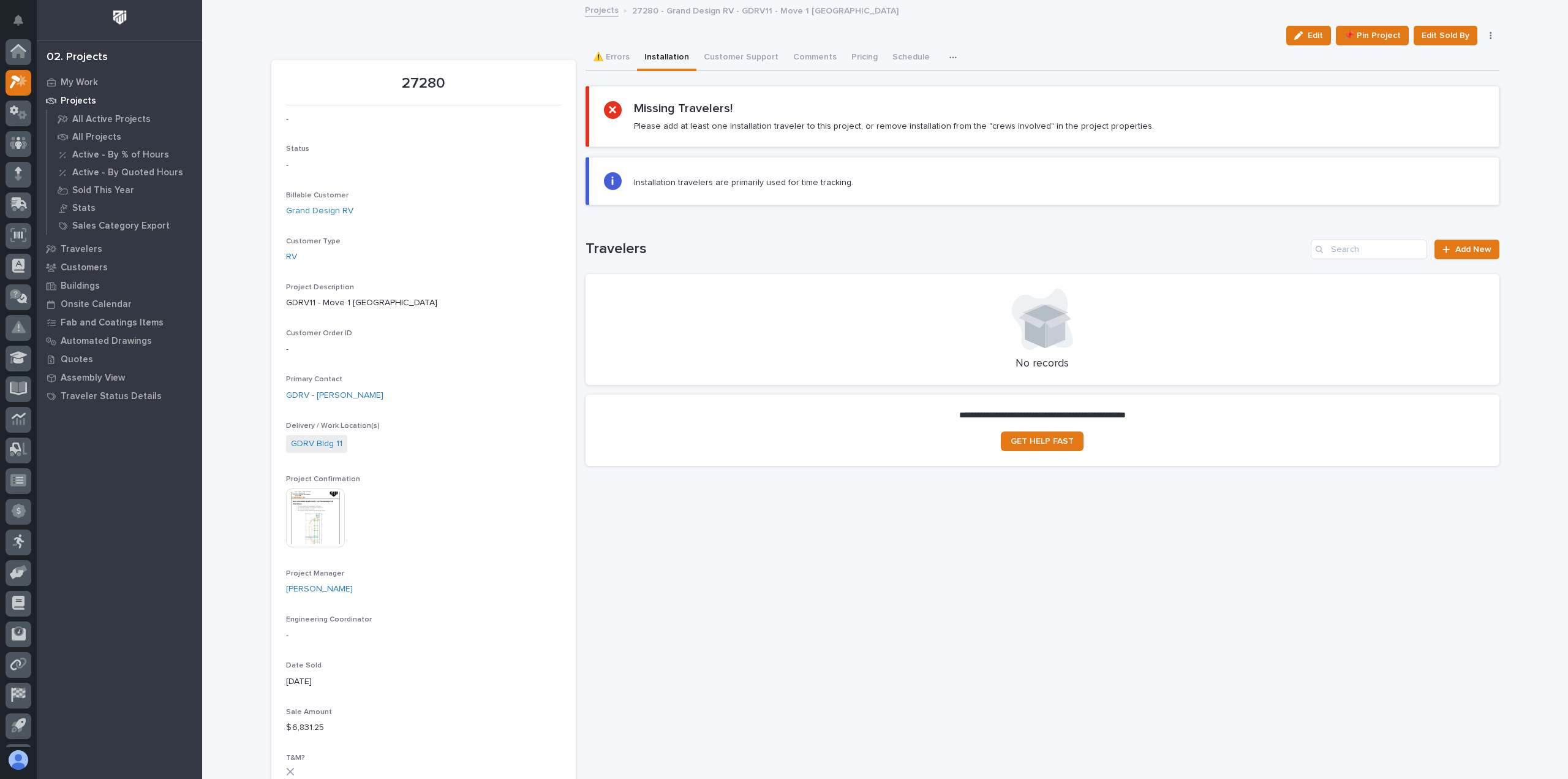
scroll to position [27, 0]
